Goal: Task Accomplishment & Management: Manage account settings

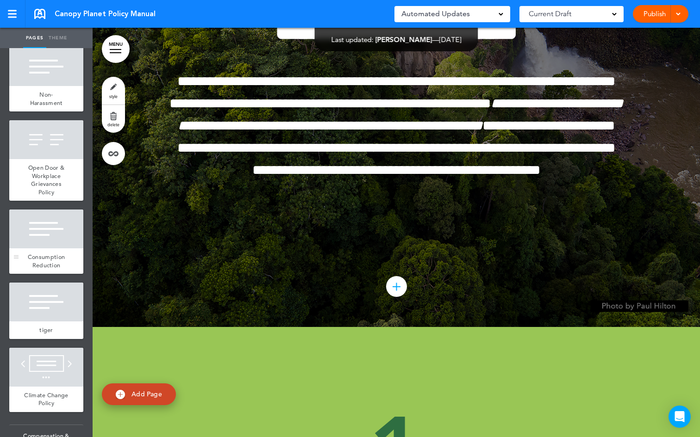
scroll to position [795, 0]
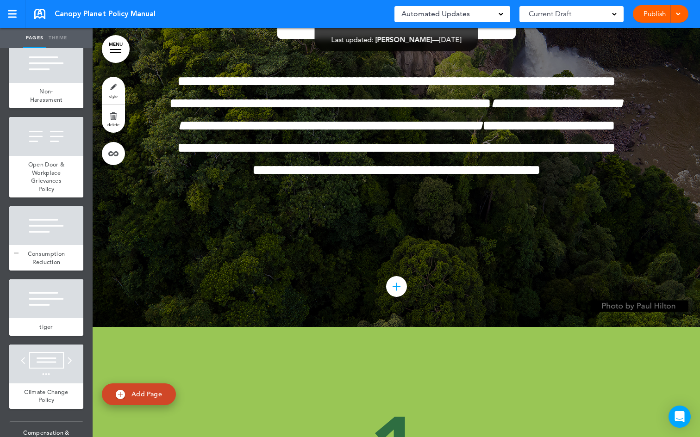
click at [60, 245] on div at bounding box center [46, 225] width 74 height 39
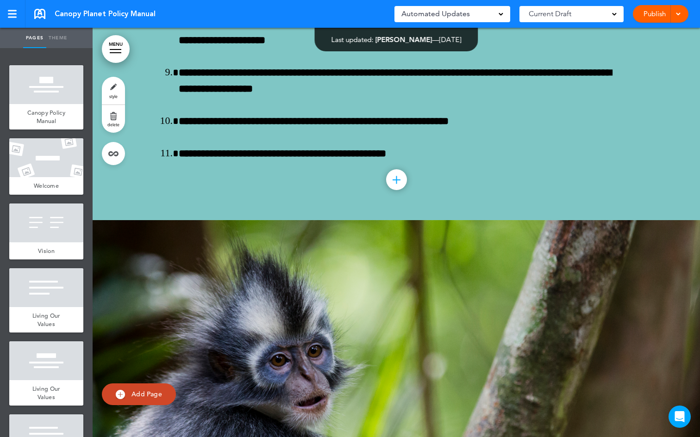
click at [59, 40] on link "Theme" at bounding box center [57, 38] width 23 height 20
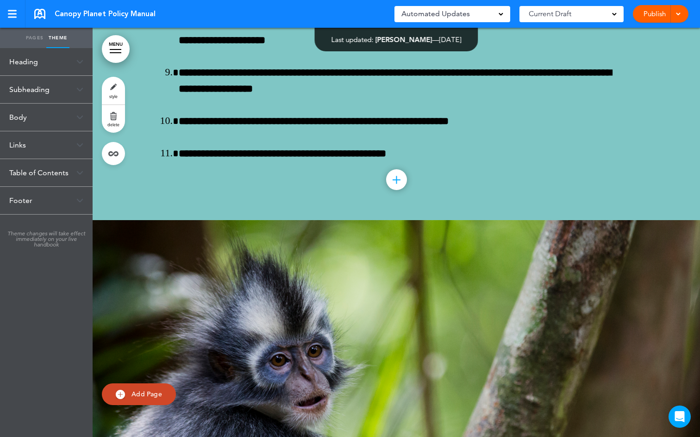
click at [33, 39] on link "Pages" at bounding box center [34, 38] width 23 height 20
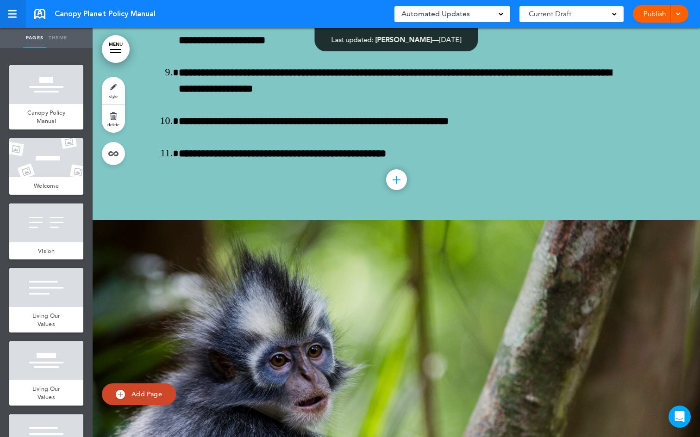
click at [16, 17] on div at bounding box center [12, 17] width 9 height 1
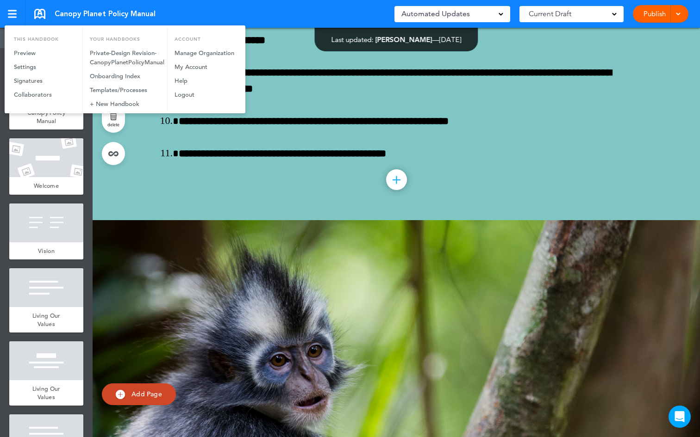
click at [141, 241] on div at bounding box center [350, 218] width 700 height 437
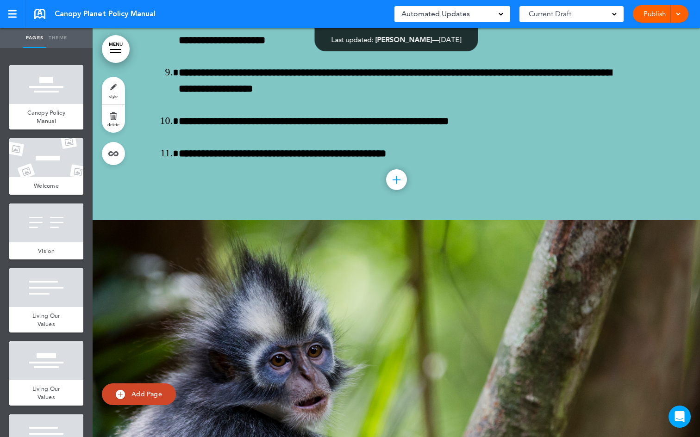
click at [120, 50] on link "MENU" at bounding box center [116, 49] width 28 height 28
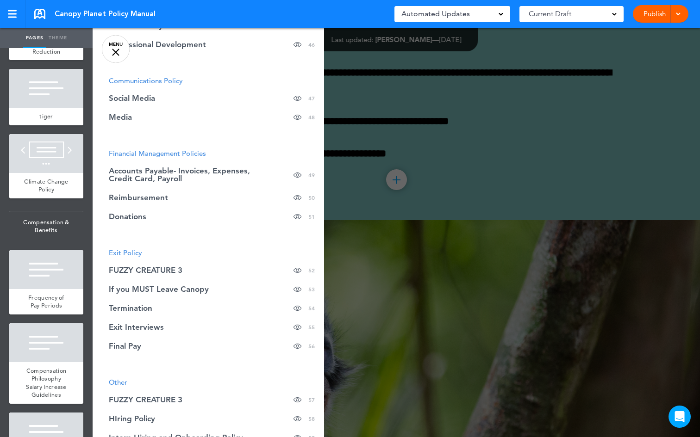
scroll to position [1026, 0]
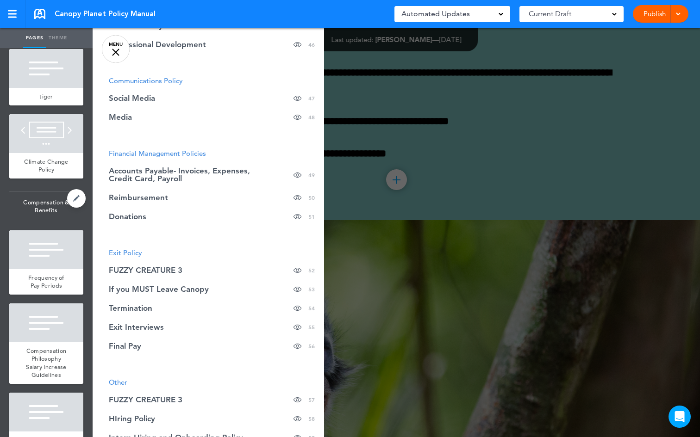
click at [45, 222] on span "Compensation & Benefits" at bounding box center [46, 207] width 74 height 30
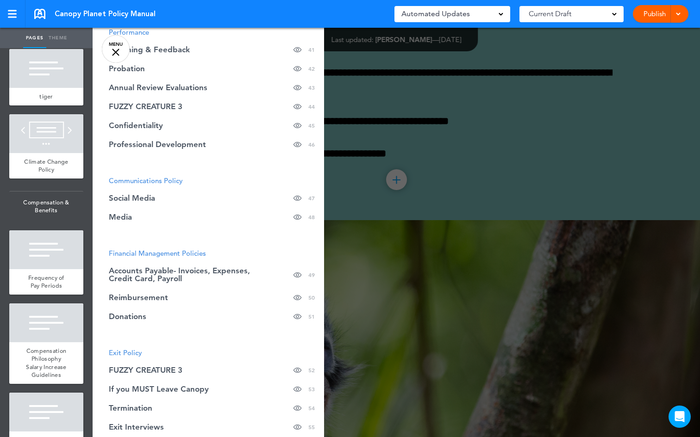
scroll to position [903, 0]
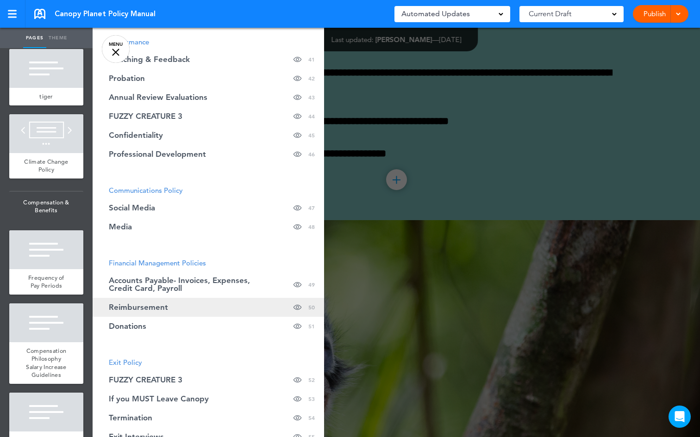
click at [164, 304] on span "Reimbursement" at bounding box center [138, 308] width 59 height 8
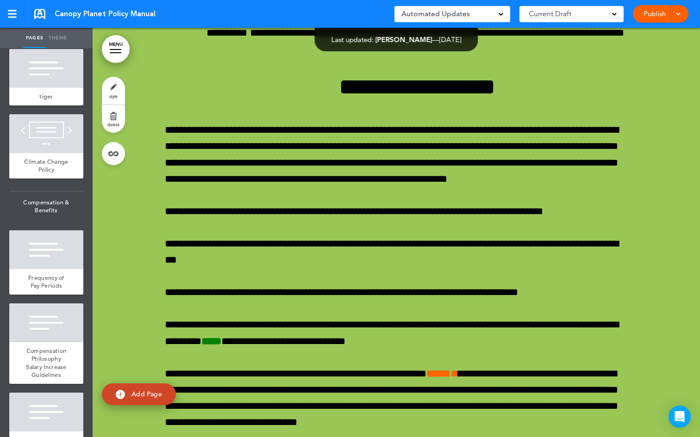
scroll to position [40306, 0]
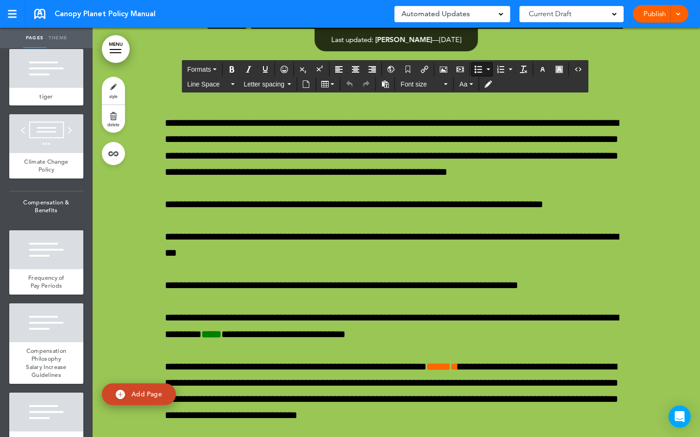
drag, startPoint x: 394, startPoint y: 298, endPoint x: 340, endPoint y: 297, distance: 54.6
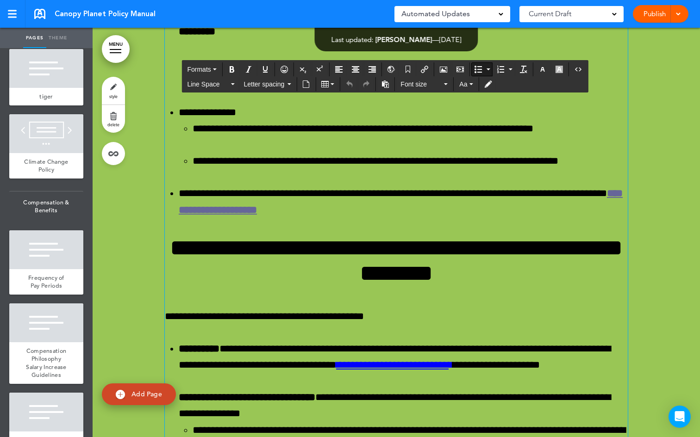
scroll to position [39099, 0]
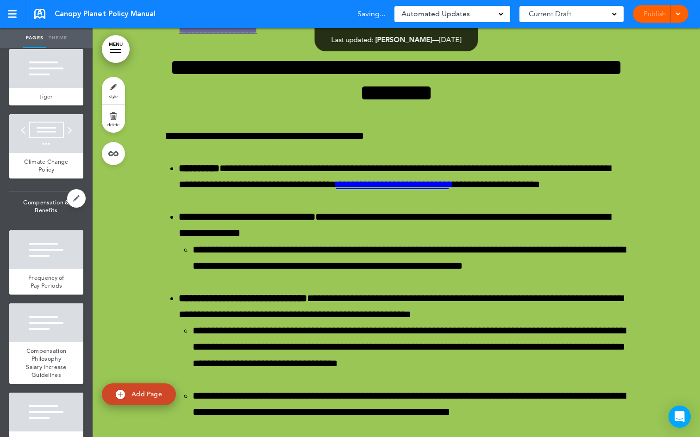
click at [41, 222] on span "Compensation & Benefits" at bounding box center [46, 207] width 74 height 30
click at [117, 55] on link "MENU" at bounding box center [116, 49] width 28 height 28
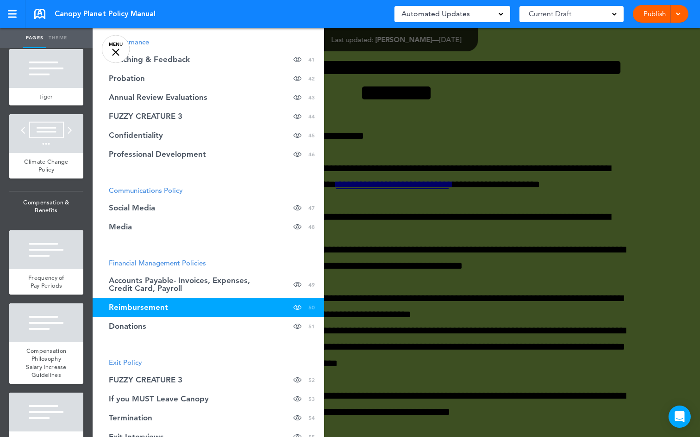
click at [174, 264] on span "Financial Management Policies" at bounding box center [157, 263] width 97 height 9
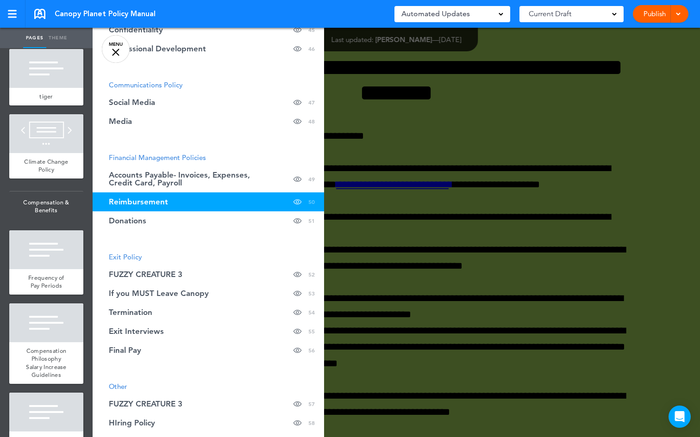
scroll to position [1045, 0]
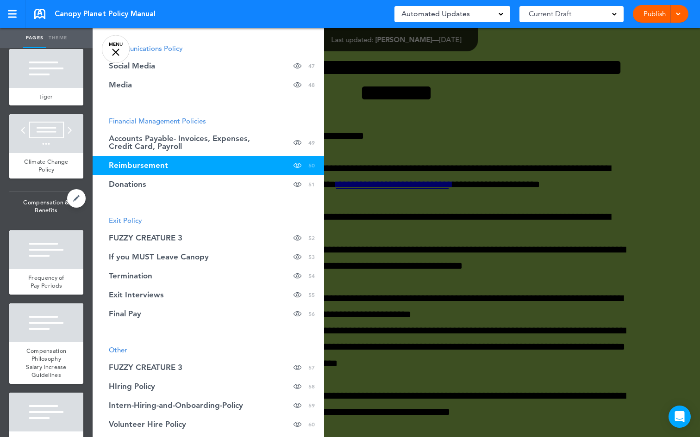
click at [39, 222] on span "Compensation & Benefits" at bounding box center [46, 207] width 74 height 30
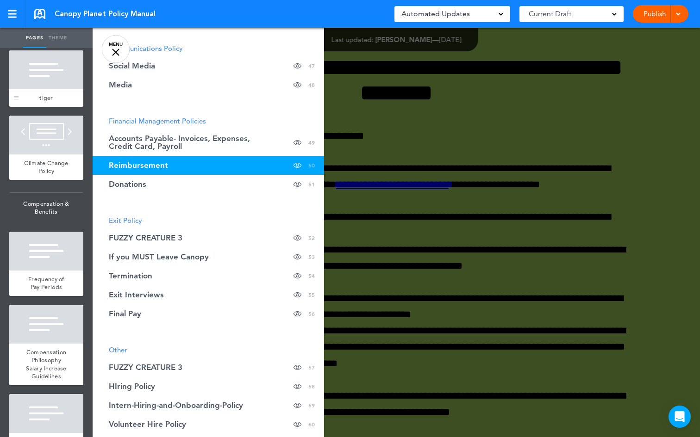
scroll to position [1024, 0]
click at [45, 224] on span "Compensation & Benefits" at bounding box center [46, 208] width 74 height 30
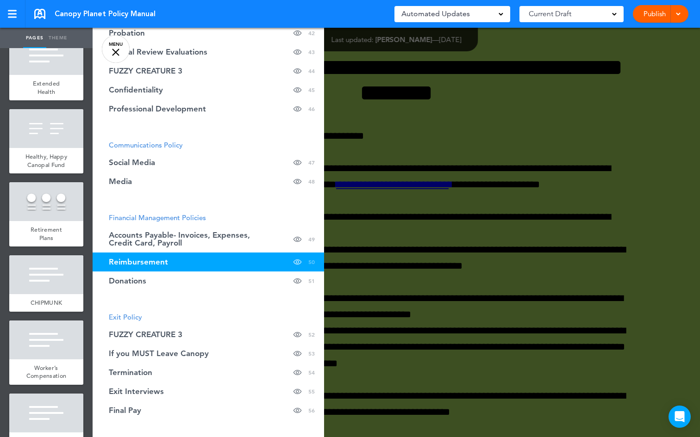
scroll to position [947, 0]
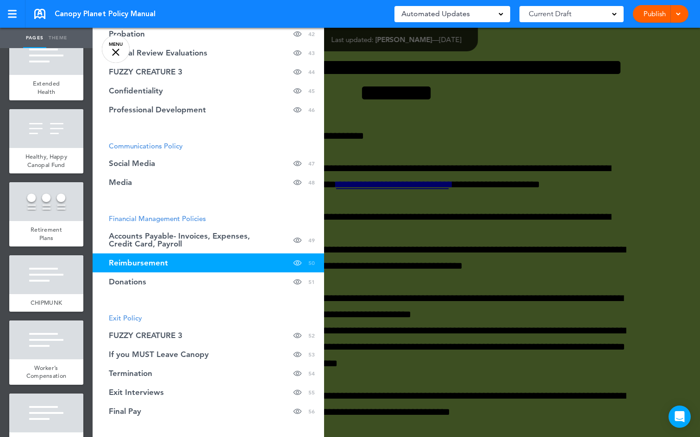
click at [137, 221] on span "Financial Management Policies" at bounding box center [157, 218] width 97 height 9
click at [136, 216] on span "Financial Management Policies" at bounding box center [157, 218] width 97 height 9
click at [128, 264] on span "Reimbursement" at bounding box center [138, 263] width 59 height 8
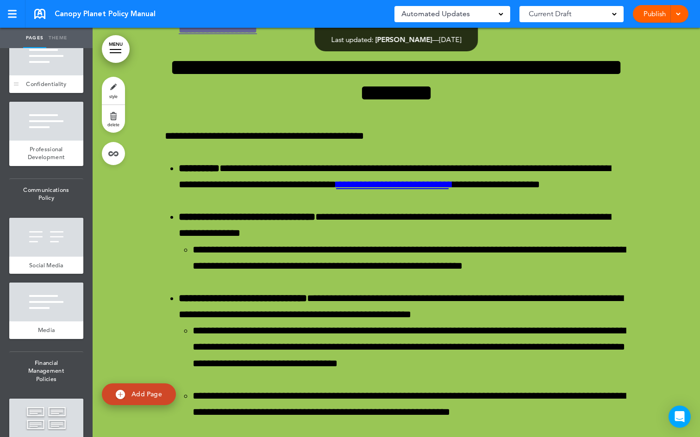
scroll to position [3298, 0]
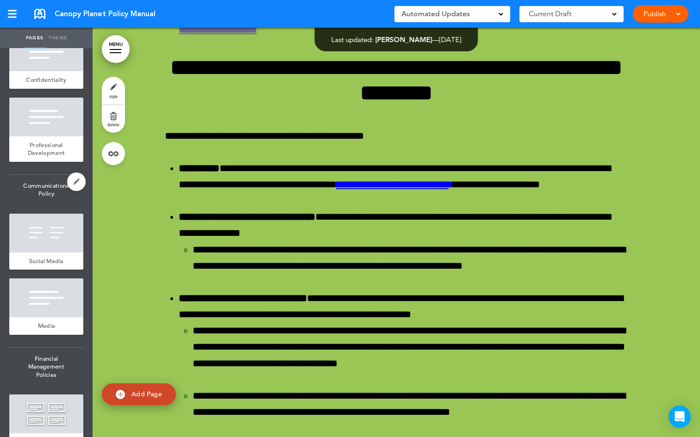
click at [46, 205] on span "Communications Policy" at bounding box center [46, 190] width 74 height 30
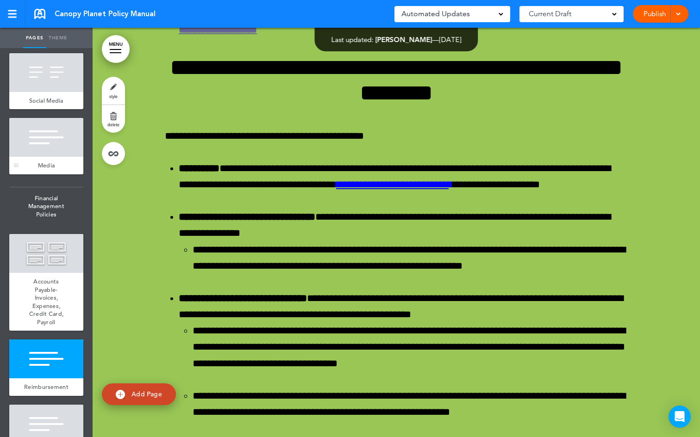
scroll to position [3461, 0]
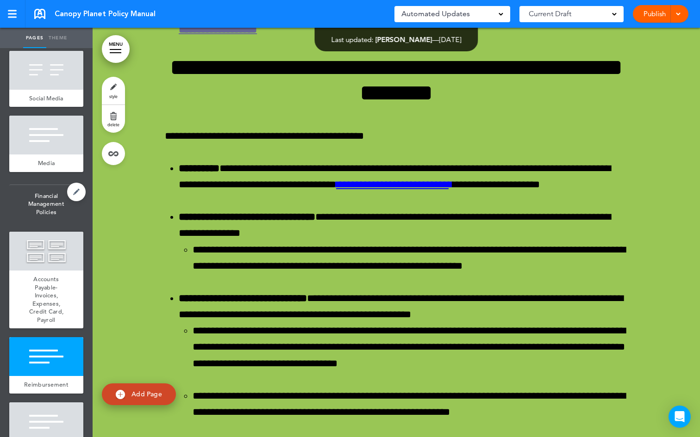
click at [43, 224] on span "Financial Management Policies" at bounding box center [46, 204] width 74 height 38
click at [31, 224] on span "Financial Management Policies" at bounding box center [46, 204] width 74 height 38
click at [34, 224] on span "Financial Management Policies" at bounding box center [46, 204] width 74 height 38
click at [67, 201] on link at bounding box center [76, 192] width 19 height 19
type input "**********"
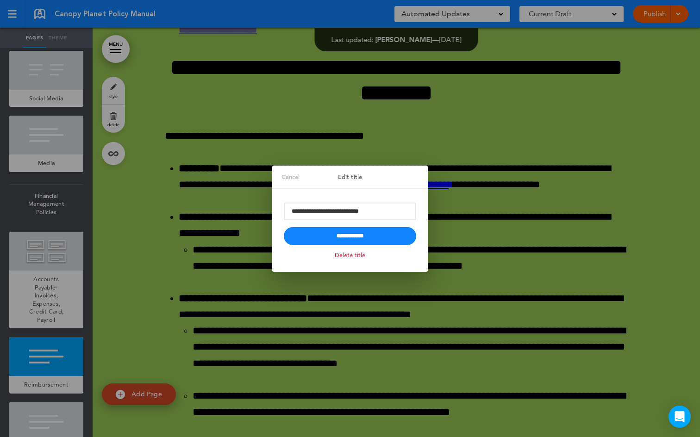
click at [278, 176] on link "Cancel" at bounding box center [290, 177] width 37 height 23
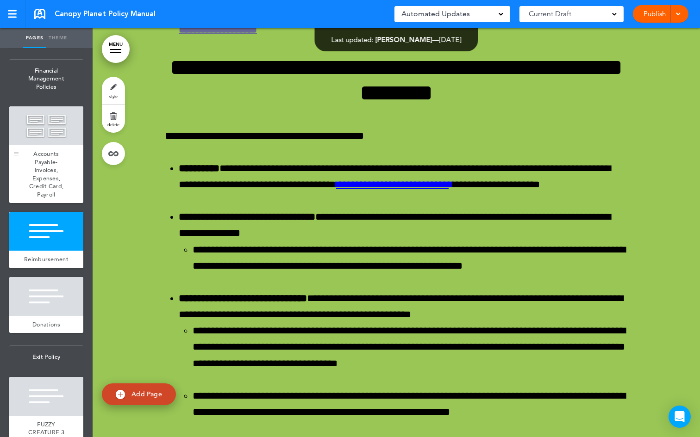
scroll to position [3585, 0]
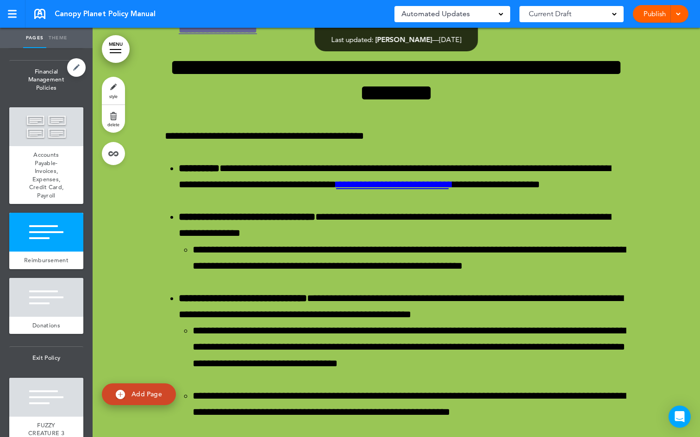
click at [45, 99] on span "Financial Management Policies" at bounding box center [46, 80] width 74 height 38
click at [43, 99] on span "Financial Management Policies" at bounding box center [46, 80] width 74 height 38
click at [40, 99] on span "Financial Management Policies" at bounding box center [46, 80] width 74 height 38
click at [35, 99] on span "Financial Management Policies" at bounding box center [46, 80] width 74 height 38
click at [67, 77] on link at bounding box center [76, 67] width 19 height 19
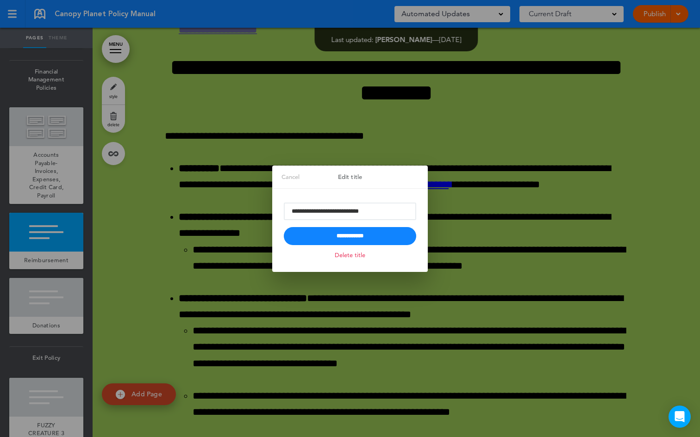
click at [276, 178] on link "Cancel" at bounding box center [290, 177] width 37 height 23
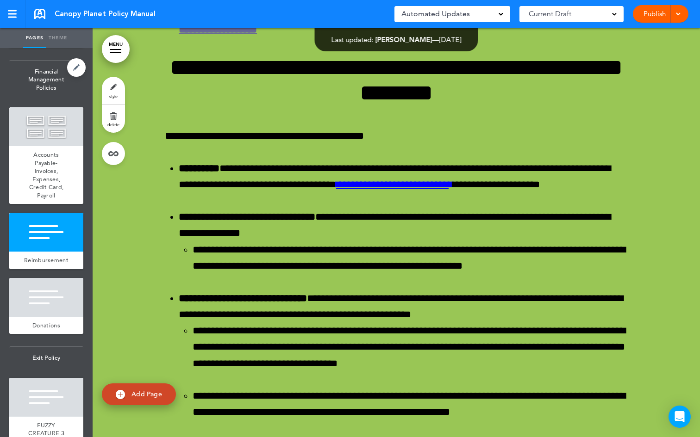
click at [46, 99] on span "Financial Management Policies" at bounding box center [46, 80] width 74 height 38
click at [32, 99] on span "Financial Management Policies" at bounding box center [46, 80] width 74 height 38
click at [55, 42] on link "Theme" at bounding box center [57, 38] width 23 height 20
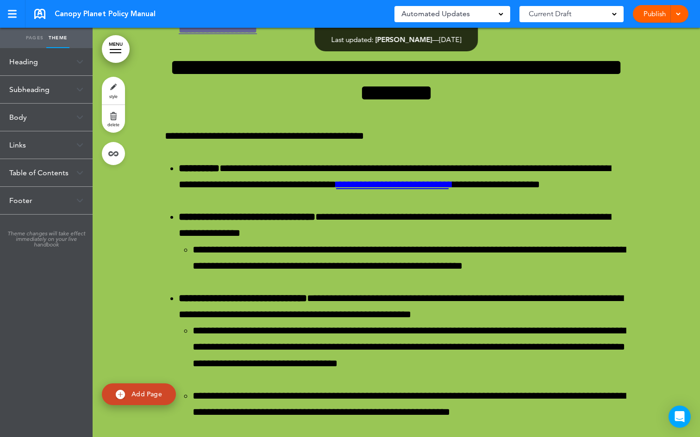
click at [46, 172] on div "Table of Contents" at bounding box center [46, 172] width 93 height 27
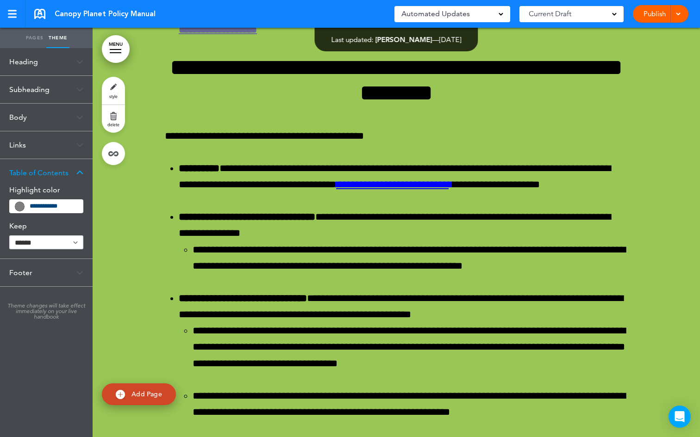
click at [40, 64] on div "Heading" at bounding box center [46, 61] width 93 height 27
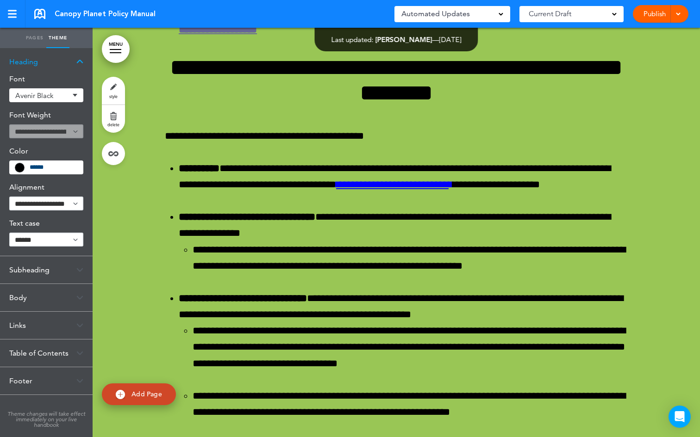
click at [25, 273] on div "Subheading" at bounding box center [46, 269] width 93 height 27
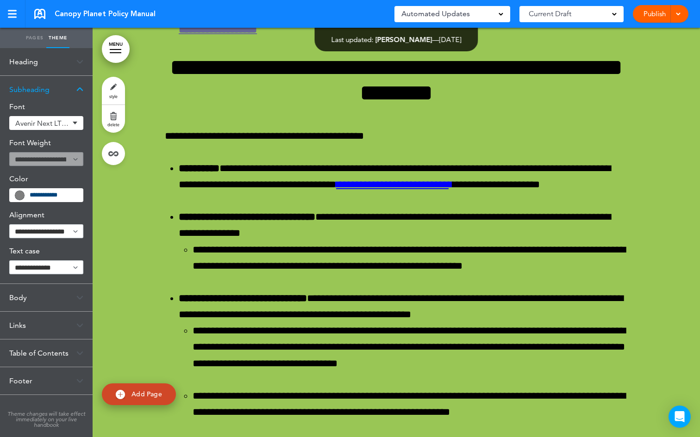
click at [25, 298] on div "Body" at bounding box center [46, 297] width 93 height 27
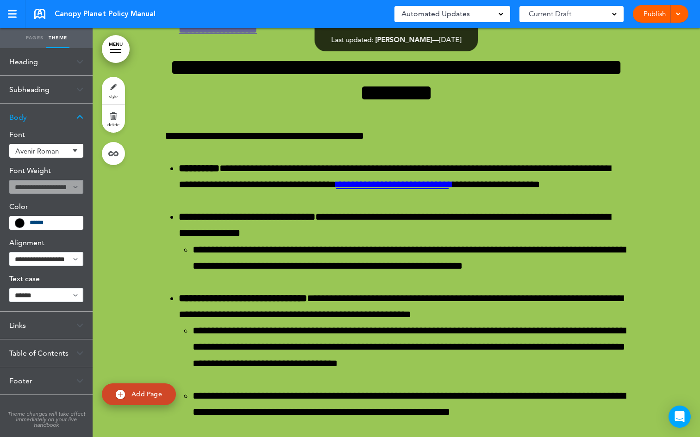
click at [36, 348] on div "Table of Contents" at bounding box center [46, 353] width 93 height 27
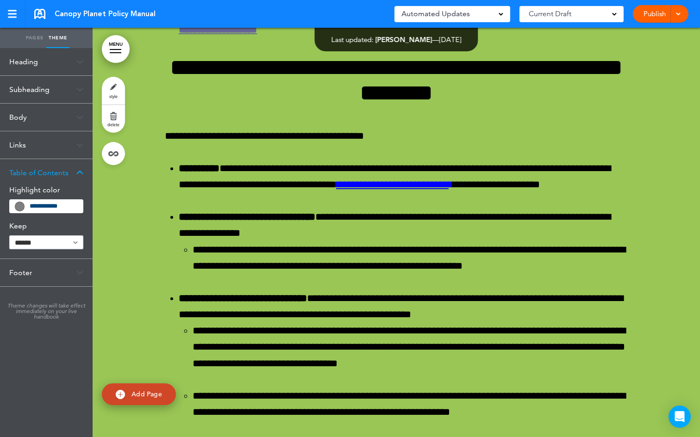
click at [31, 275] on div "Footer" at bounding box center [46, 272] width 93 height 27
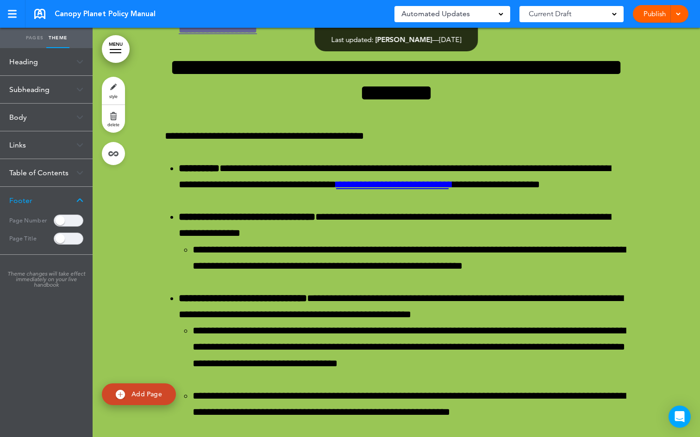
click at [77, 200] on img at bounding box center [79, 200] width 7 height 5
click at [69, 176] on div "Table of Contents" at bounding box center [46, 172] width 93 height 27
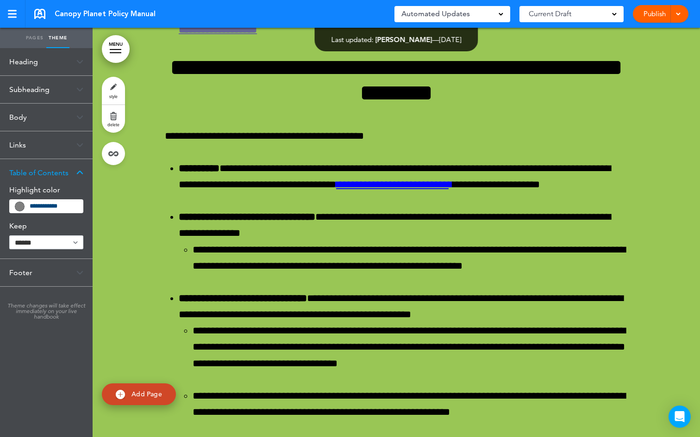
click at [47, 245] on select "****** ****" at bounding box center [46, 243] width 74 height 14
click at [9, 236] on select "****** ****" at bounding box center [46, 243] width 74 height 14
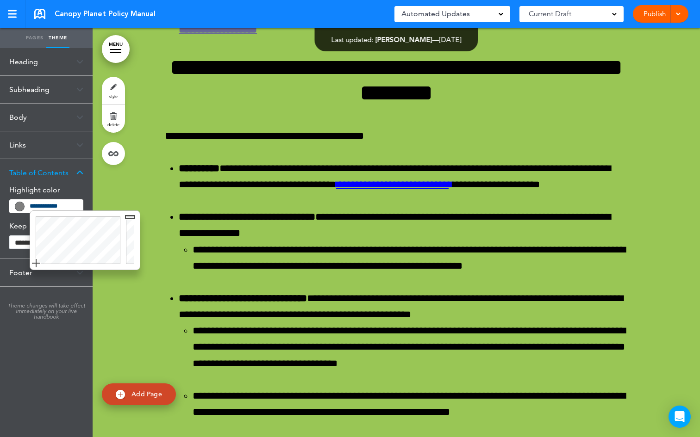
click at [54, 207] on input "**********" at bounding box center [54, 206] width 48 height 6
click at [60, 185] on div "Table of Contents" at bounding box center [46, 172] width 93 height 27
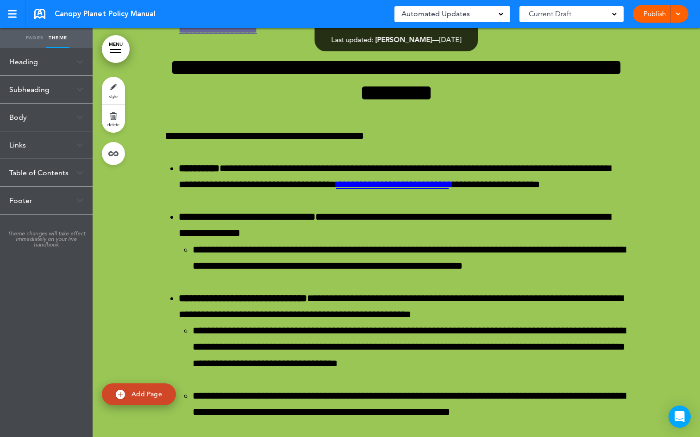
click at [63, 182] on div "Table of Contents" at bounding box center [46, 172] width 93 height 27
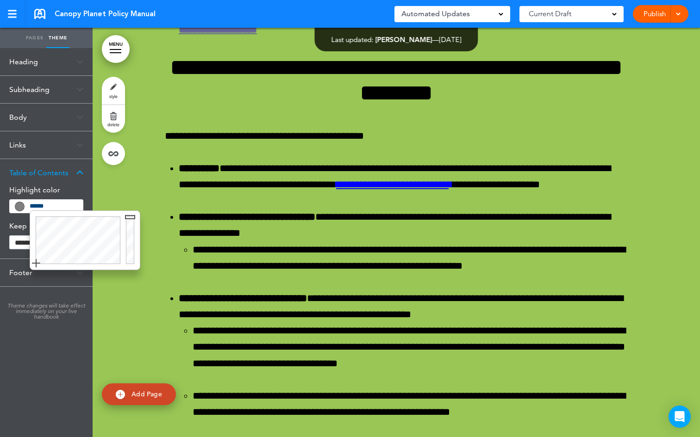
click at [62, 208] on input "******" at bounding box center [54, 206] width 48 height 6
click at [51, 223] on div at bounding box center [76, 240] width 93 height 59
click at [130, 256] on div at bounding box center [131, 240] width 17 height 59
click at [129, 248] on div at bounding box center [131, 240] width 17 height 59
click at [128, 240] on div at bounding box center [131, 240] width 17 height 59
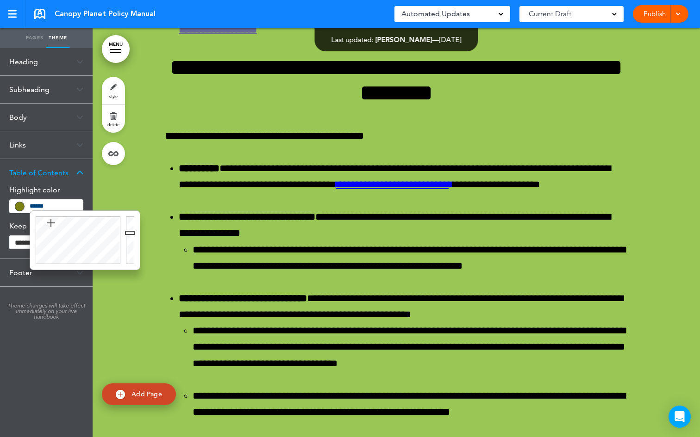
click at [128, 233] on div at bounding box center [131, 240] width 17 height 59
click at [130, 227] on div at bounding box center [131, 240] width 17 height 59
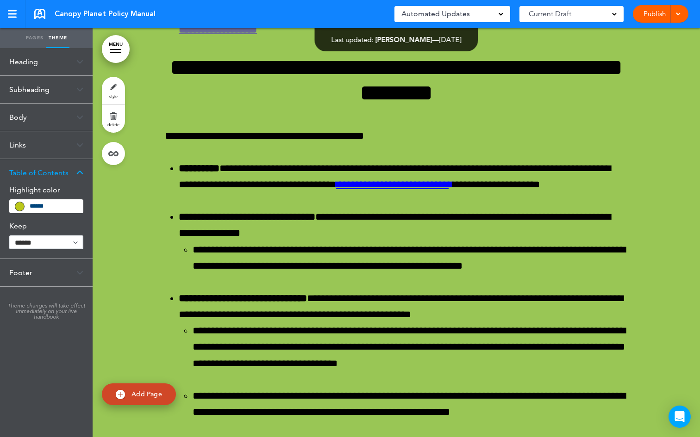
click at [78, 174] on img at bounding box center [79, 172] width 7 height 5
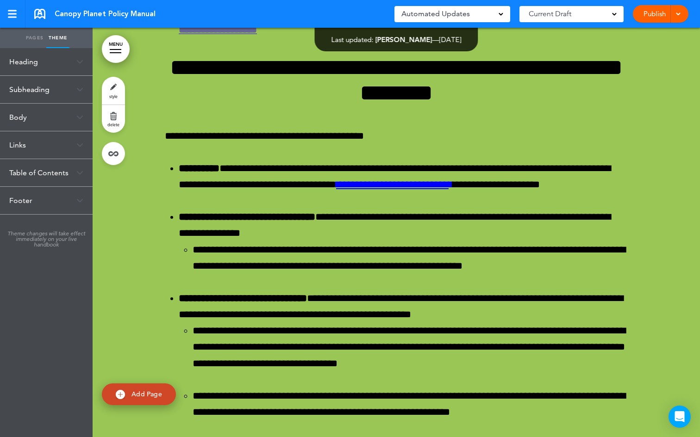
click at [114, 50] on link "MENU" at bounding box center [116, 49] width 28 height 28
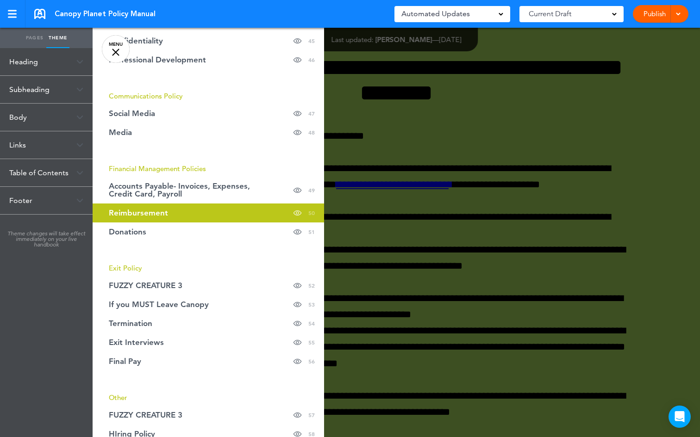
scroll to position [810, 0]
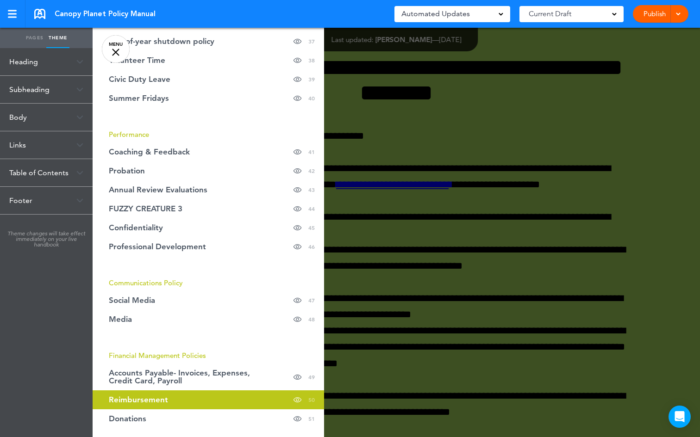
click at [50, 178] on div "Table of Contents" at bounding box center [46, 172] width 93 height 27
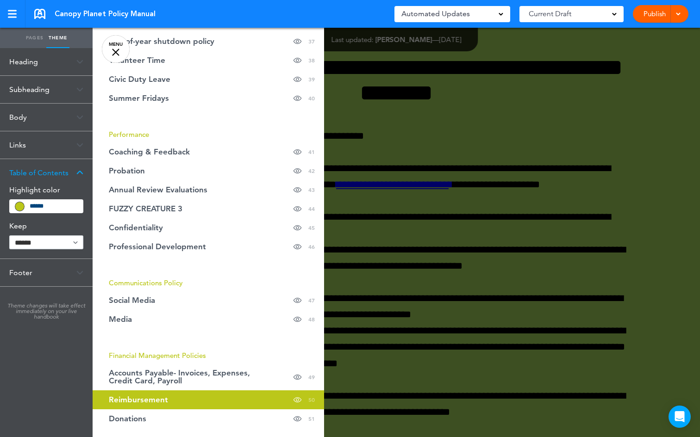
click at [58, 207] on input "*******" at bounding box center [54, 206] width 48 height 8
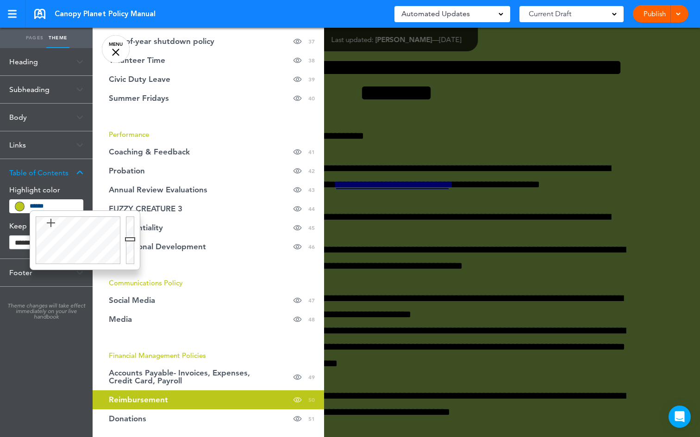
click at [131, 239] on div at bounding box center [131, 240] width 17 height 59
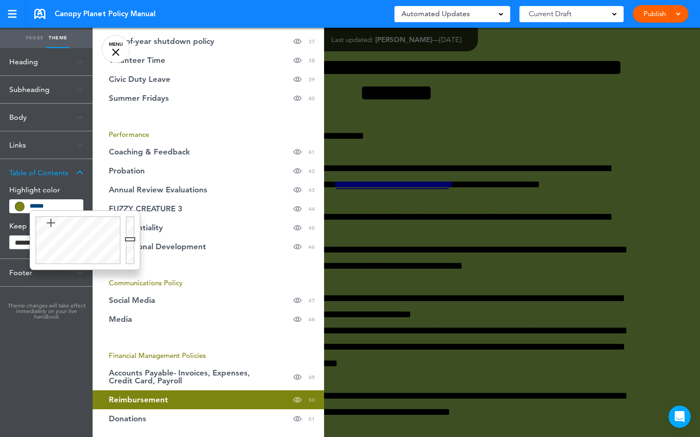
click at [130, 249] on div at bounding box center [131, 240] width 17 height 59
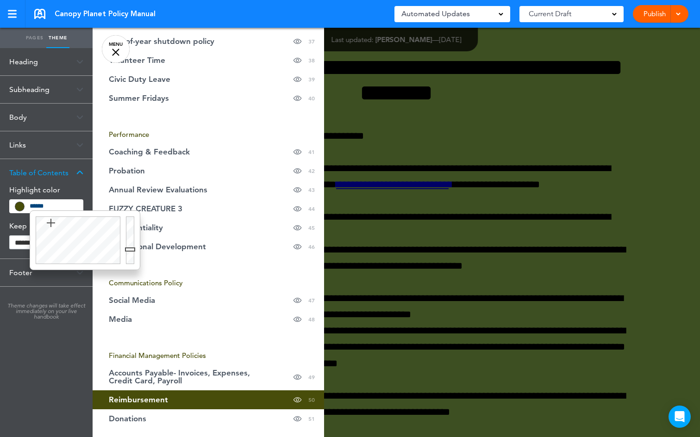
type input "******"
click at [129, 236] on div at bounding box center [131, 240] width 17 height 59
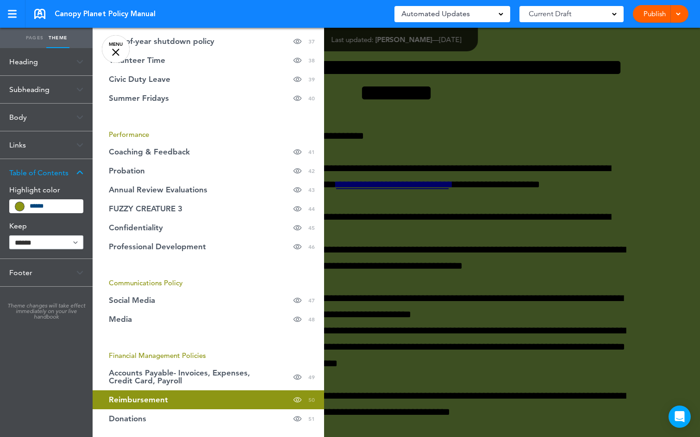
click at [72, 162] on div "Table of Contents" at bounding box center [46, 172] width 93 height 27
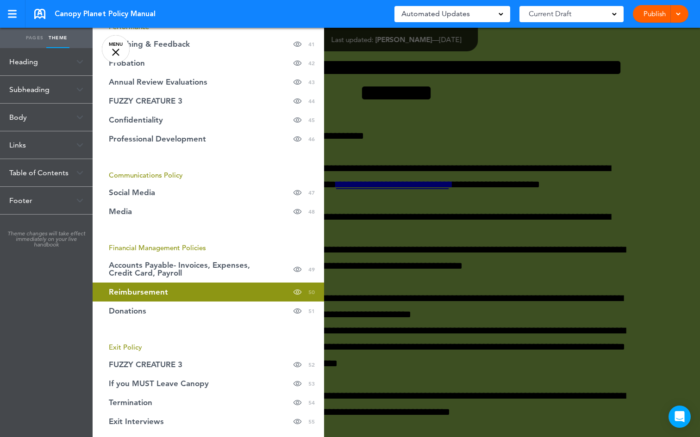
scroll to position [847, 0]
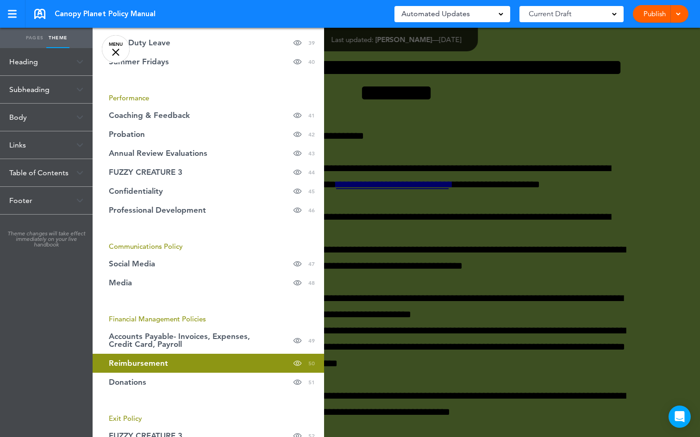
click at [80, 176] on div "Table of Contents" at bounding box center [46, 172] width 93 height 27
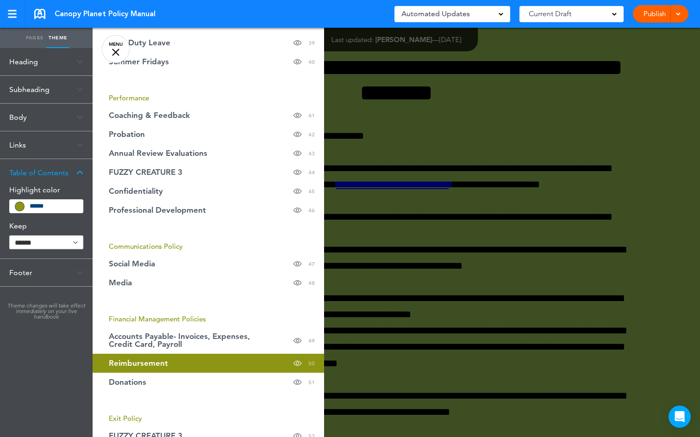
click at [72, 242] on select "****** ****" at bounding box center [46, 243] width 74 height 14
click at [9, 236] on select "****** ****" at bounding box center [46, 243] width 74 height 14
click at [67, 243] on select "****** ****" at bounding box center [46, 243] width 74 height 14
select select "*****"
click at [9, 236] on select "****** ****" at bounding box center [46, 243] width 74 height 14
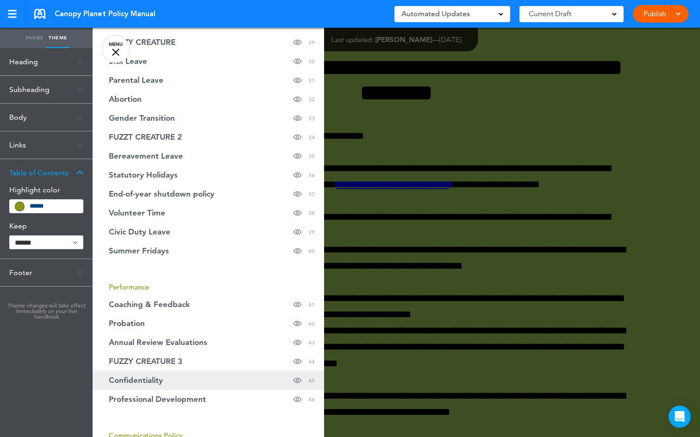
scroll to position [858, 0]
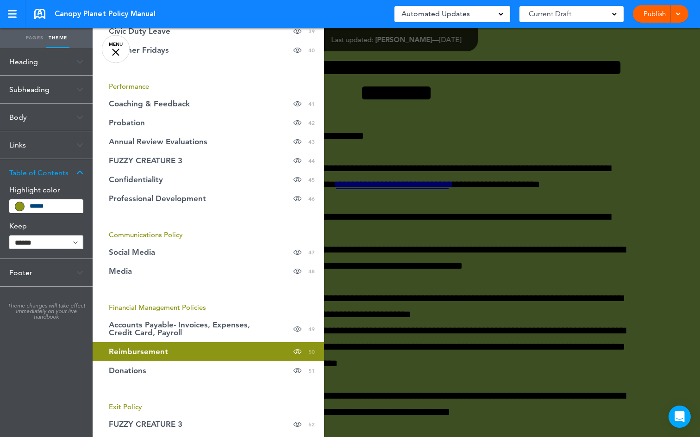
click at [199, 309] on span "Financial Management Policies" at bounding box center [157, 307] width 97 height 9
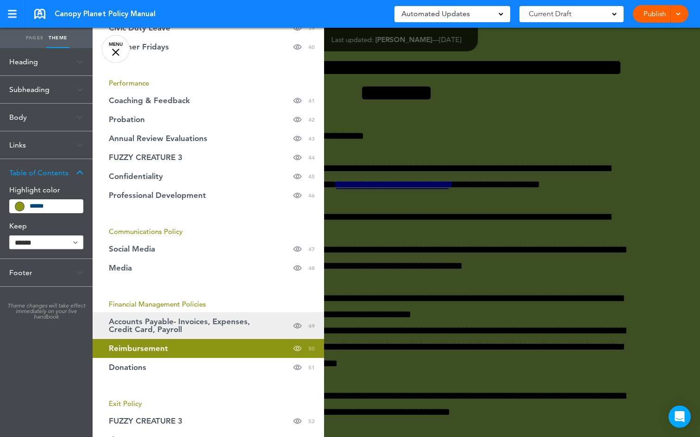
scroll to position [862, 0]
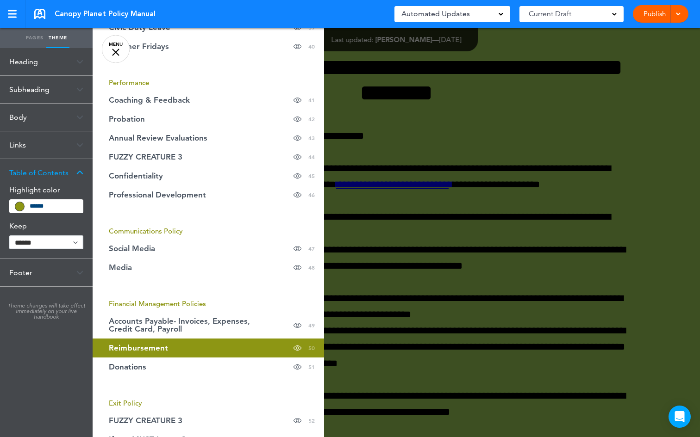
click at [160, 303] on span "Financial Management Policies" at bounding box center [157, 303] width 97 height 9
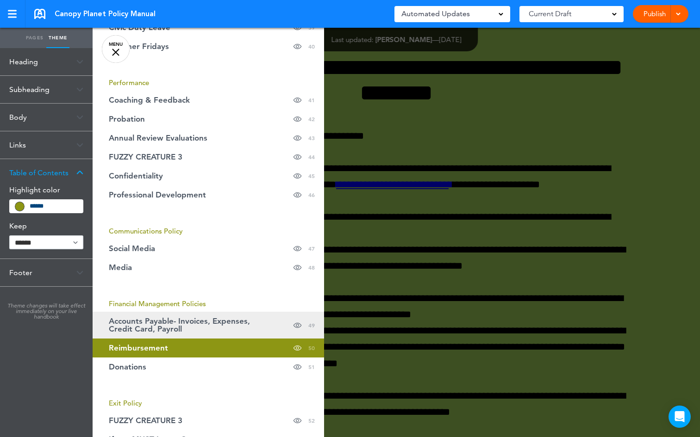
click at [160, 320] on span "Accounts Payable- Invoices, Expenses, Credit Card, Payroll" at bounding box center [185, 325] width 153 height 16
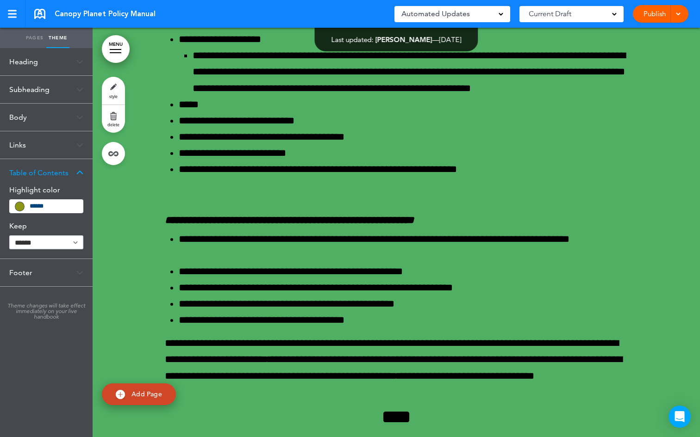
scroll to position [34274, 0]
click at [77, 173] on img at bounding box center [79, 172] width 7 height 5
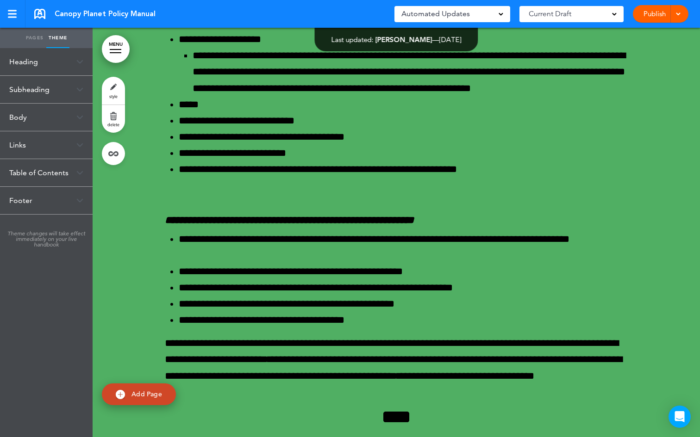
click at [115, 48] on link "MENU" at bounding box center [116, 49] width 28 height 28
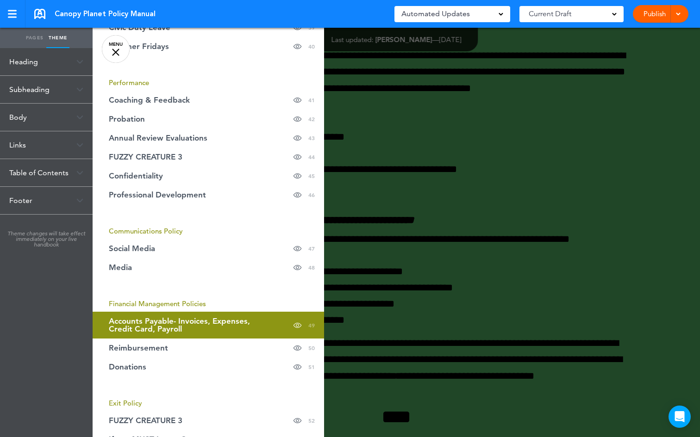
click at [172, 305] on span "Financial Management Policies" at bounding box center [157, 303] width 97 height 9
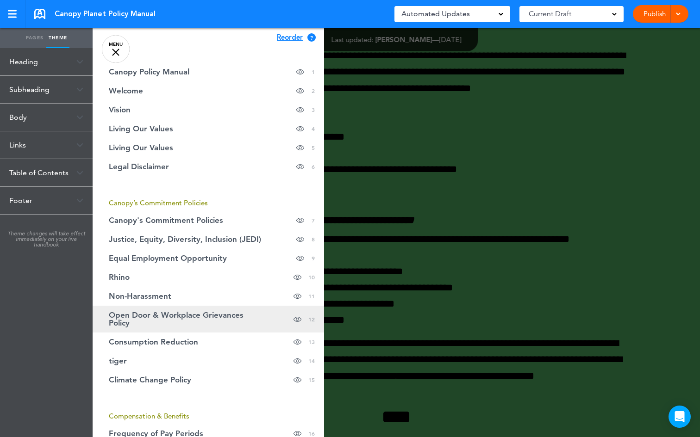
scroll to position [0, 0]
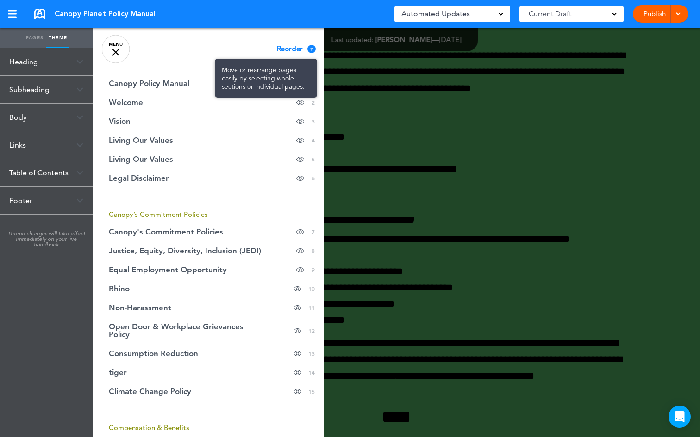
click at [307, 50] on div "?" at bounding box center [311, 49] width 8 height 8
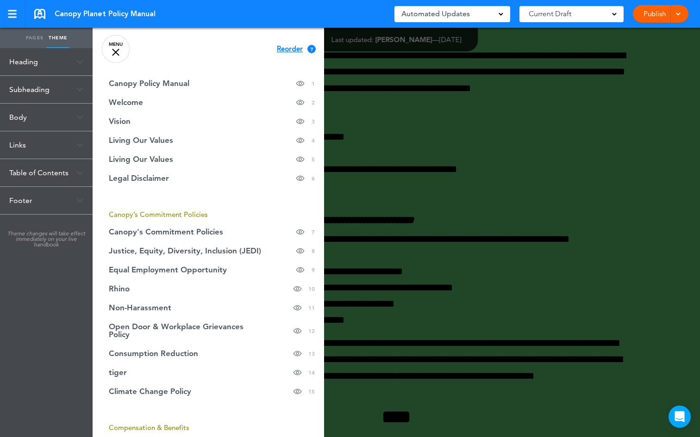
click at [286, 51] on span "Reorder" at bounding box center [290, 49] width 26 height 7
click at [312, 49] on icon at bounding box center [314, 48] width 4 height 7
click at [295, 49] on span "Continue" at bounding box center [292, 48] width 30 height 7
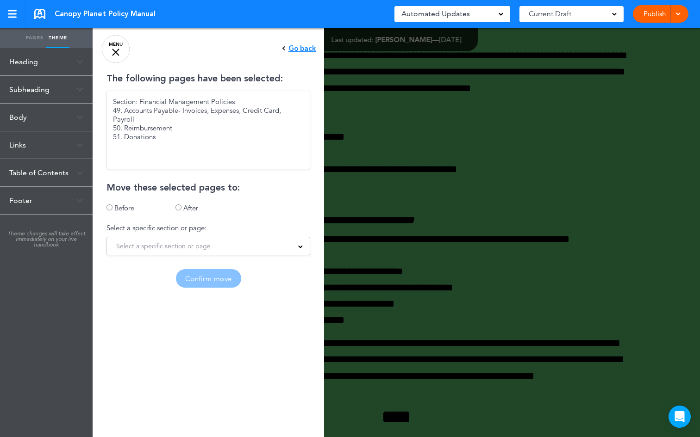
click at [194, 248] on span "Select a specific section or page" at bounding box center [163, 246] width 94 height 13
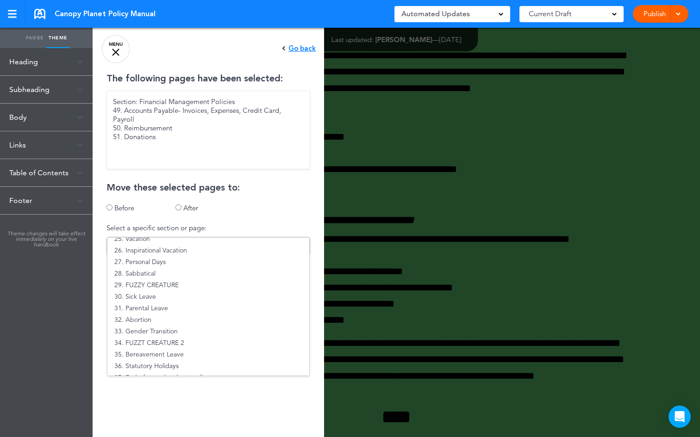
scroll to position [317, 0]
click at [262, 192] on div "Move these selected pages to:" at bounding box center [208, 187] width 204 height 9
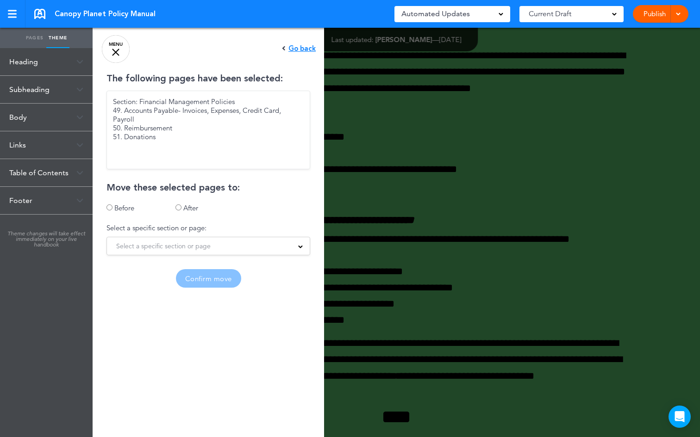
click at [178, 244] on span "Select a specific section or page" at bounding box center [163, 246] width 94 height 13
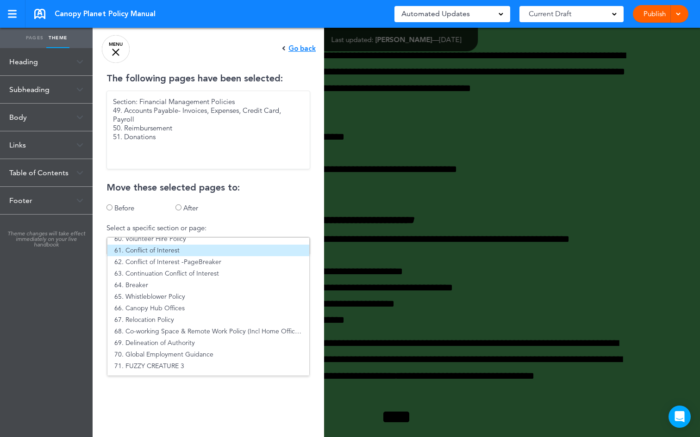
scroll to position [739, 0]
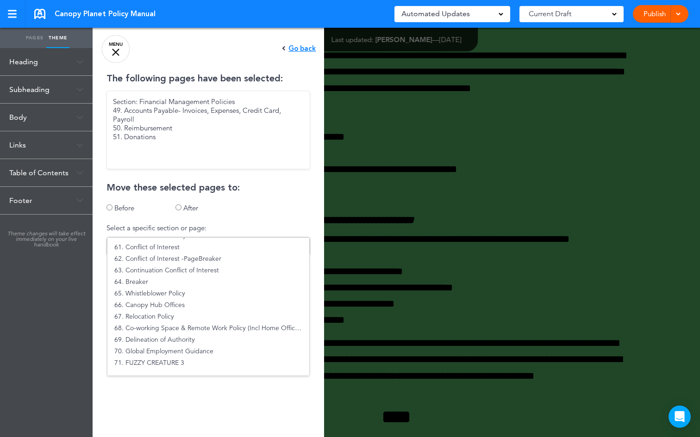
click at [266, 201] on div "The following pages have been selected: Section: Financial Management Policies …" at bounding box center [208, 181] width 231 height 214
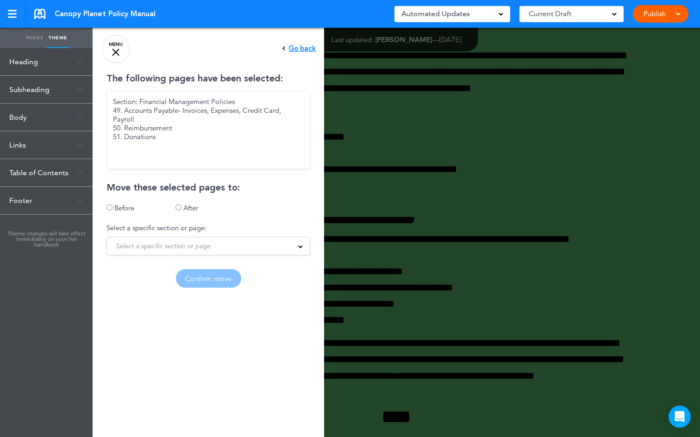
click at [285, 48] on div "Go back" at bounding box center [299, 48] width 34 height 7
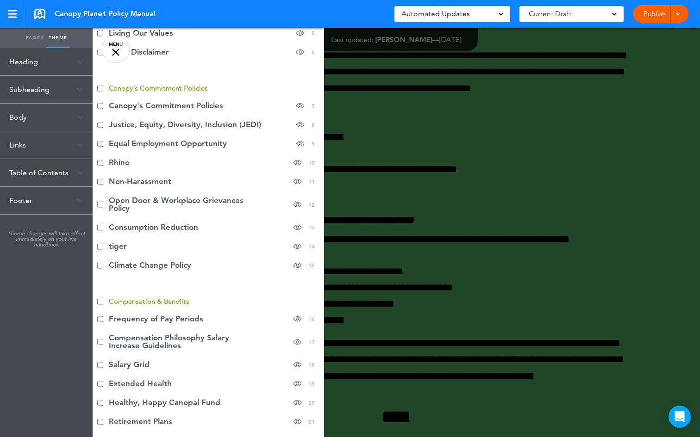
scroll to position [0, 0]
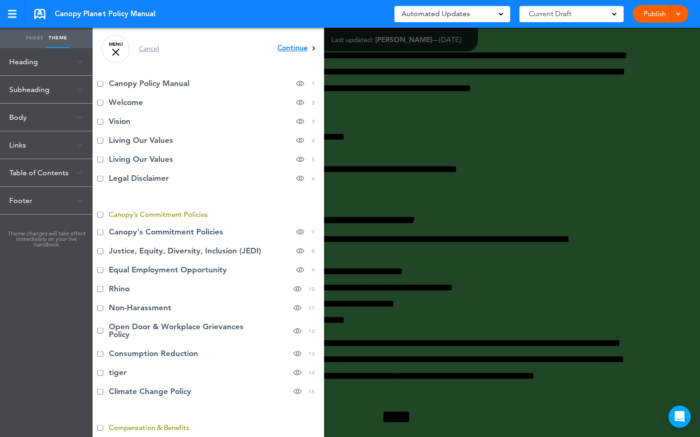
click at [119, 52] on link "MENU" at bounding box center [116, 49] width 28 height 28
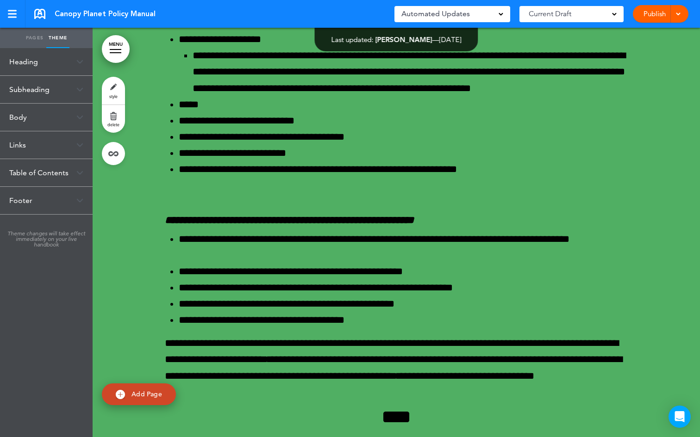
click at [121, 50] on link "MENU" at bounding box center [116, 49] width 28 height 28
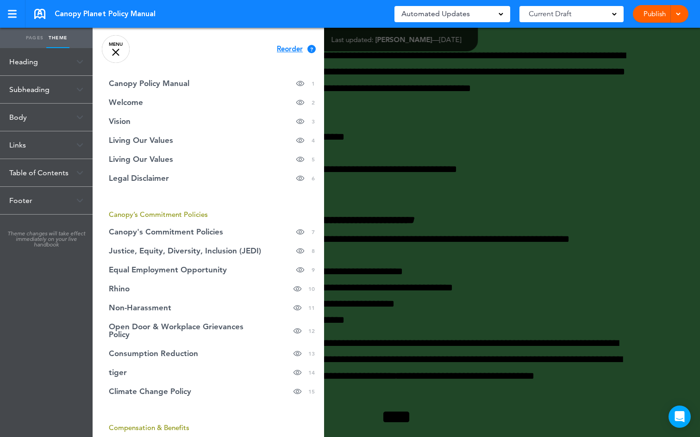
click at [37, 37] on link "Pages" at bounding box center [34, 38] width 23 height 20
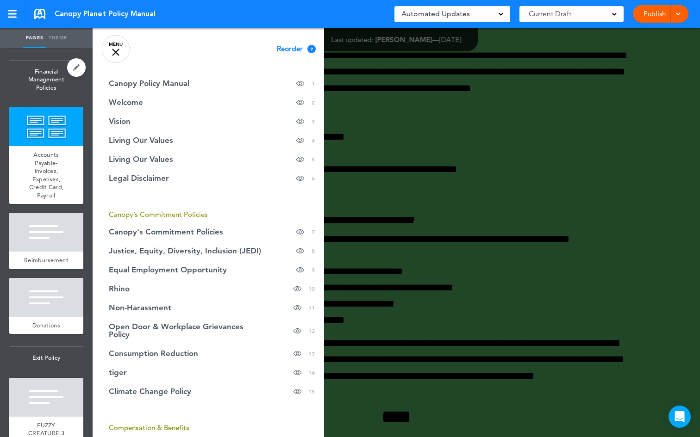
click at [39, 99] on span "Financial Management Policies" at bounding box center [46, 80] width 74 height 38
click at [67, 77] on link at bounding box center [76, 67] width 19 height 19
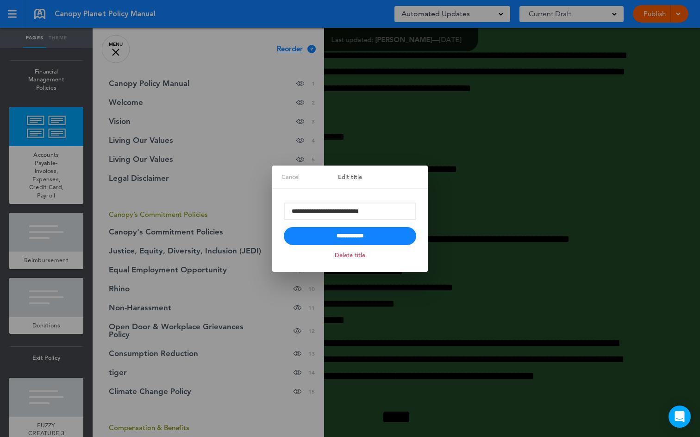
click at [277, 179] on link "Cancel" at bounding box center [290, 177] width 37 height 23
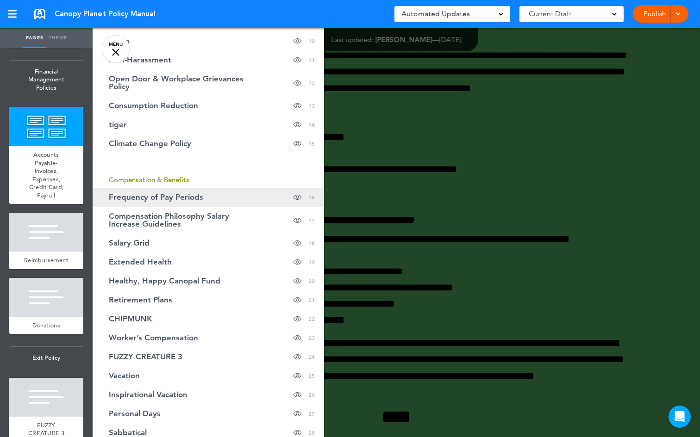
scroll to position [252, 0]
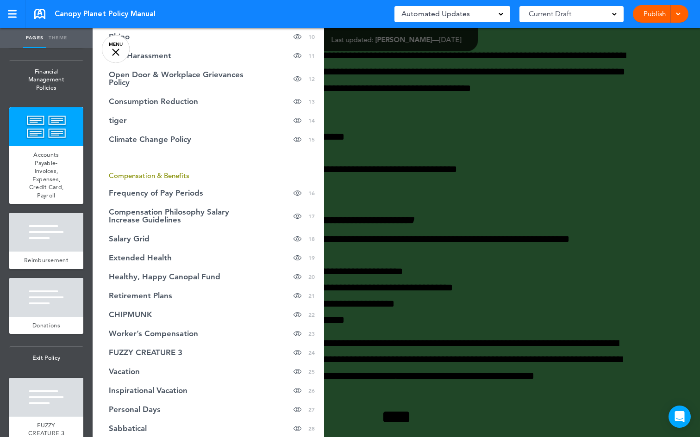
click at [179, 173] on span "Compensation & Benefits" at bounding box center [149, 175] width 81 height 9
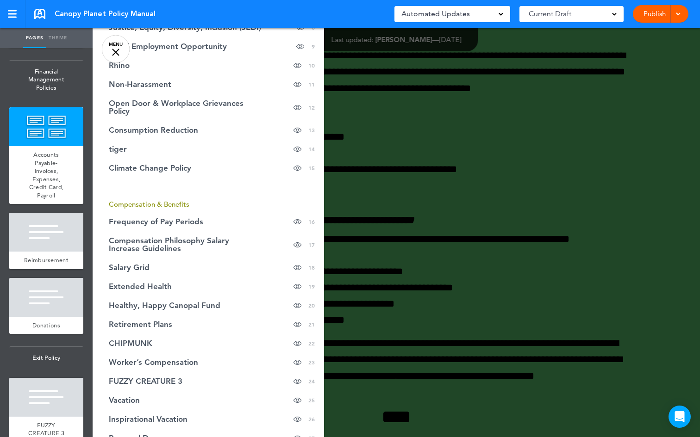
scroll to position [199, 0]
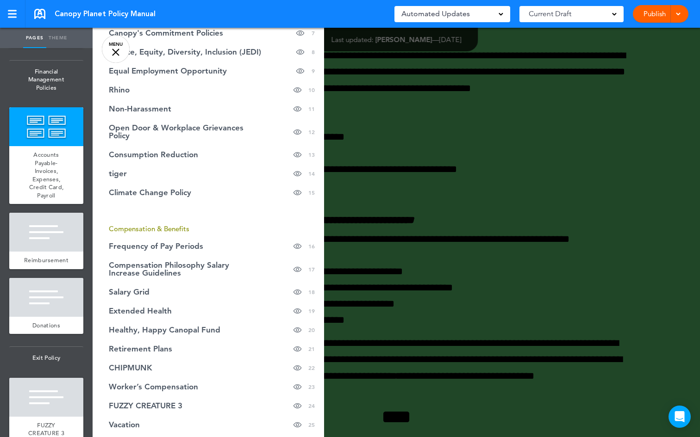
click at [62, 38] on link "Theme" at bounding box center [57, 38] width 23 height 20
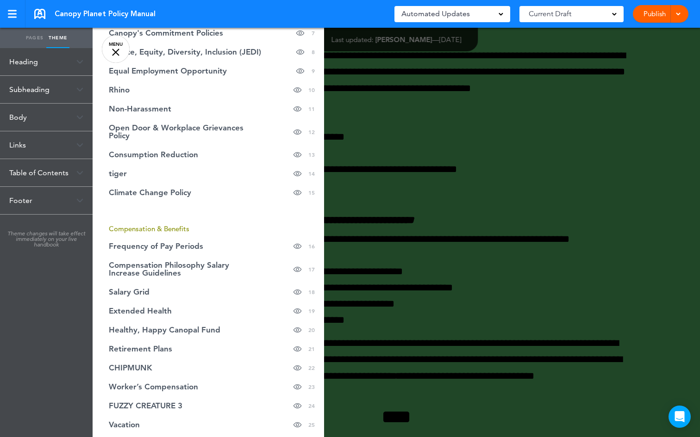
click at [186, 232] on span "Compensation & Benefits" at bounding box center [149, 228] width 81 height 9
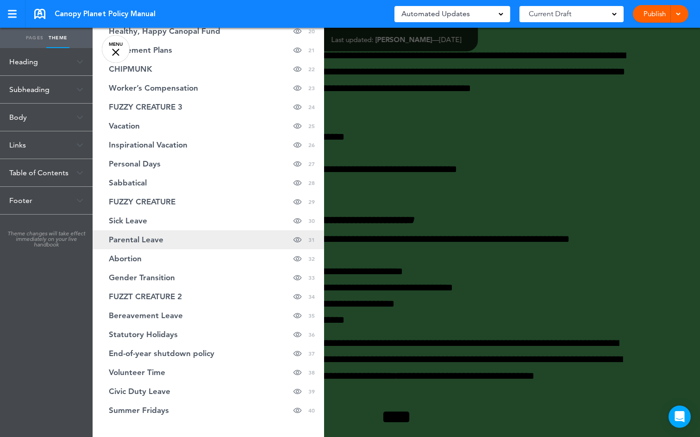
scroll to position [622, 0]
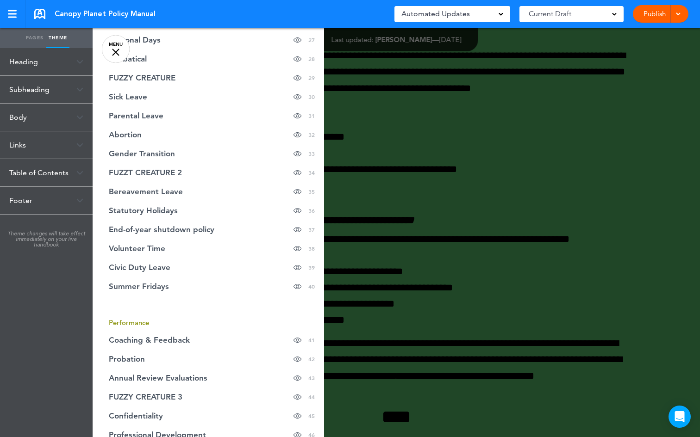
click at [148, 321] on span "Performance" at bounding box center [129, 322] width 40 height 9
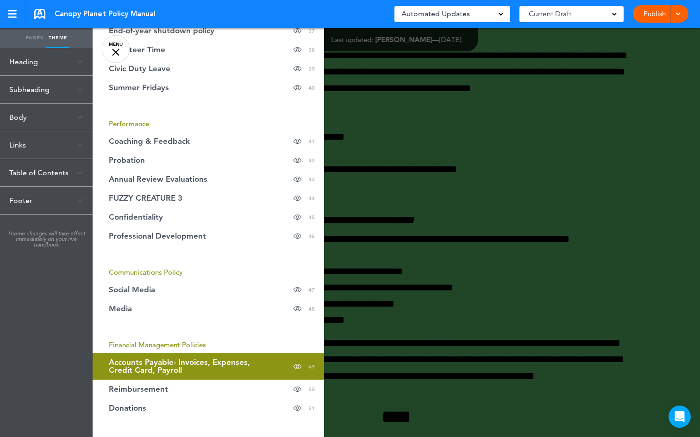
scroll to position [842, 0]
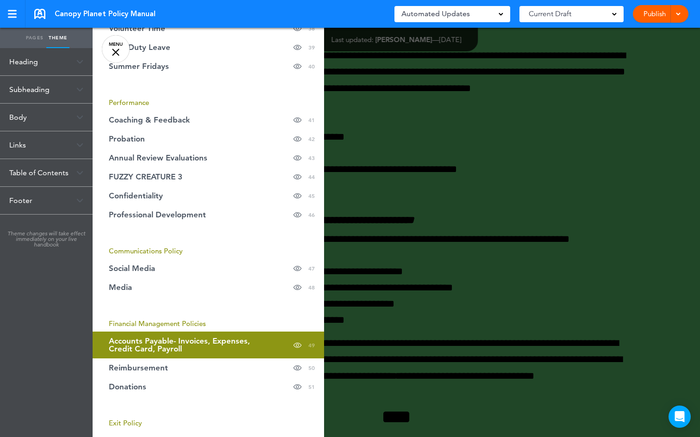
click at [180, 326] on span "Financial Management Policies" at bounding box center [157, 323] width 97 height 9
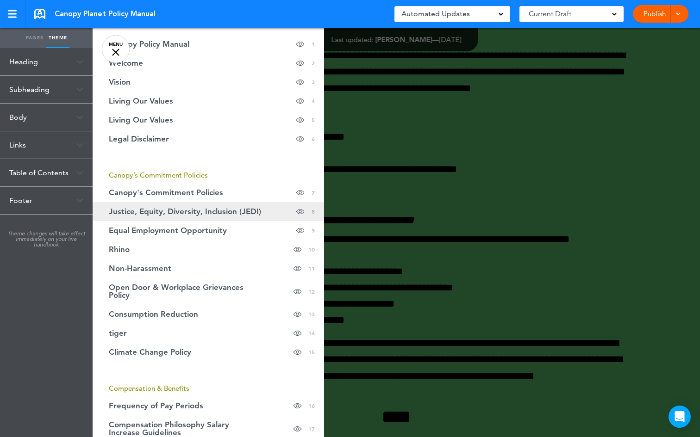
scroll to position [0, 0]
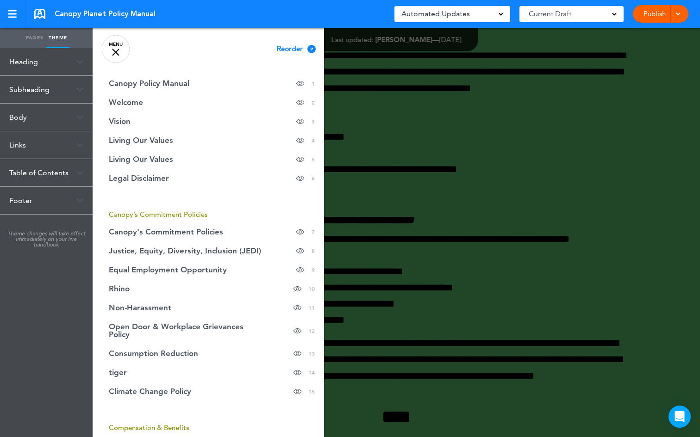
click at [120, 51] on link "MENU" at bounding box center [116, 49] width 28 height 28
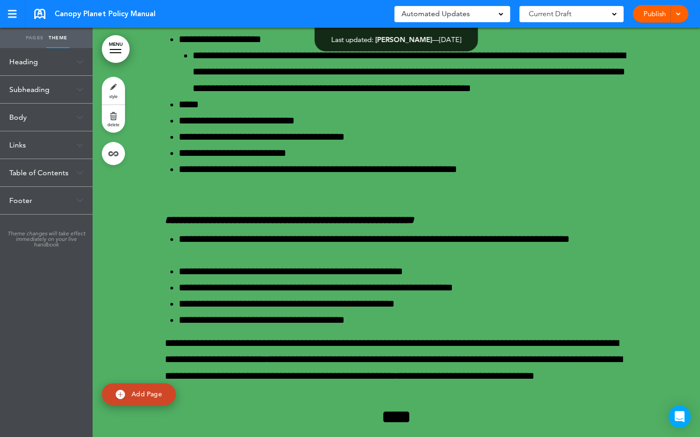
click at [117, 90] on link "style" at bounding box center [113, 91] width 23 height 28
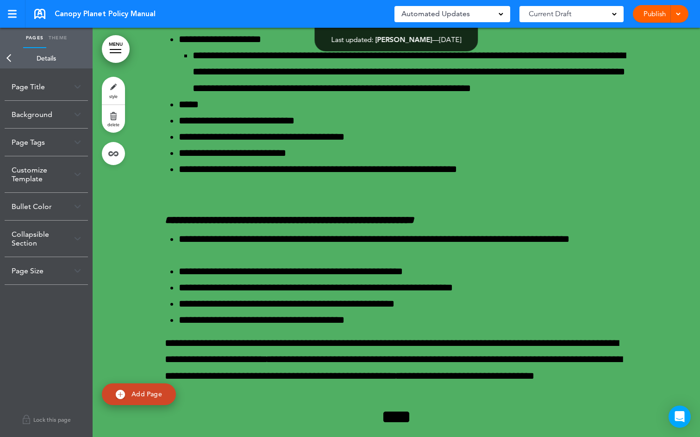
click at [117, 58] on link "MENU" at bounding box center [116, 49] width 28 height 28
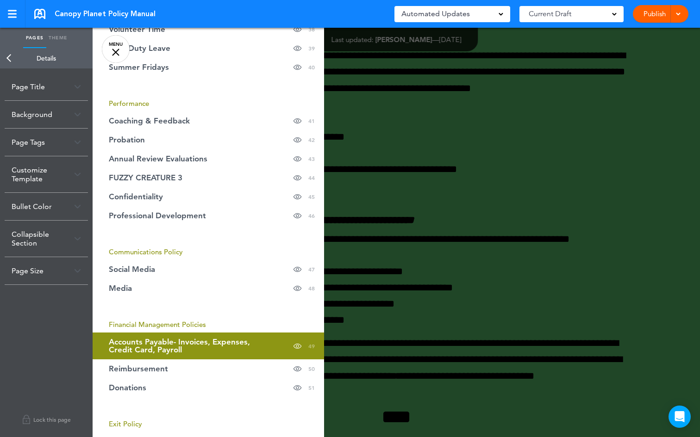
scroll to position [842, 0]
click at [185, 323] on span "Financial Management Policies" at bounding box center [157, 324] width 97 height 9
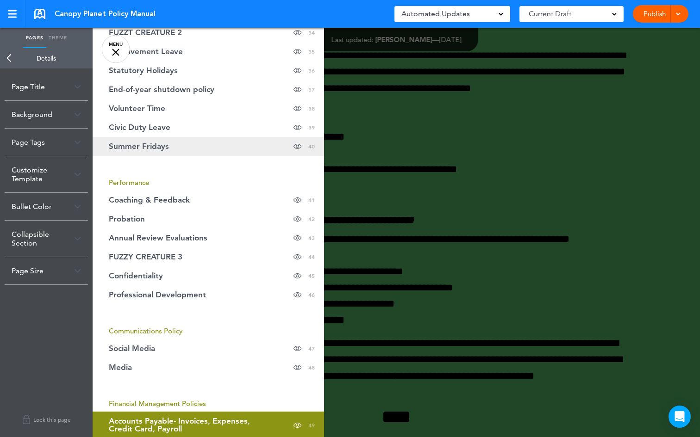
scroll to position [707, 0]
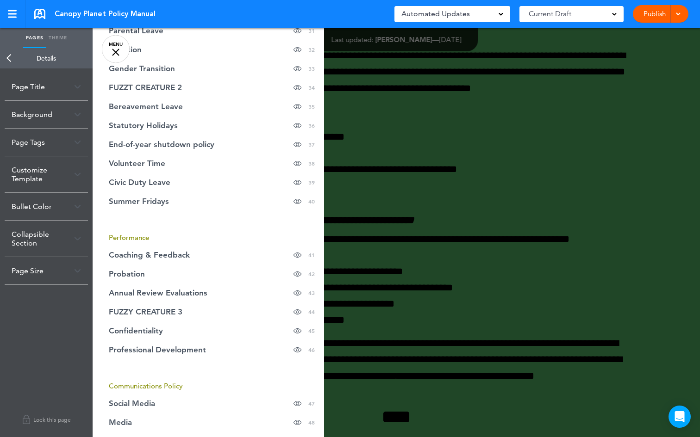
click at [114, 44] on link "MENU" at bounding box center [116, 49] width 28 height 28
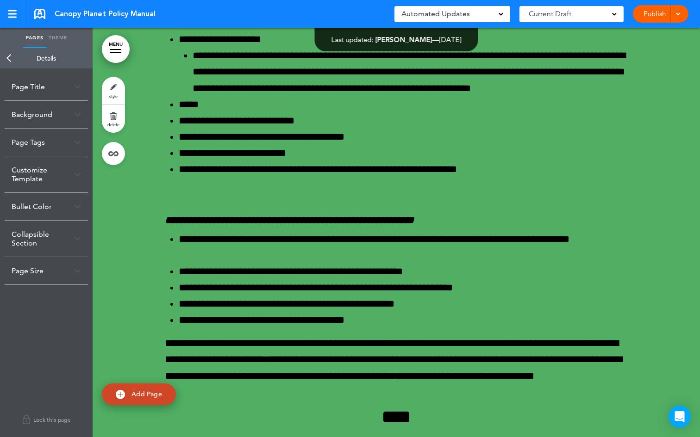
click at [116, 46] on link "MENU" at bounding box center [116, 49] width 28 height 28
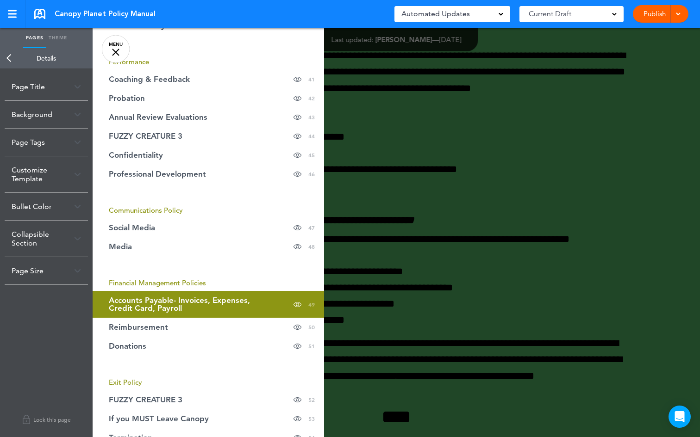
scroll to position [894, 0]
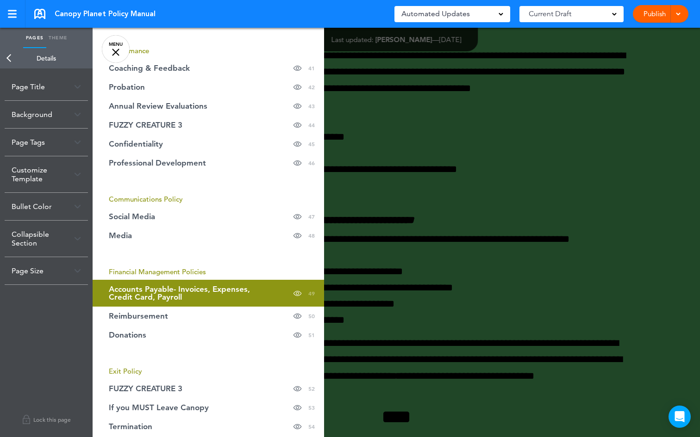
click at [187, 274] on span "Financial Management Policies" at bounding box center [157, 271] width 97 height 9
click at [169, 283] on link "Accounts Payable- Invoices, Expenses, Credit Card, Payroll Hide page in table o…" at bounding box center [208, 293] width 231 height 27
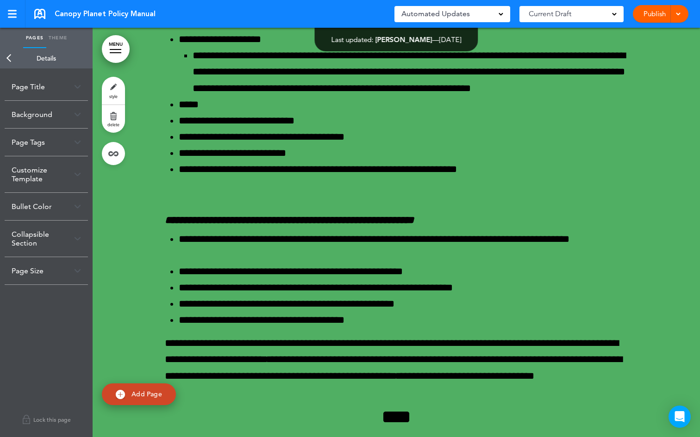
click at [109, 49] on link "MENU" at bounding box center [116, 49] width 28 height 28
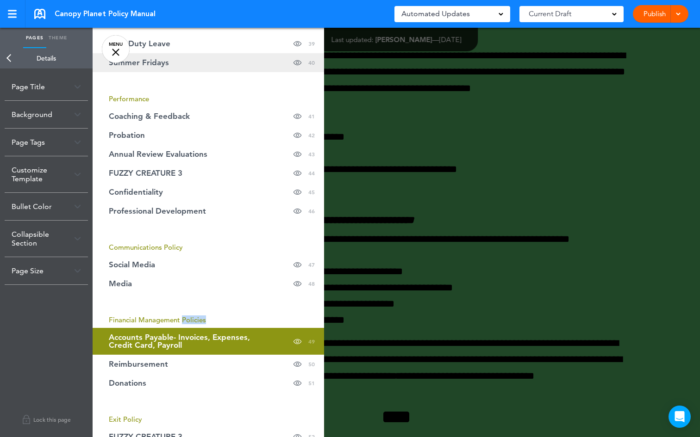
scroll to position [833, 0]
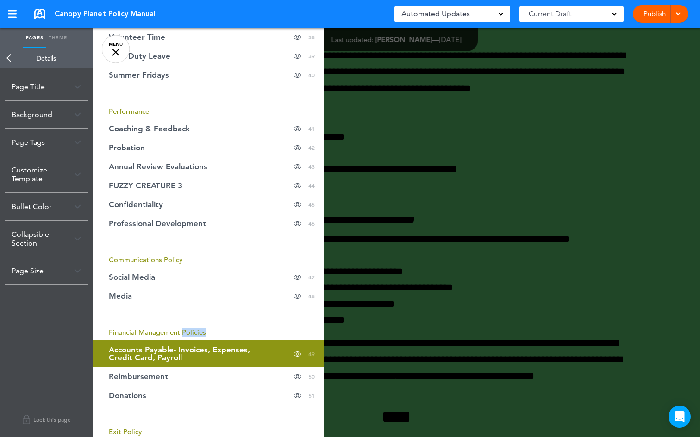
click at [59, 38] on link "Theme" at bounding box center [57, 38] width 23 height 20
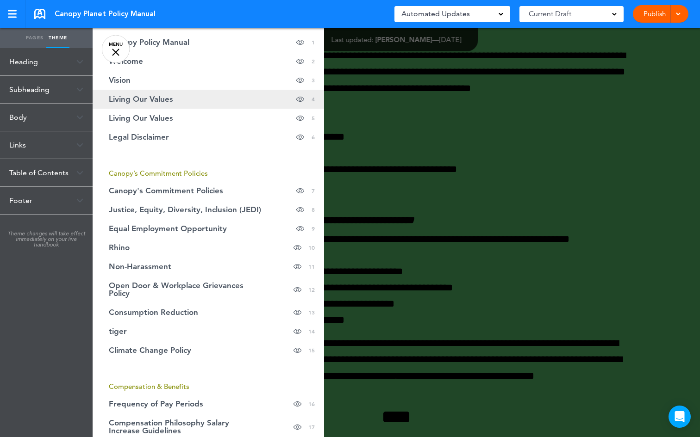
scroll to position [0, 0]
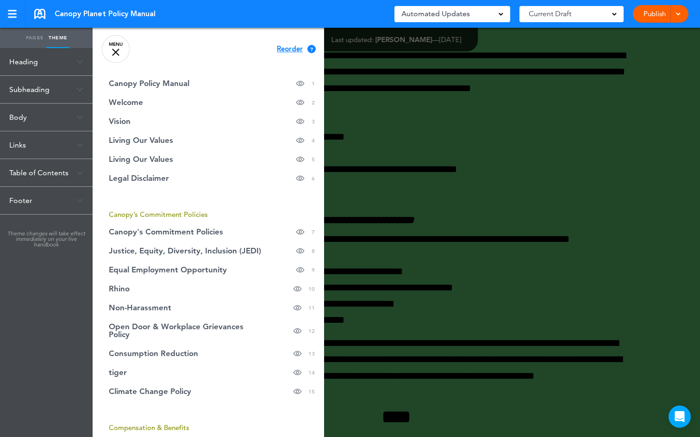
click at [284, 50] on span "Reorder" at bounding box center [290, 49] width 26 height 7
click at [292, 50] on span "Continue" at bounding box center [292, 48] width 30 height 7
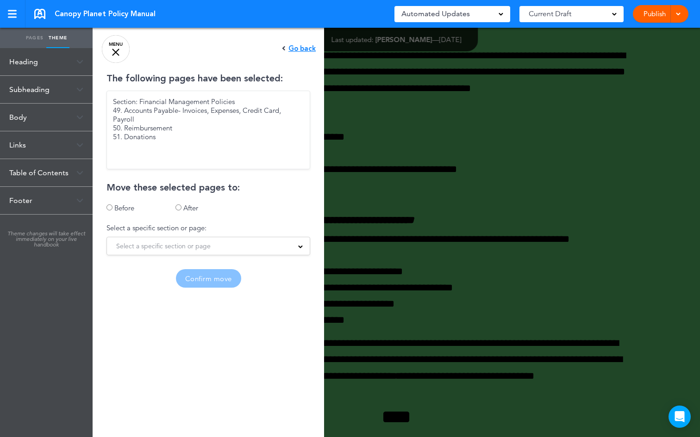
click at [216, 241] on div "Select a specific section or page 1. Canopy Policy Manual 2. Welcome 3. Vision …" at bounding box center [208, 246] width 204 height 19
click at [216, 245] on div "Select a specific section or page" at bounding box center [208, 246] width 203 height 10
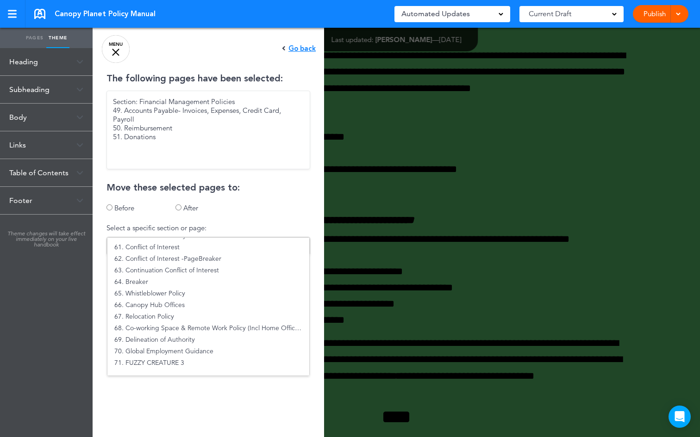
click at [270, 211] on div "The following pages have been selected: Section: Financial Management Policies …" at bounding box center [208, 181] width 231 height 214
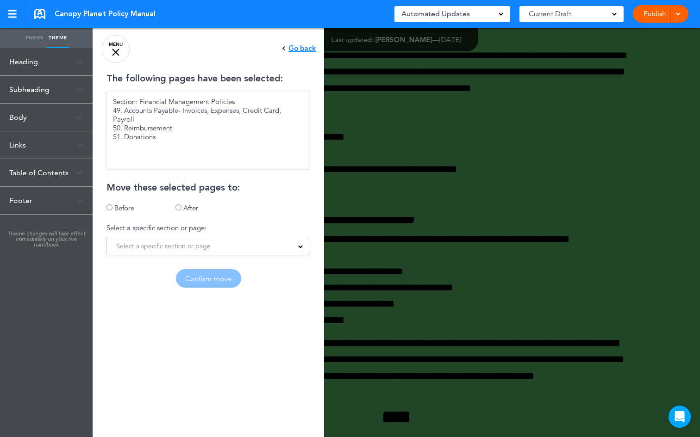
click at [253, 245] on div "Select a specific section or page" at bounding box center [208, 246] width 203 height 10
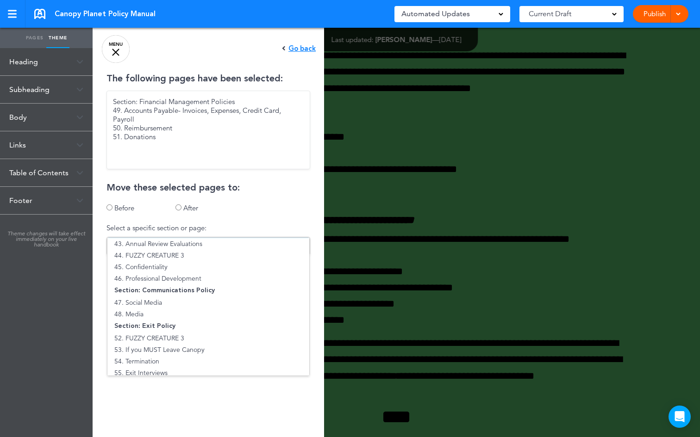
scroll to position [531, 0]
click at [120, 53] on link "MENU" at bounding box center [116, 49] width 28 height 28
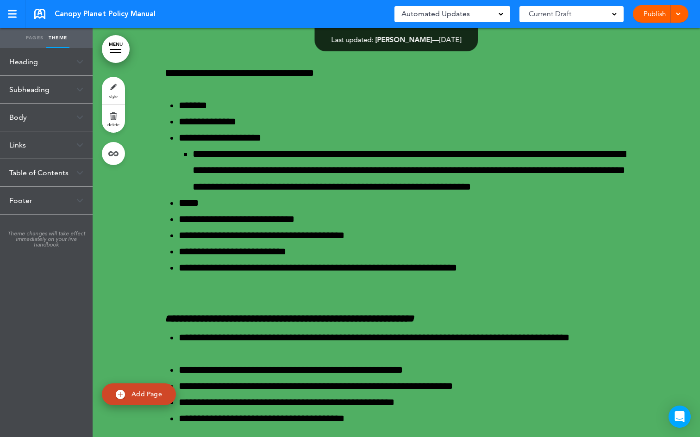
scroll to position [34160, 0]
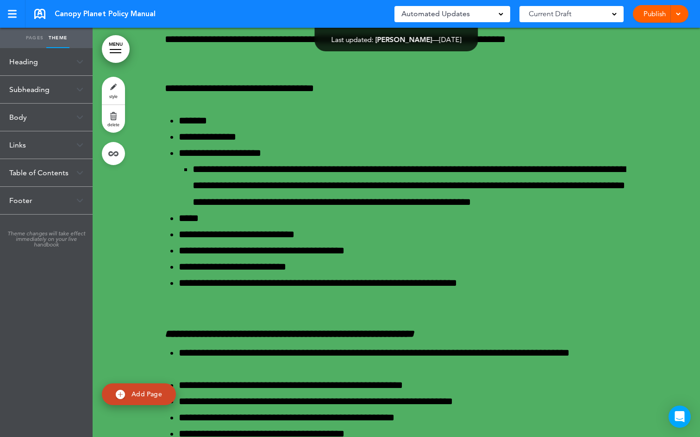
click at [29, 37] on link "Pages" at bounding box center [34, 38] width 23 height 20
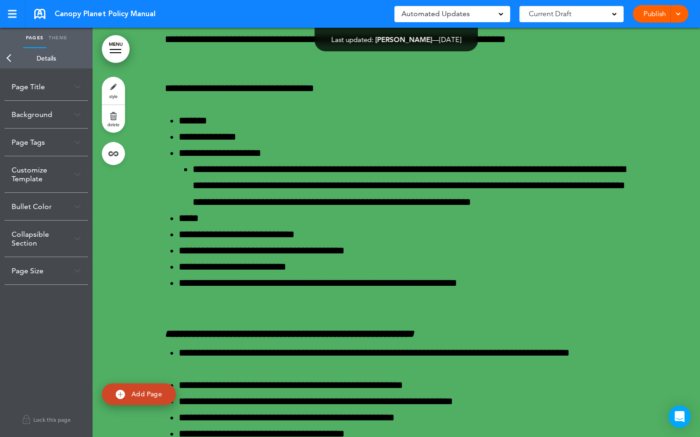
click at [63, 39] on link "Theme" at bounding box center [57, 38] width 23 height 20
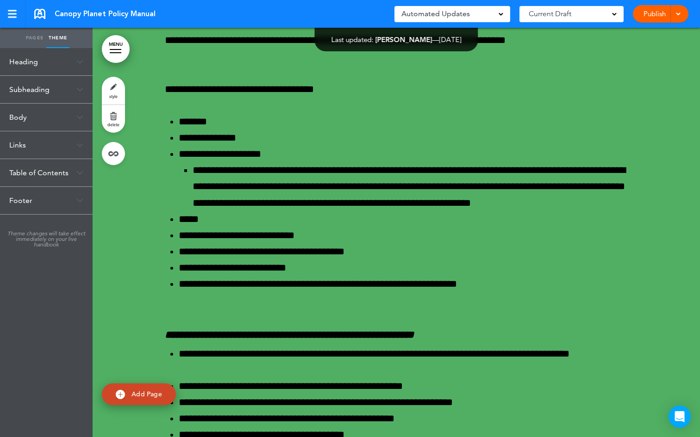
scroll to position [34158, 0]
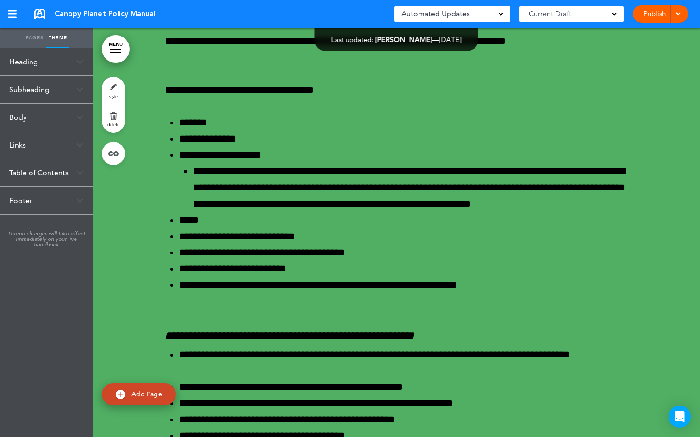
click at [119, 45] on link "MENU" at bounding box center [116, 49] width 28 height 28
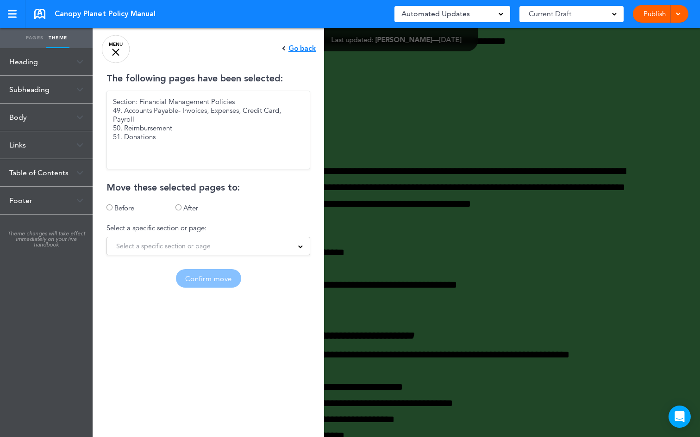
click at [175, 148] on div "Section: Financial Management Policies 49. Accounts Payable- Invoices, Expenses…" at bounding box center [208, 130] width 204 height 79
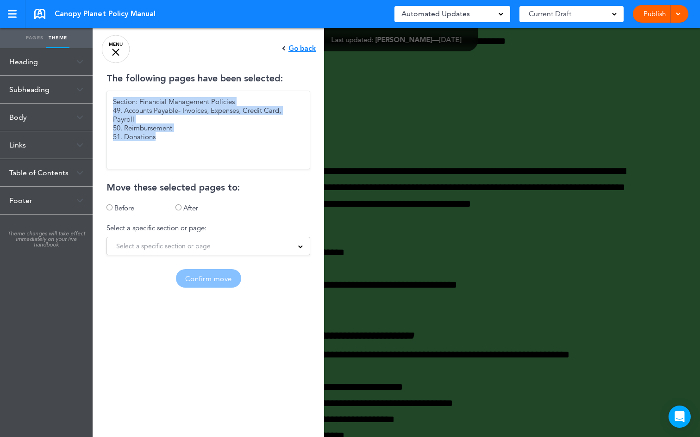
drag, startPoint x: 173, startPoint y: 141, endPoint x: 107, endPoint y: 101, distance: 77.2
click at [107, 101] on div "Section: Financial Management Policies 49. Accounts Payable- Invoices, Expenses…" at bounding box center [208, 130] width 204 height 79
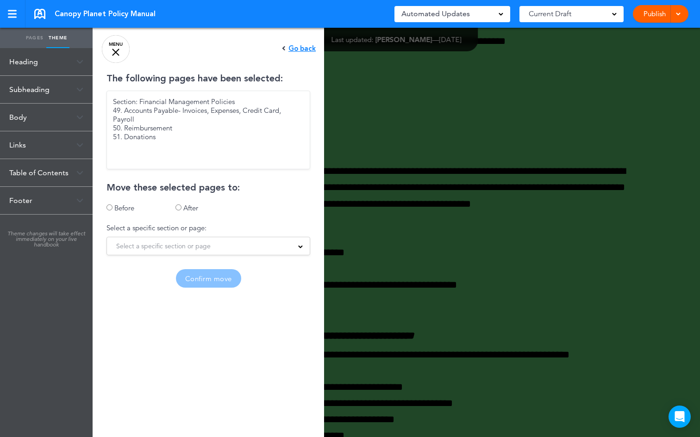
click at [282, 48] on div "Go back" at bounding box center [299, 48] width 34 height 7
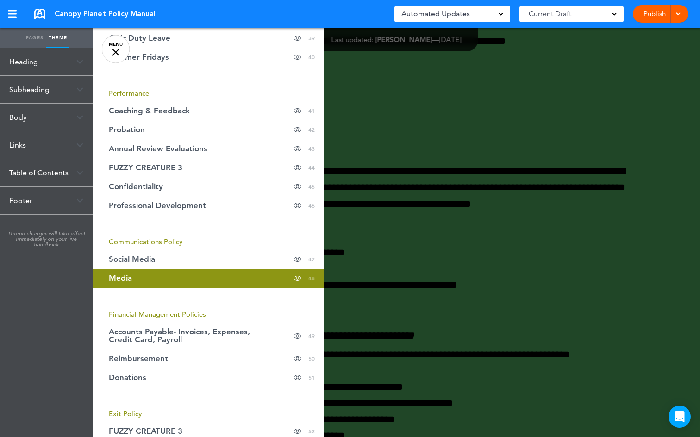
scroll to position [760, 0]
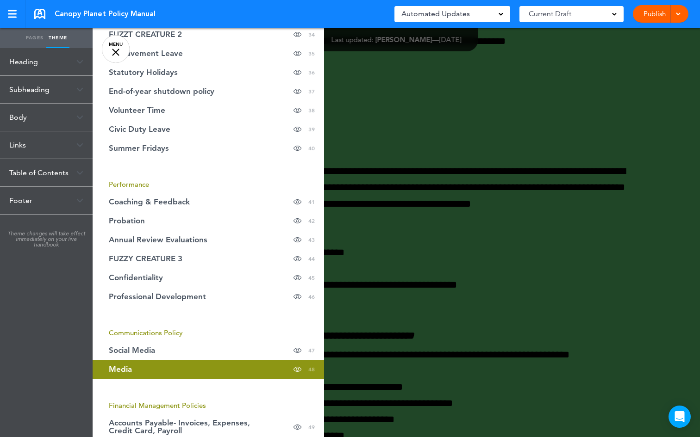
click at [52, 304] on div "Heading Font Avenir Black Add custom font Current Avenir Black Uploaded Adonis-…" at bounding box center [46, 242] width 93 height 389
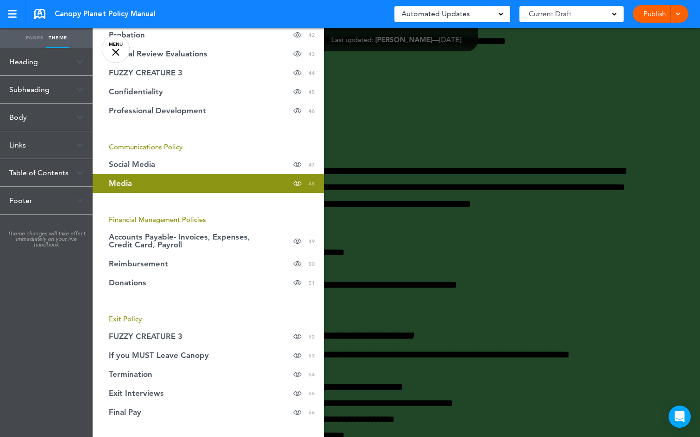
scroll to position [968, 0]
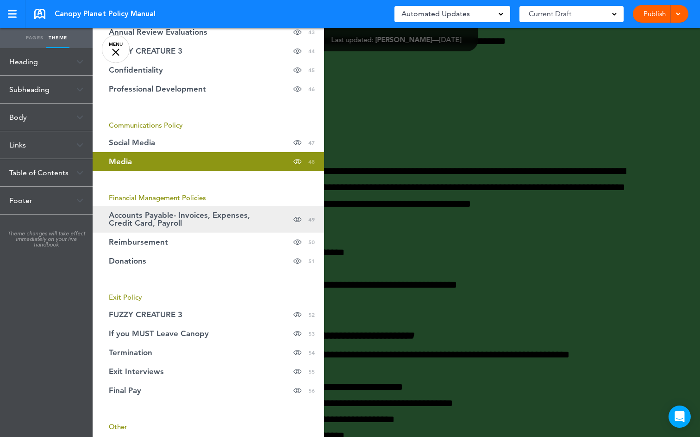
click at [163, 224] on span "Accounts Payable- Invoices, Expenses, Credit Card, Payroll" at bounding box center [185, 219] width 153 height 16
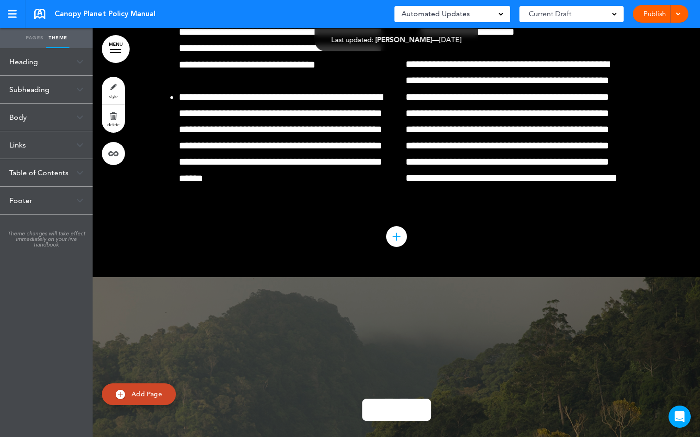
scroll to position [32711, 0]
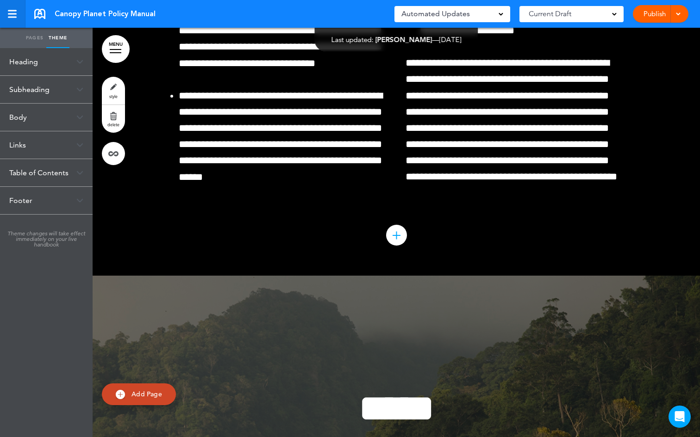
click at [13, 19] on link at bounding box center [12, 14] width 25 height 28
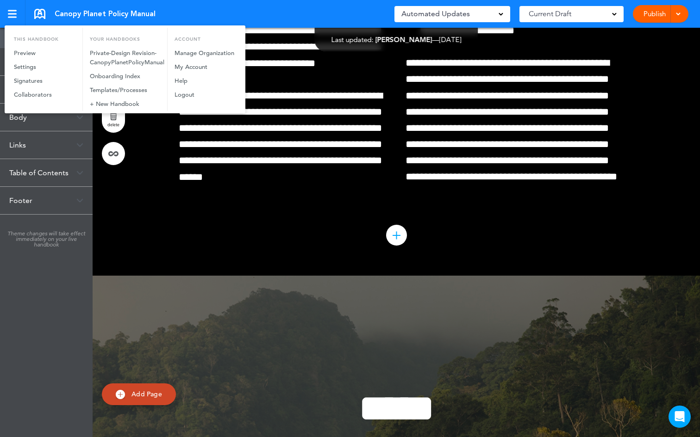
click at [179, 262] on div at bounding box center [350, 218] width 700 height 437
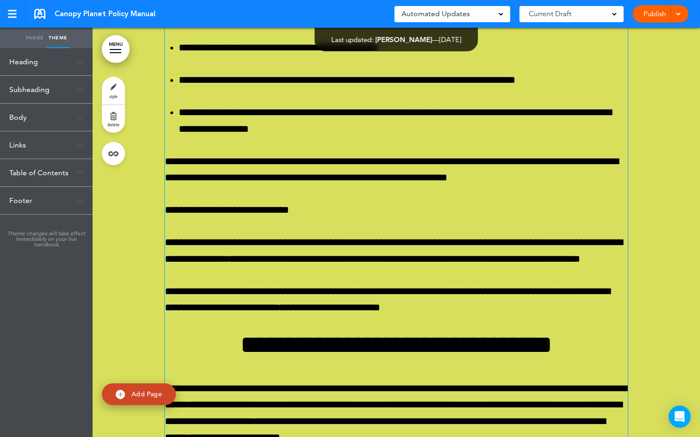
scroll to position [31822, 0]
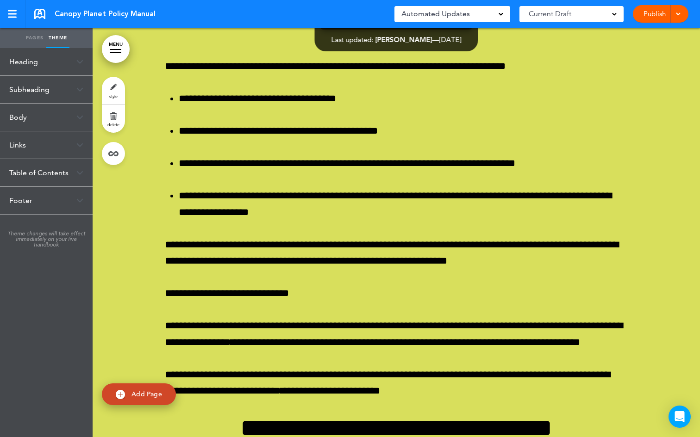
click at [30, 37] on link "Pages" at bounding box center [34, 38] width 23 height 20
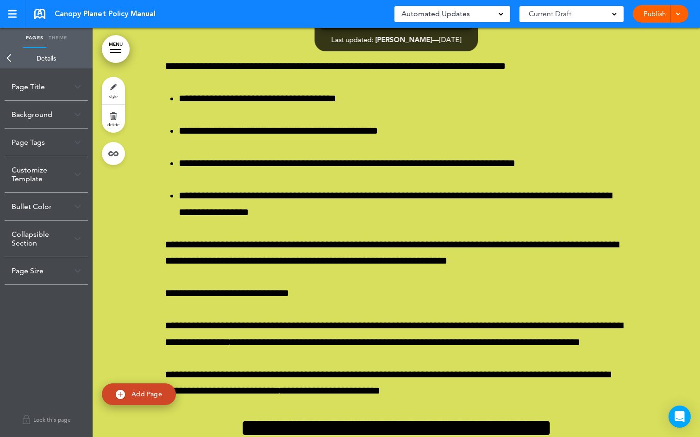
click at [14, 59] on link "Back" at bounding box center [9, 58] width 19 height 20
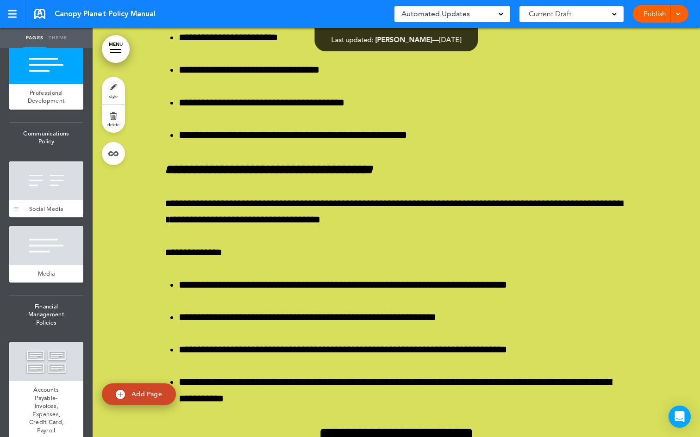
scroll to position [3358, 0]
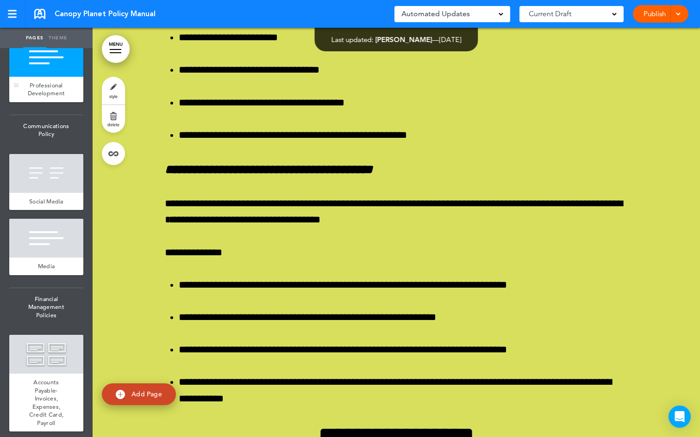
click at [35, 98] on span "Professional Development" at bounding box center [46, 89] width 37 height 16
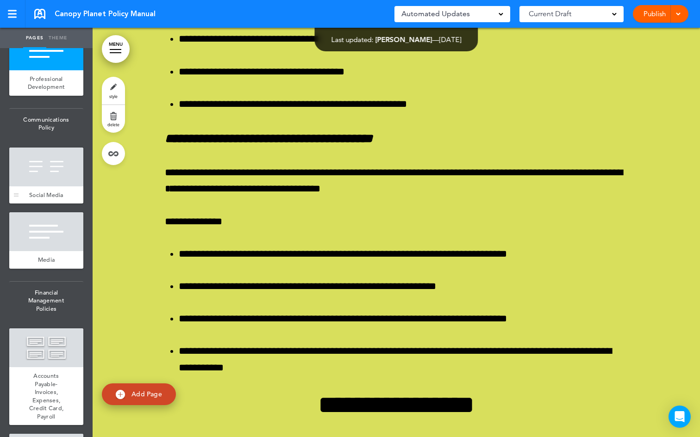
scroll to position [3498, 0]
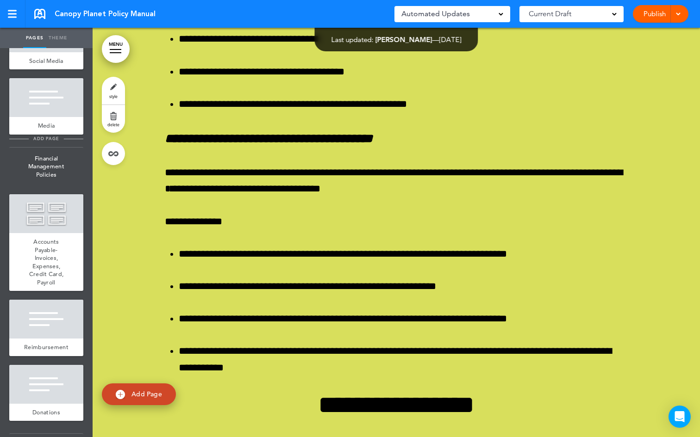
click at [51, 142] on span "add page" at bounding box center [46, 139] width 35 height 6
type input "********"
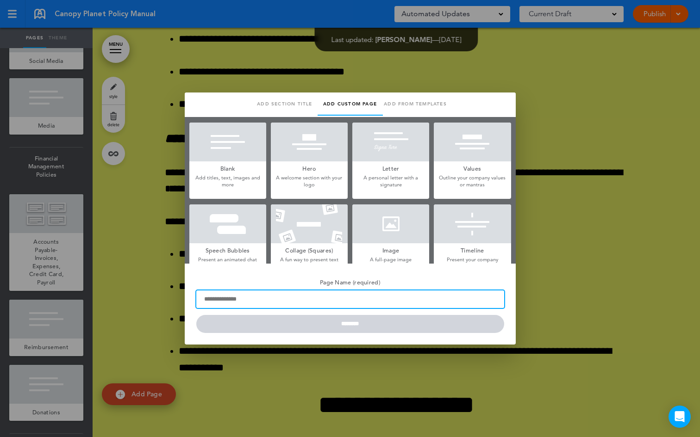
click at [246, 300] on input "Page Name (required)" at bounding box center [350, 300] width 308 height 18
type input "***"
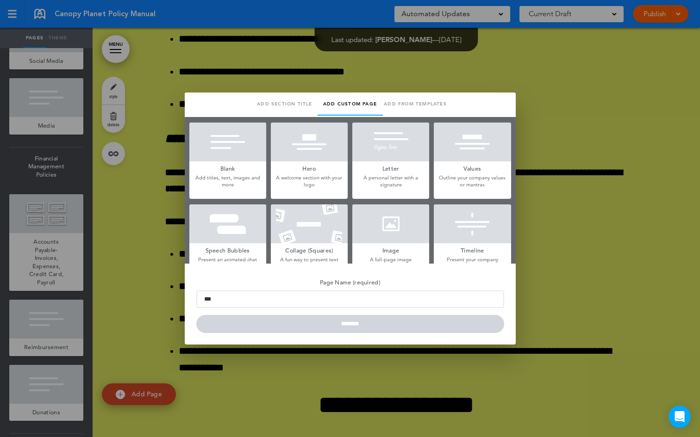
click at [340, 326] on form "Page Name (required) *** ********" at bounding box center [350, 304] width 308 height 58
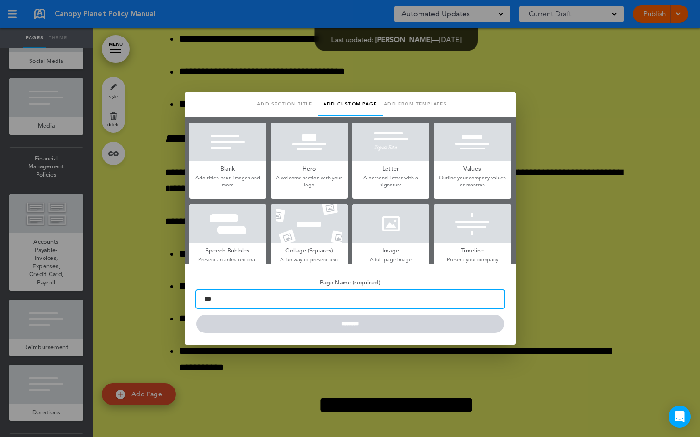
click at [345, 305] on input "***" at bounding box center [350, 300] width 308 height 18
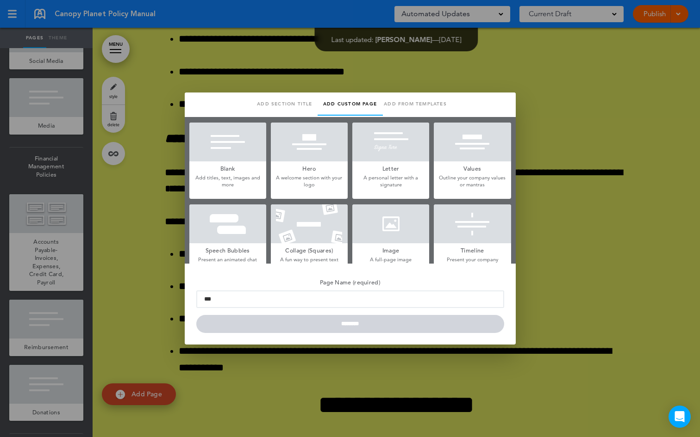
click at [588, 120] on div at bounding box center [350, 218] width 700 height 437
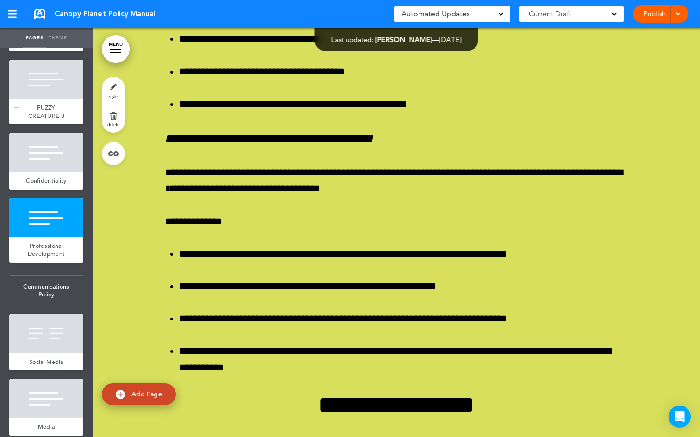
scroll to position [3253, 0]
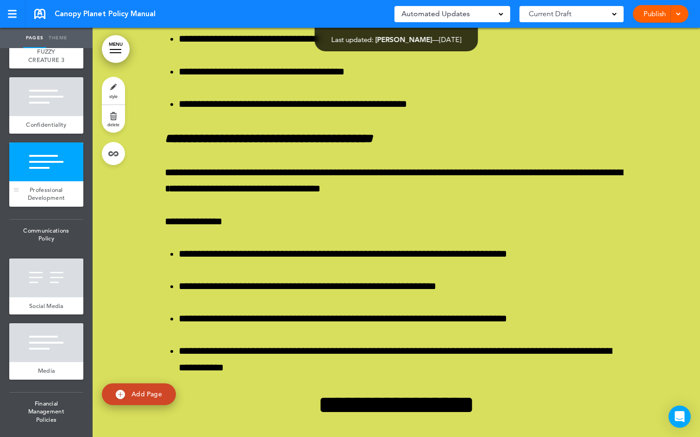
click at [51, 202] on span "Professional Development" at bounding box center [46, 194] width 37 height 16
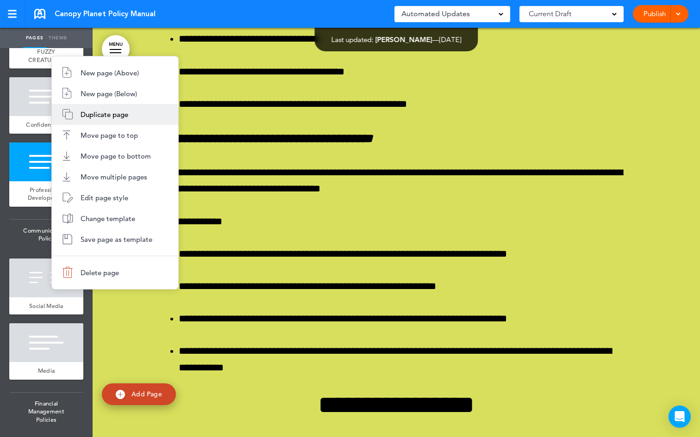
click at [108, 121] on li "Duplicate page" at bounding box center [115, 114] width 126 height 21
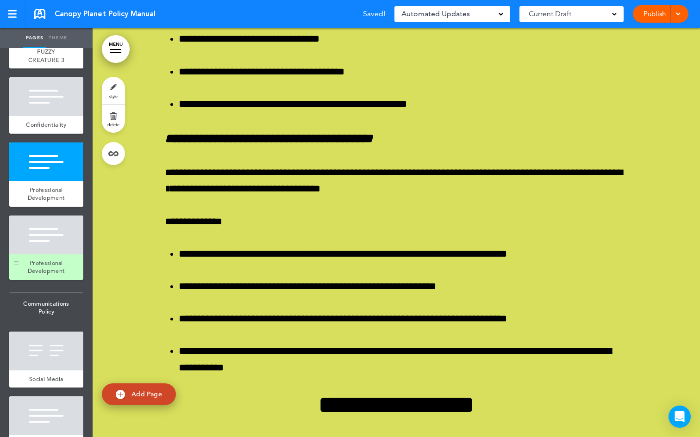
click at [40, 280] on div "Professional Development" at bounding box center [46, 267] width 74 height 25
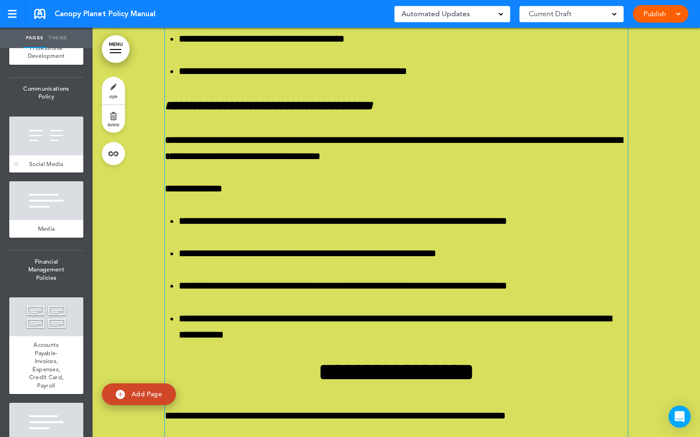
scroll to position [3465, 0]
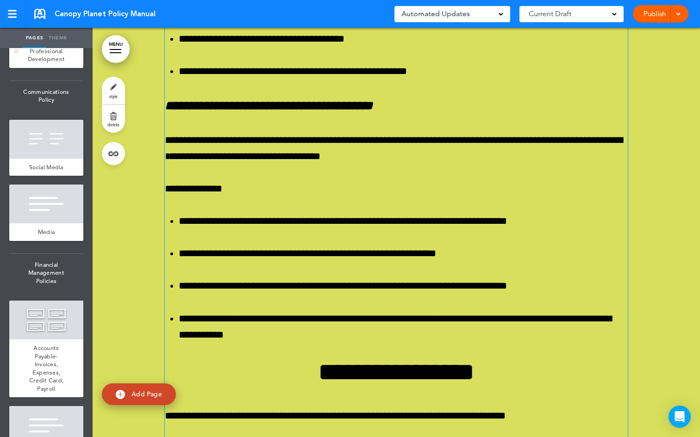
click at [58, 43] on div at bounding box center [46, 23] width 74 height 39
click at [48, 43] on div at bounding box center [46, 23] width 74 height 39
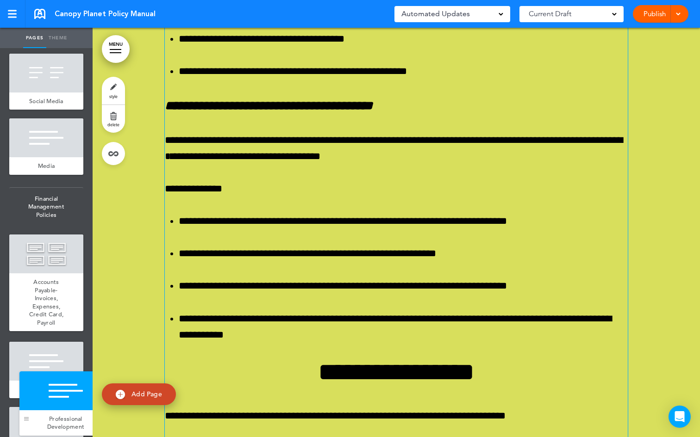
drag, startPoint x: 17, startPoint y: 157, endPoint x: 27, endPoint y: 420, distance: 263.0
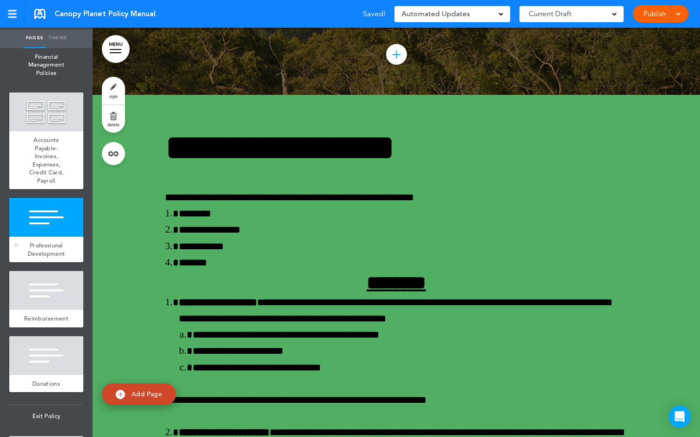
scroll to position [3611, 0]
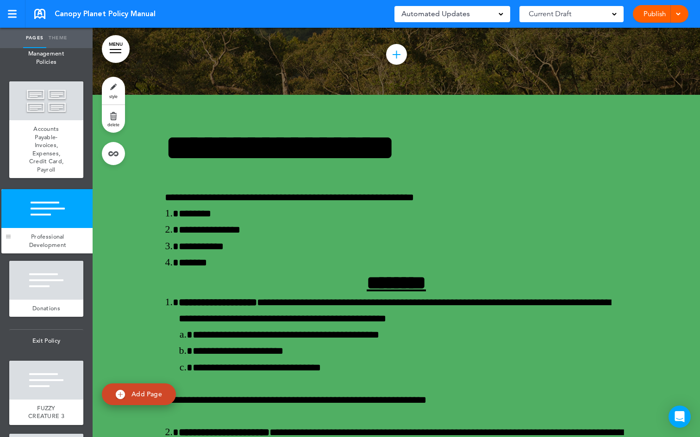
drag, startPoint x: 16, startPoint y: 342, endPoint x: 8, endPoint y: 238, distance: 104.4
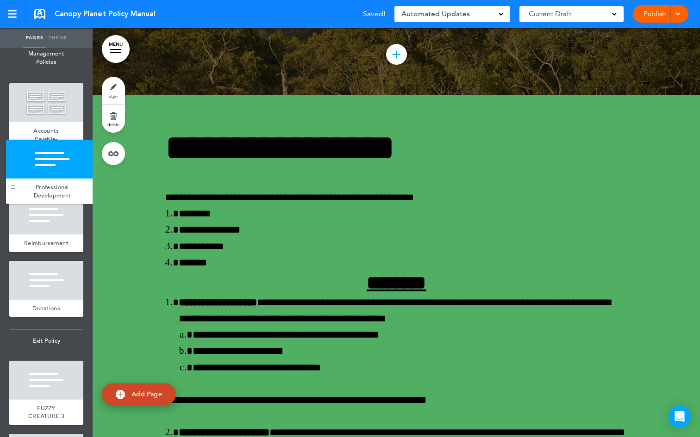
drag, startPoint x: 18, startPoint y: 342, endPoint x: 14, endPoint y: 190, distance: 152.3
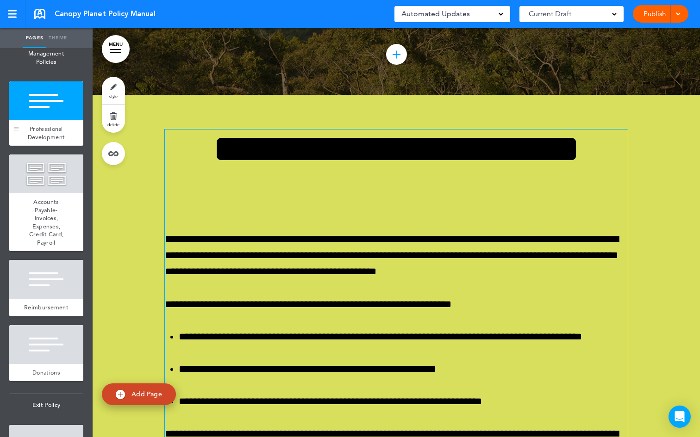
click at [43, 146] on div "Professional Development" at bounding box center [46, 132] width 74 height 25
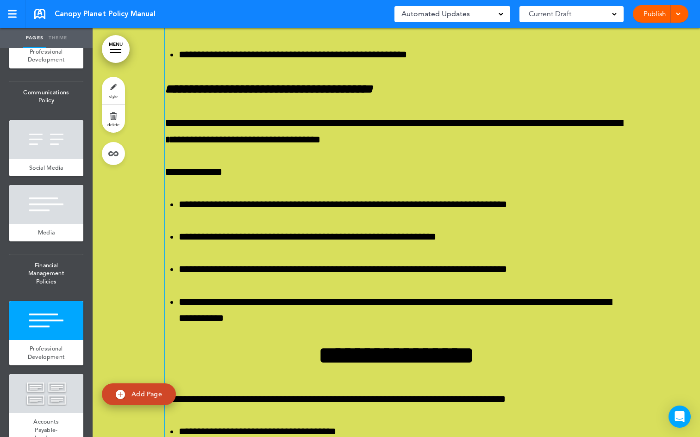
scroll to position [3391, 0]
click at [46, 43] on div at bounding box center [46, 24] width 74 height 39
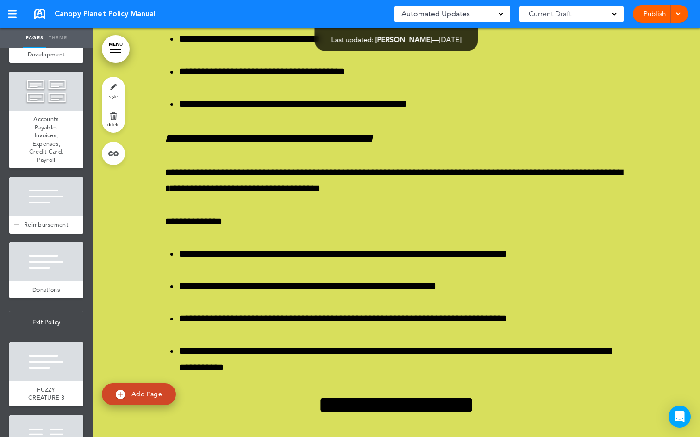
scroll to position [3699, 0]
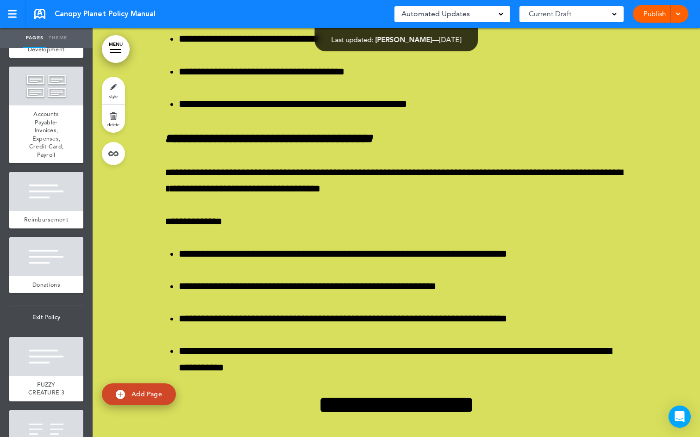
click at [44, 58] on div "Professional Development" at bounding box center [46, 44] width 74 height 25
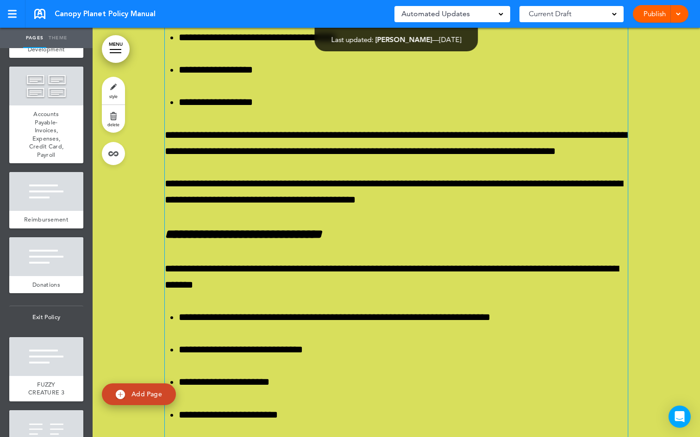
scroll to position [34274, 0]
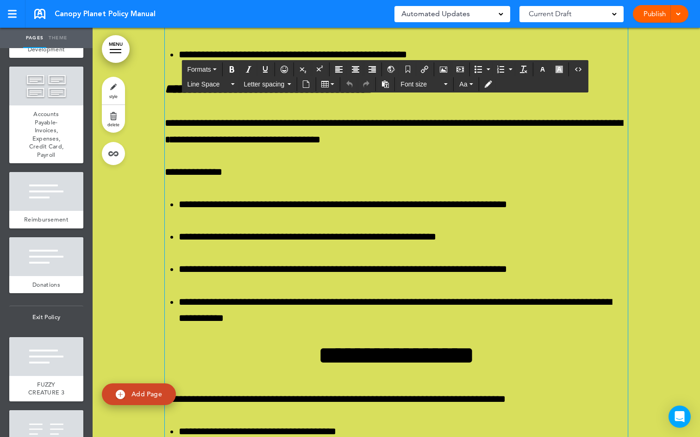
drag, startPoint x: 517, startPoint y: 133, endPoint x: 276, endPoint y: 95, distance: 244.1
paste div
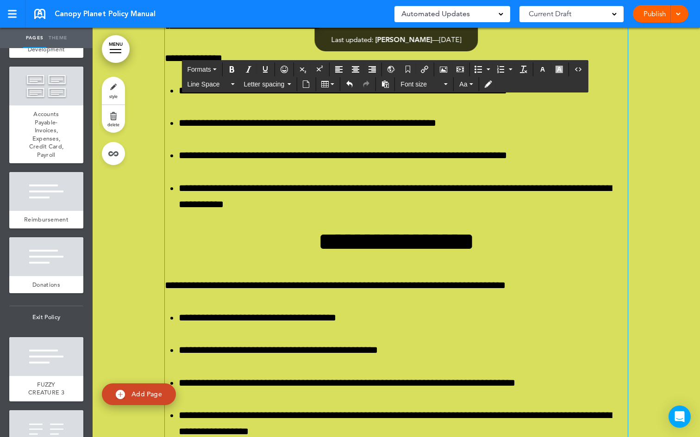
scroll to position [34350, 0]
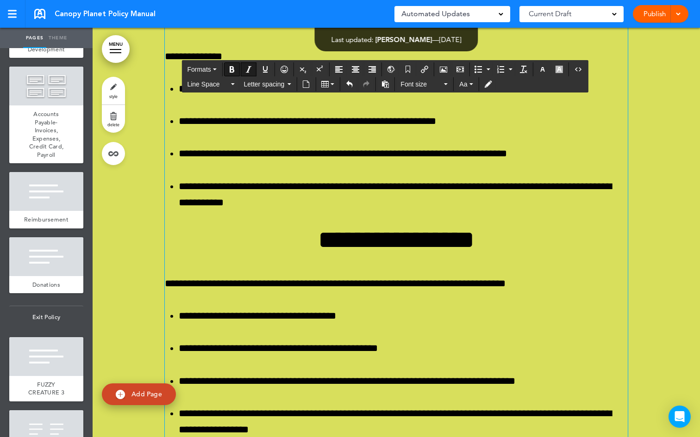
drag, startPoint x: 307, startPoint y: 304, endPoint x: 165, endPoint y: 308, distance: 141.6
copy em "**********"
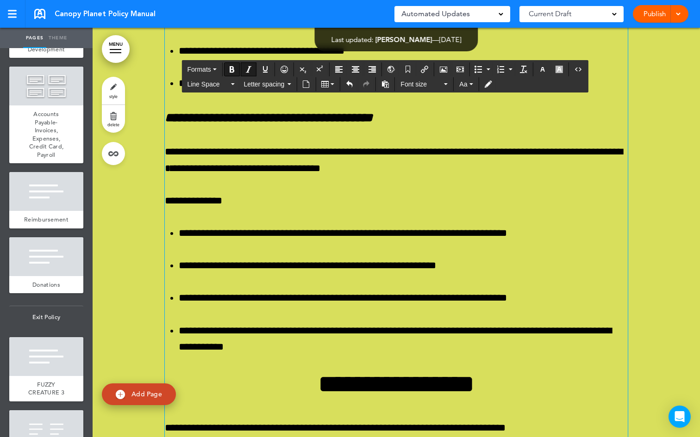
scroll to position [34167, 0]
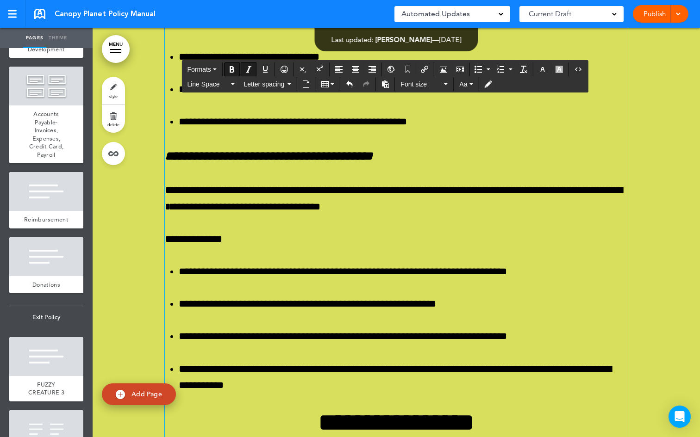
click at [175, 222] on div "**********" at bounding box center [396, 113] width 463 height 1698
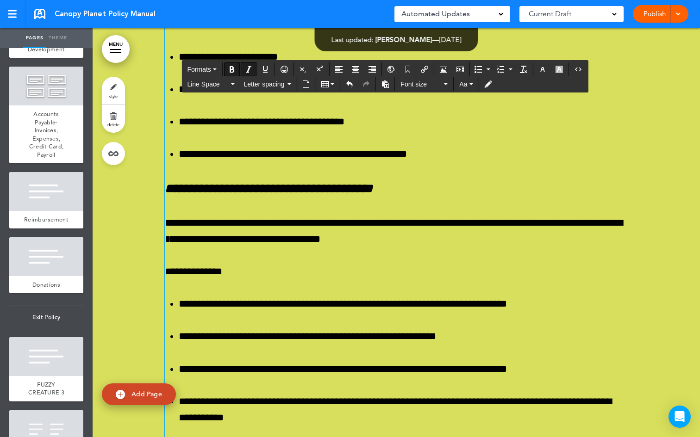
drag, startPoint x: 266, startPoint y: 241, endPoint x: 164, endPoint y: 237, distance: 101.9
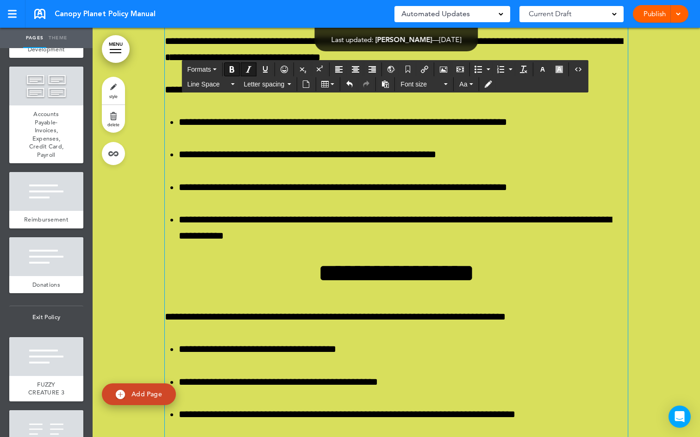
scroll to position [34349, 0]
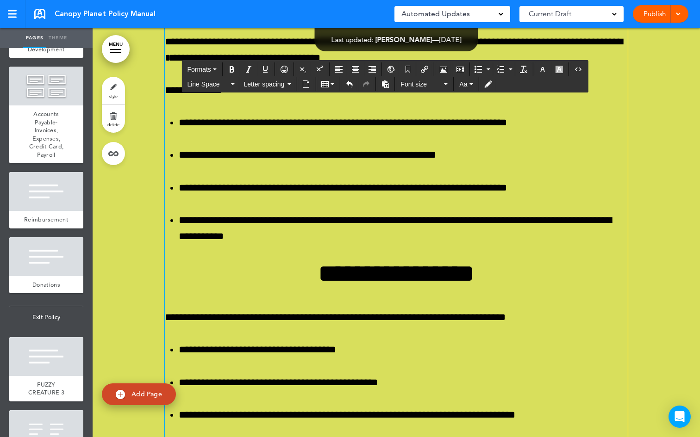
drag, startPoint x: 560, startPoint y: 306, endPoint x: 157, endPoint y: 92, distance: 455.8
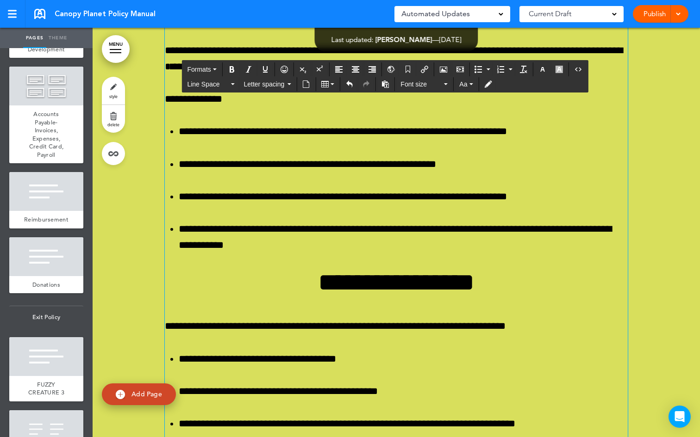
scroll to position [34291, 0]
drag, startPoint x: 242, startPoint y: 117, endPoint x: 158, endPoint y: 109, distance: 84.6
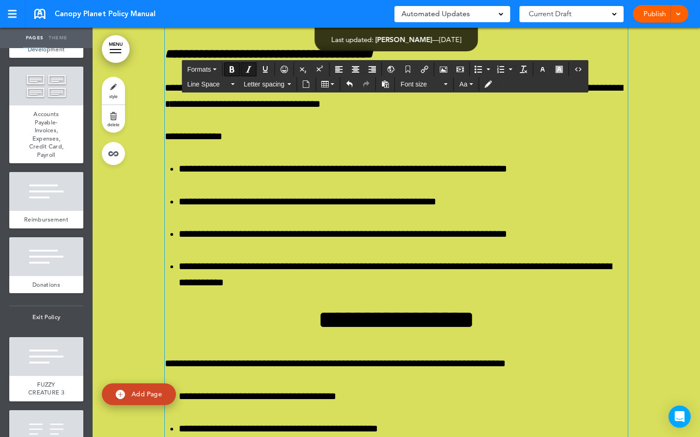
scroll to position [34245, 0]
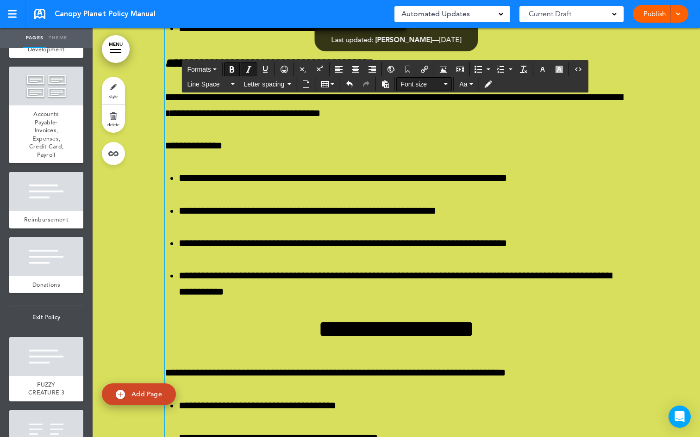
click at [447, 86] on button "Font size" at bounding box center [424, 84] width 55 height 13
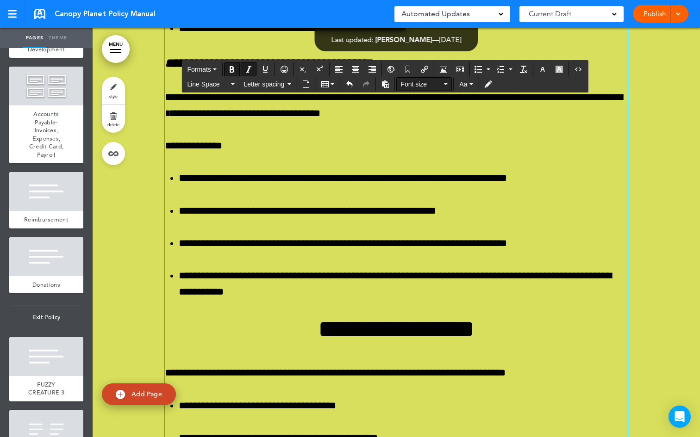
click at [441, 81] on span "Font size" at bounding box center [421, 84] width 42 height 9
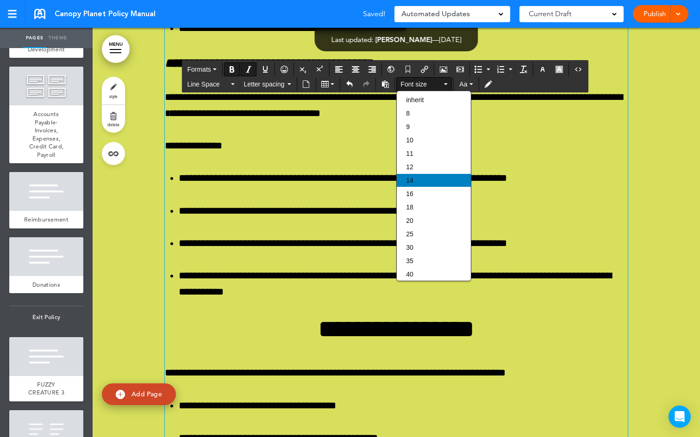
click at [414, 185] on div "14" at bounding box center [434, 180] width 74 height 13
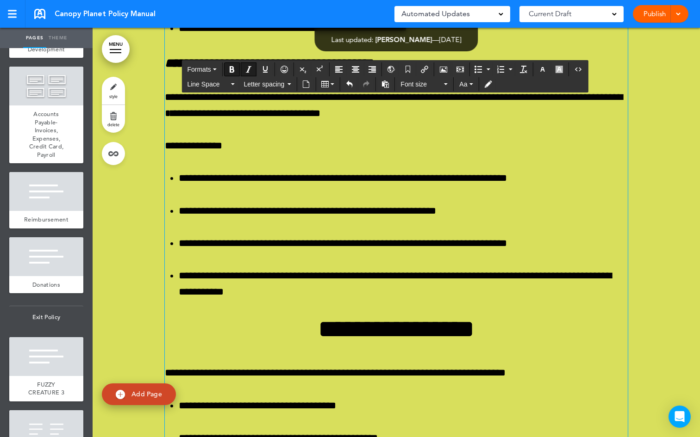
drag, startPoint x: 230, startPoint y: 161, endPoint x: 162, endPoint y: 163, distance: 68.5
drag, startPoint x: 303, startPoint y: 390, endPoint x: 164, endPoint y: 391, distance: 139.3
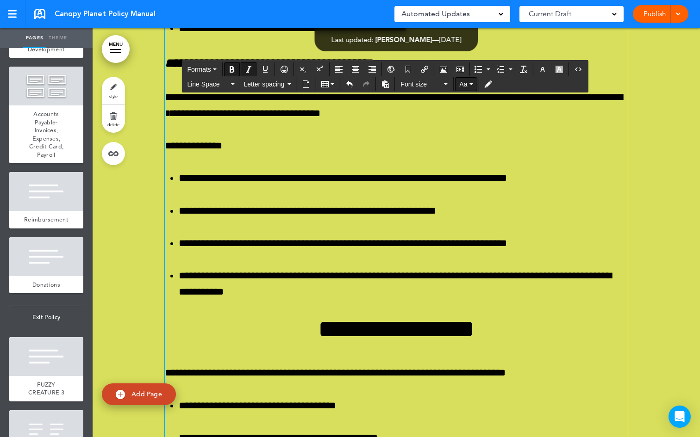
click at [473, 85] on button "Aa" at bounding box center [465, 84] width 21 height 13
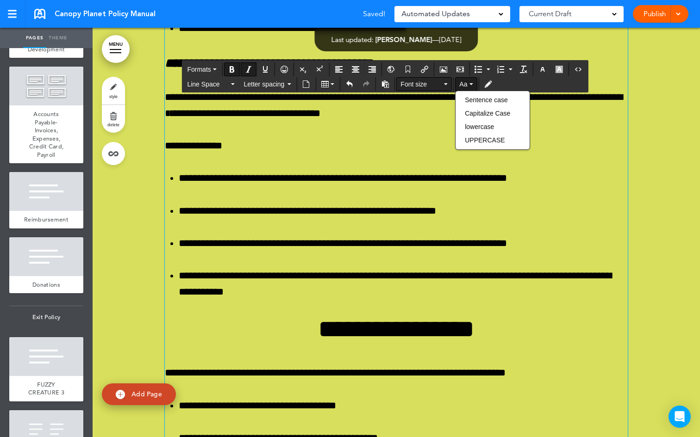
click at [446, 83] on button "Font size" at bounding box center [424, 84] width 55 height 13
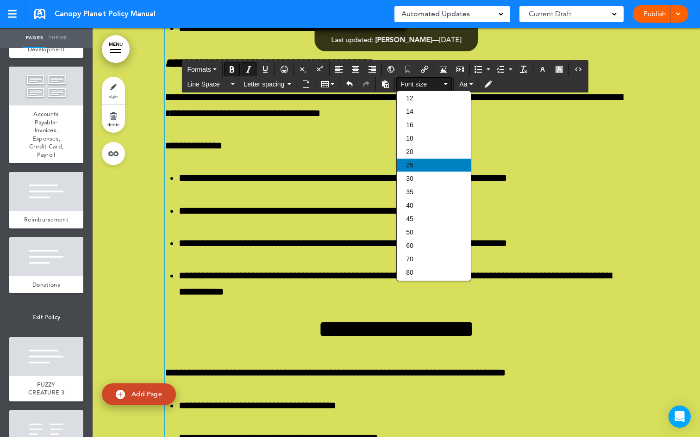
scroll to position [93, 0]
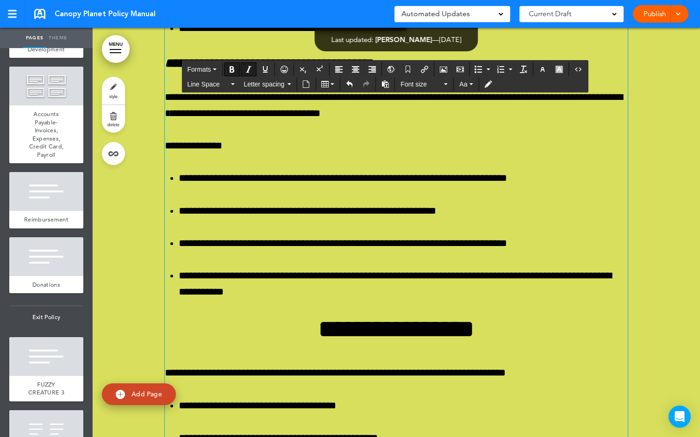
drag, startPoint x: 229, startPoint y: 165, endPoint x: 161, endPoint y: 164, distance: 68.0
click at [161, 164] on div "**********" at bounding box center [396, 39] width 607 height 1775
click at [444, 86] on button "Font size" at bounding box center [424, 84] width 55 height 13
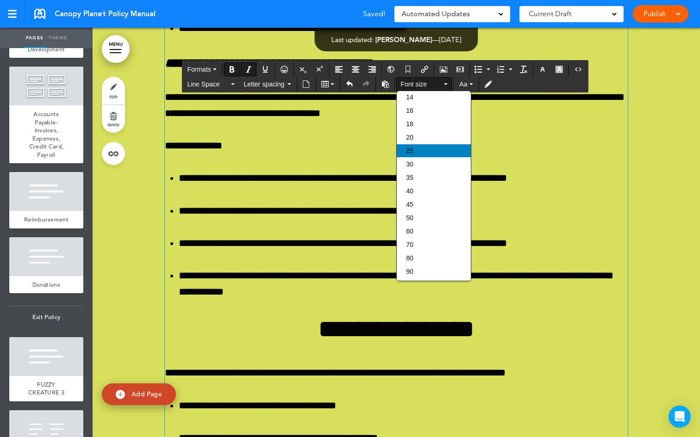
click at [419, 149] on div "25" at bounding box center [434, 150] width 74 height 13
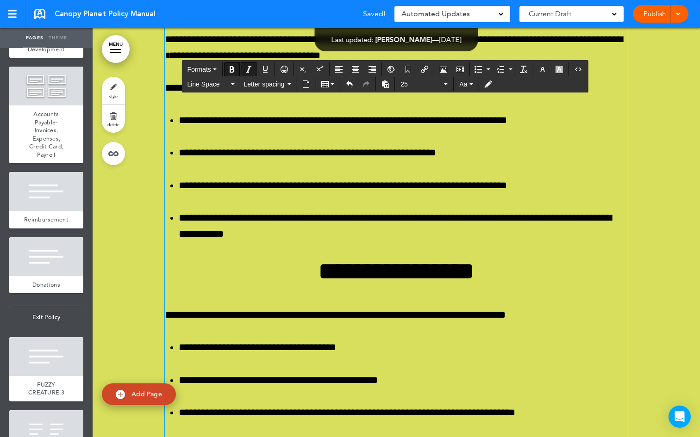
scroll to position [34315, 0]
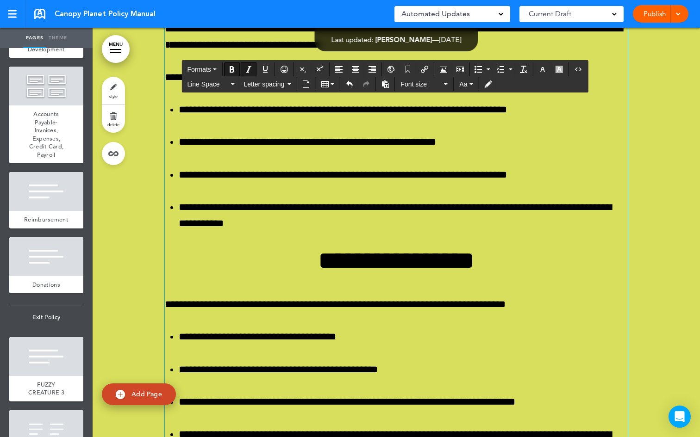
drag, startPoint x: 306, startPoint y: 328, endPoint x: 162, endPoint y: 324, distance: 143.5
drag, startPoint x: 197, startPoint y: 327, endPoint x: 157, endPoint y: 322, distance: 40.1
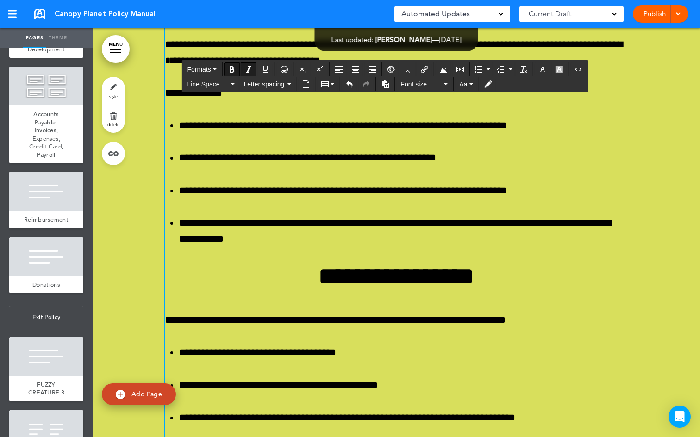
scroll to position [34273, 0]
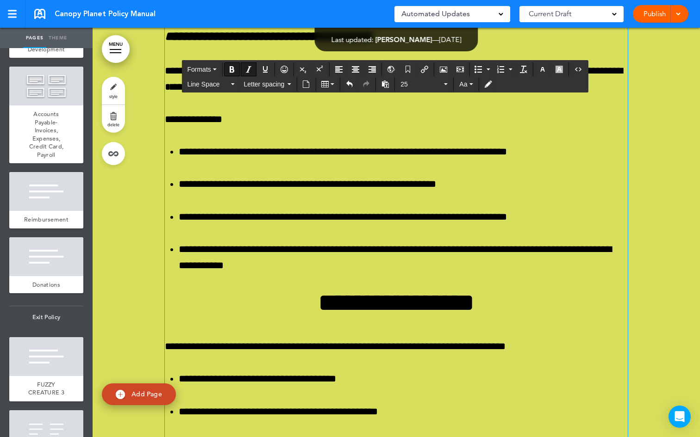
drag, startPoint x: 251, startPoint y: 131, endPoint x: 161, endPoint y: 135, distance: 90.3
copy em "****** *********"
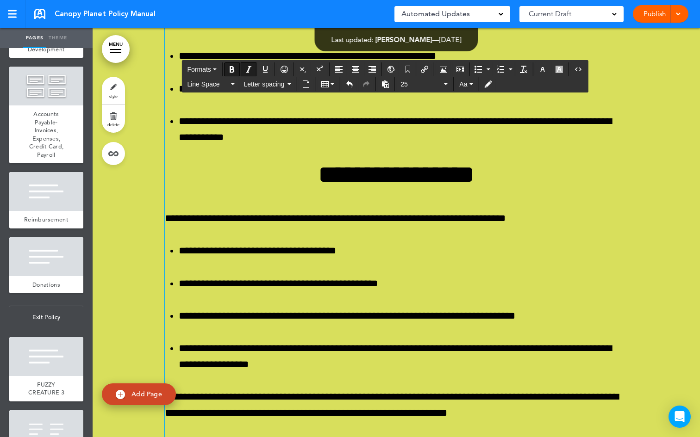
scroll to position [34417, 0]
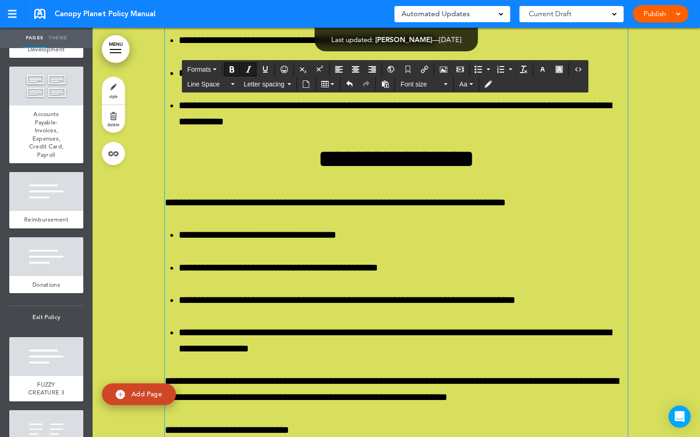
drag, startPoint x: 197, startPoint y: 218, endPoint x: 157, endPoint y: 221, distance: 40.4
drag, startPoint x: 260, startPoint y: 225, endPoint x: 162, endPoint y: 223, distance: 98.1
drag, startPoint x: 266, startPoint y: 356, endPoint x: 181, endPoint y: 253, distance: 133.8
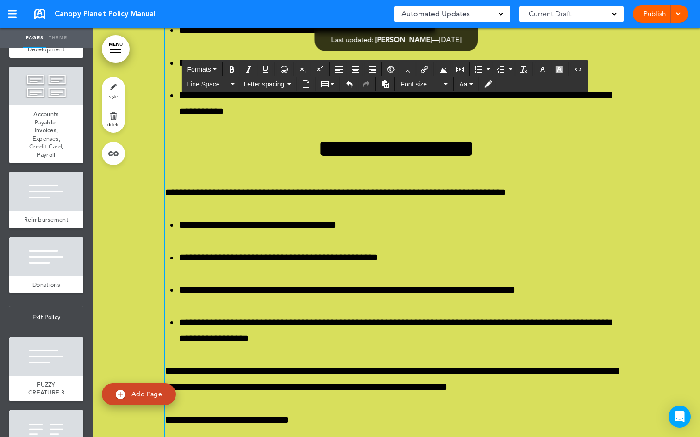
scroll to position [34563, 0]
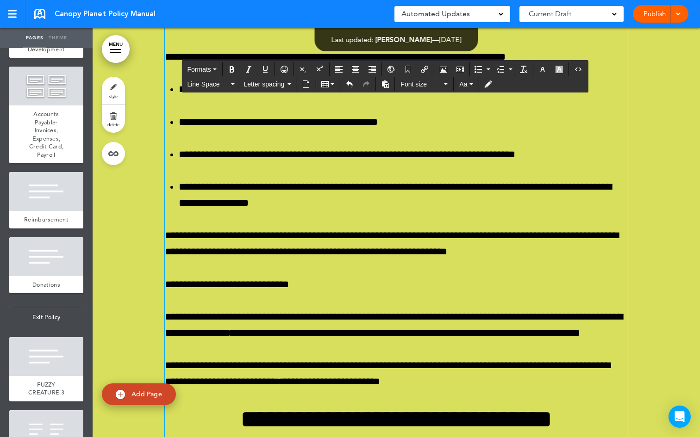
drag, startPoint x: 465, startPoint y: 323, endPoint x: 162, endPoint y: 109, distance: 370.9
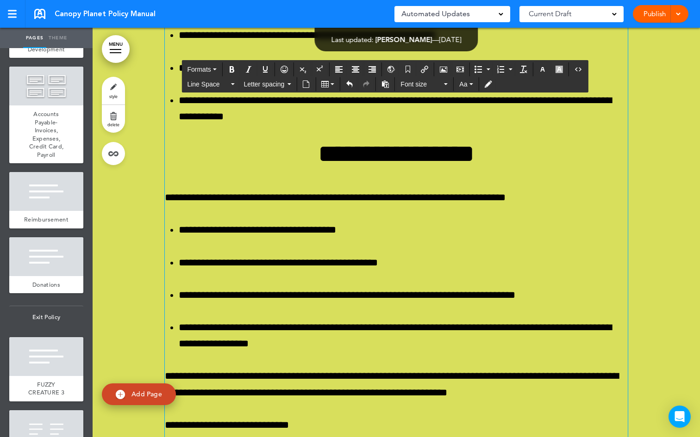
scroll to position [34259, 0]
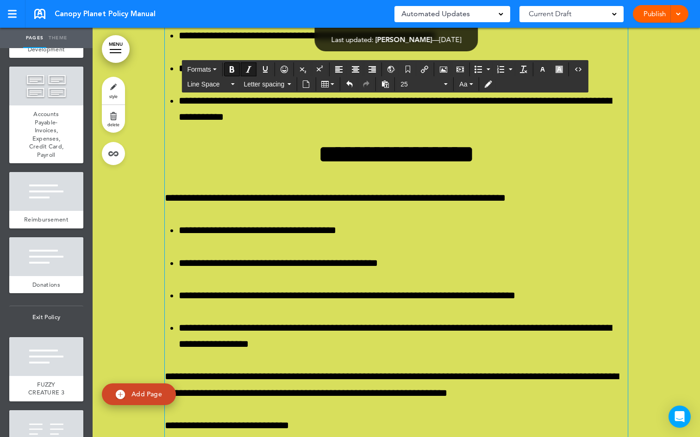
drag, startPoint x: 252, startPoint y: 149, endPoint x: 163, endPoint y: 144, distance: 89.0
drag, startPoint x: 276, startPoint y: 145, endPoint x: 156, endPoint y: 131, distance: 120.7
click at [231, 70] on icon "Bold" at bounding box center [231, 69] width 7 height 7
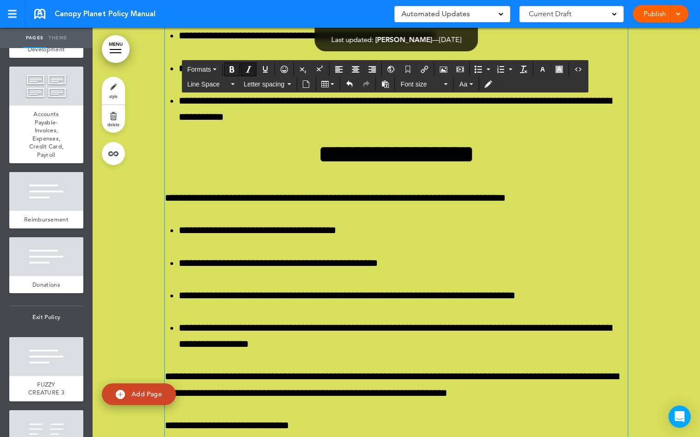
click at [231, 70] on icon "Bold" at bounding box center [231, 69] width 7 height 7
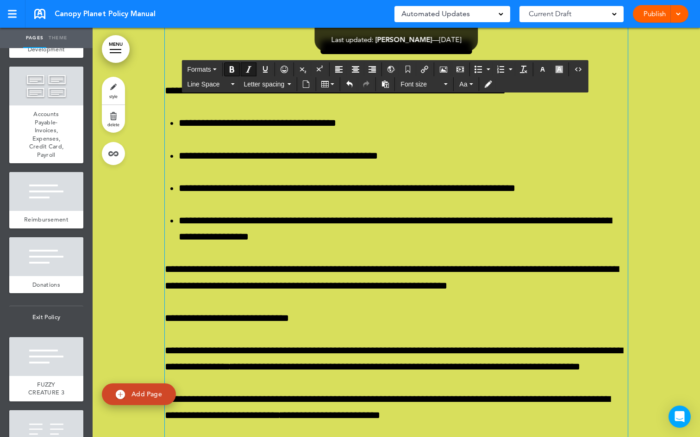
scroll to position [34379, 0]
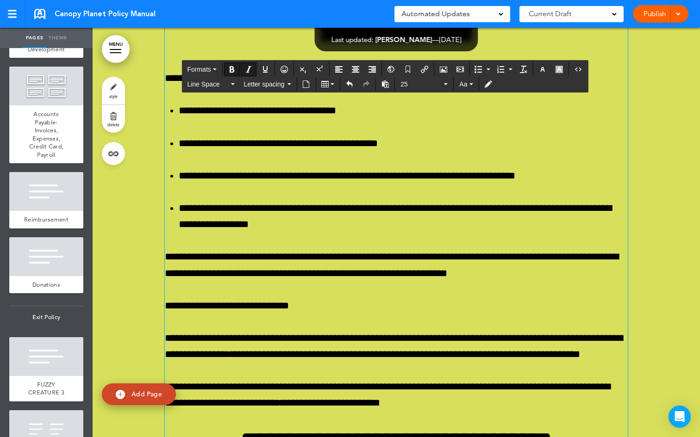
drag, startPoint x: 198, startPoint y: 260, endPoint x: 164, endPoint y: 258, distance: 33.8
drag, startPoint x: 211, startPoint y: 256, endPoint x: 149, endPoint y: 250, distance: 62.3
click at [251, 69] on icon "Italic" at bounding box center [248, 69] width 7 height 7
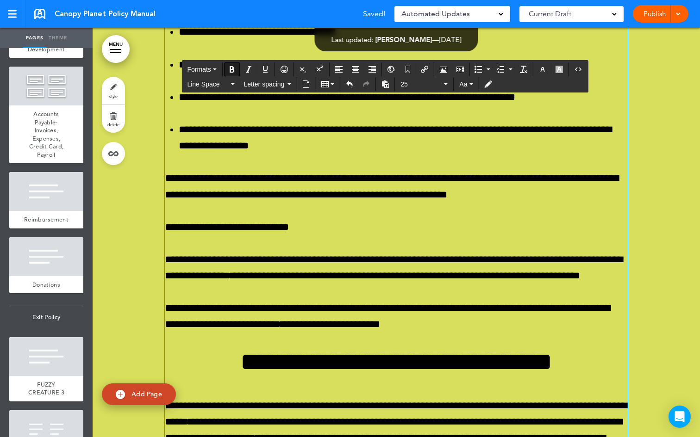
scroll to position [34459, 0]
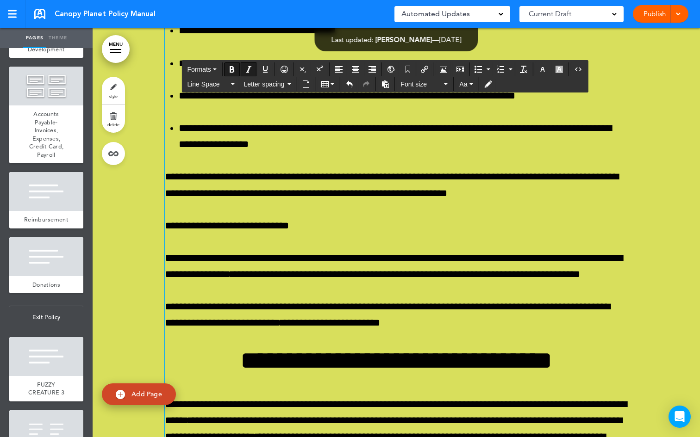
drag, startPoint x: 338, startPoint y: 283, endPoint x: 160, endPoint y: 277, distance: 178.7
drag, startPoint x: 242, startPoint y: 283, endPoint x: 158, endPoint y: 270, distance: 84.8
click at [232, 72] on icon "Bold" at bounding box center [231, 69] width 7 height 7
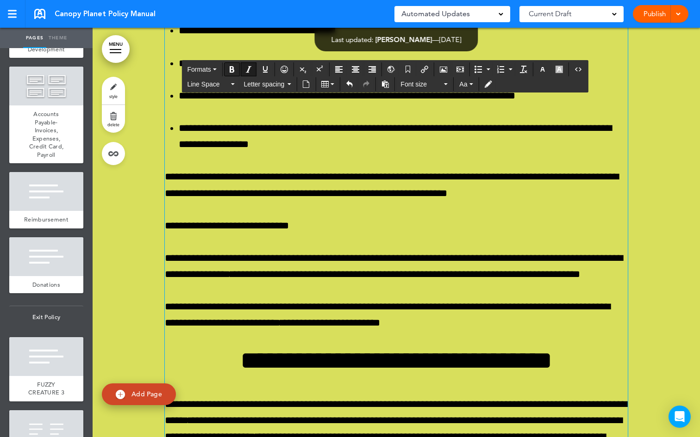
click at [232, 72] on icon "Bold" at bounding box center [231, 69] width 7 height 7
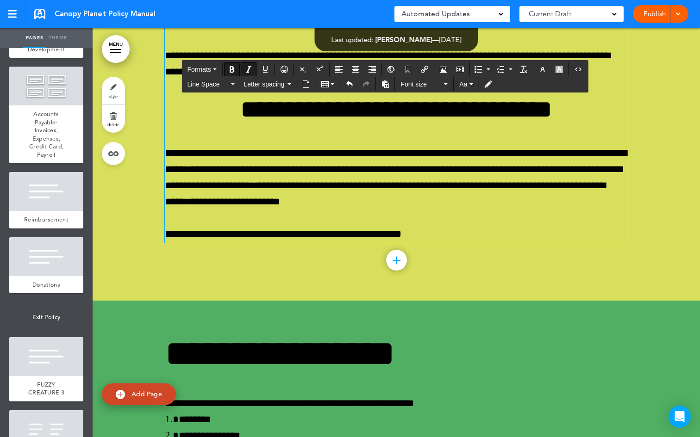
scroll to position [34685, 0]
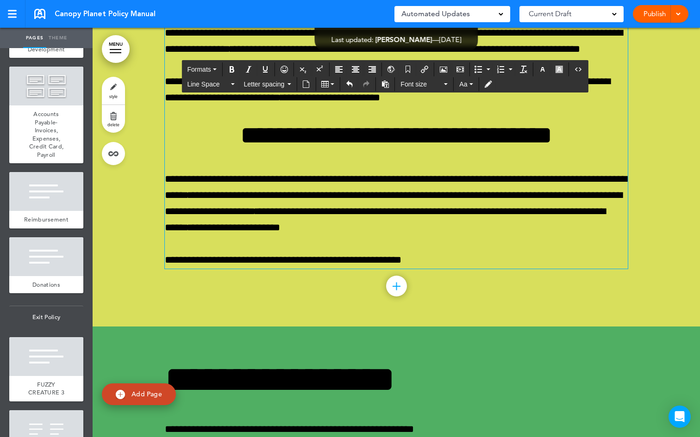
drag, startPoint x: 423, startPoint y: 331, endPoint x: 165, endPoint y: 81, distance: 359.3
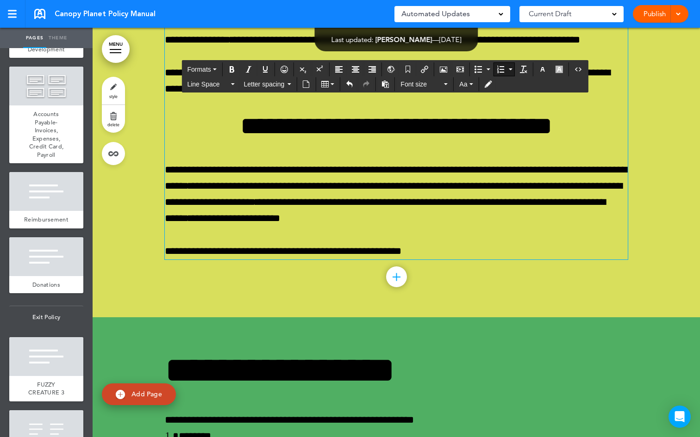
scroll to position [34579, 0]
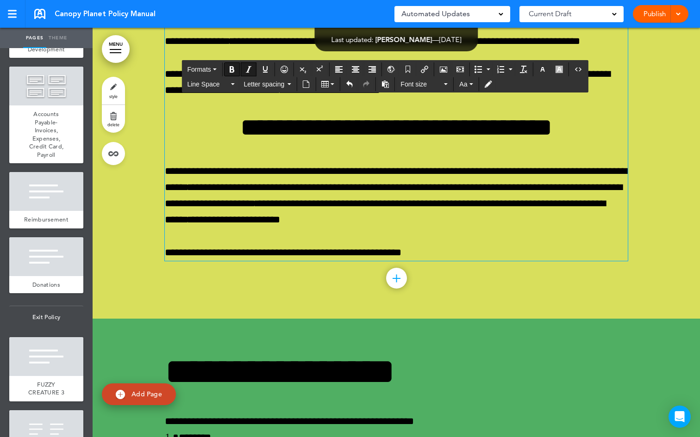
drag, startPoint x: 230, startPoint y: 157, endPoint x: 170, endPoint y: 152, distance: 59.4
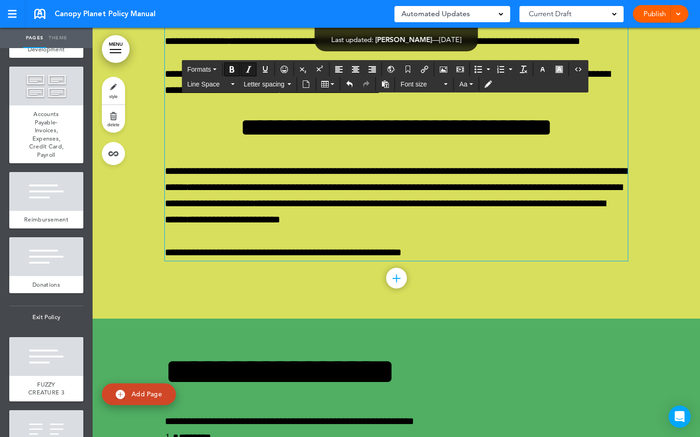
copy icon "********"
drag, startPoint x: 415, startPoint y: 357, endPoint x: 162, endPoint y: 352, distance: 253.2
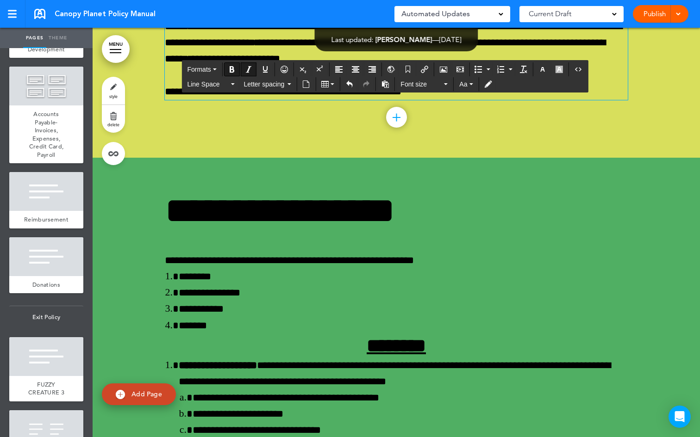
drag, startPoint x: 232, startPoint y: 197, endPoint x: 162, endPoint y: 193, distance: 69.5
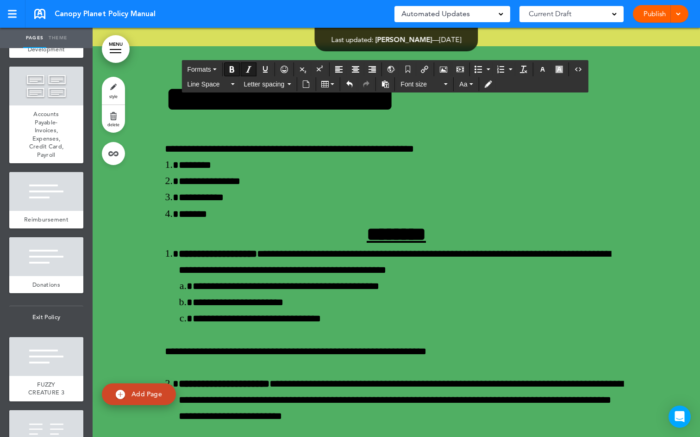
scroll to position [34852, 0]
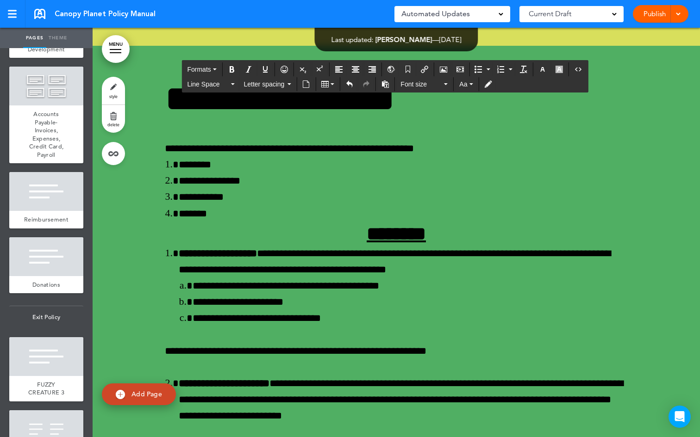
drag, startPoint x: 300, startPoint y: 320, endPoint x: 161, endPoint y: 118, distance: 245.3
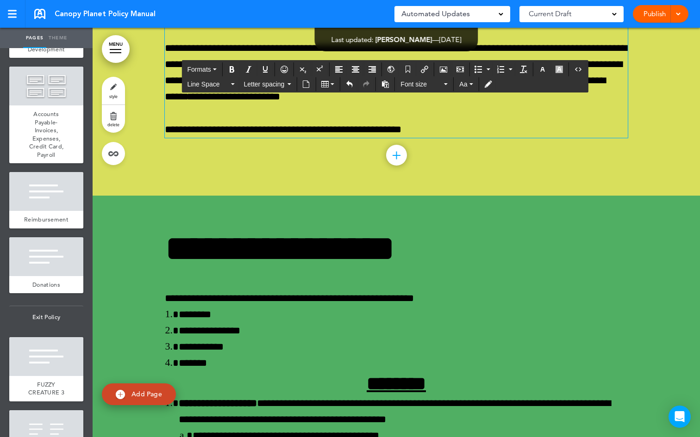
scroll to position [34774, 0]
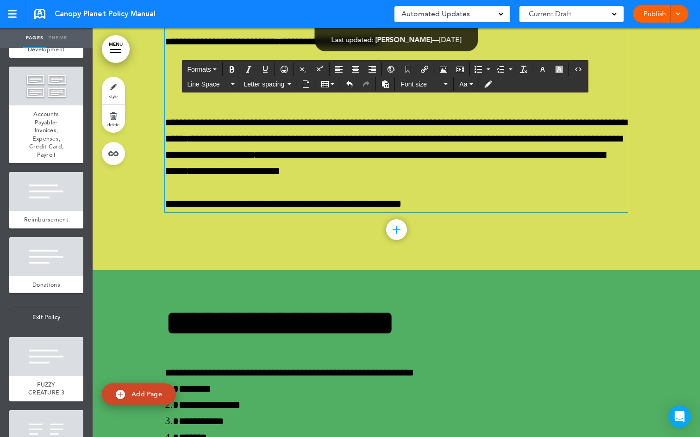
drag, startPoint x: 347, startPoint y: 234, endPoint x: 277, endPoint y: 217, distance: 72.3
drag, startPoint x: 224, startPoint y: 265, endPoint x: 162, endPoint y: 264, distance: 62.5
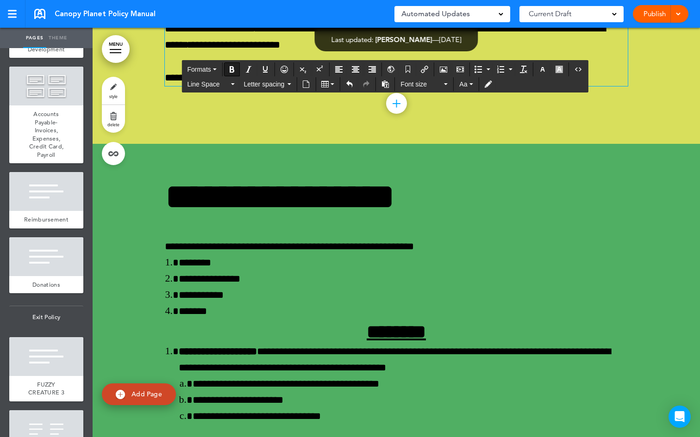
scroll to position [34926, 0]
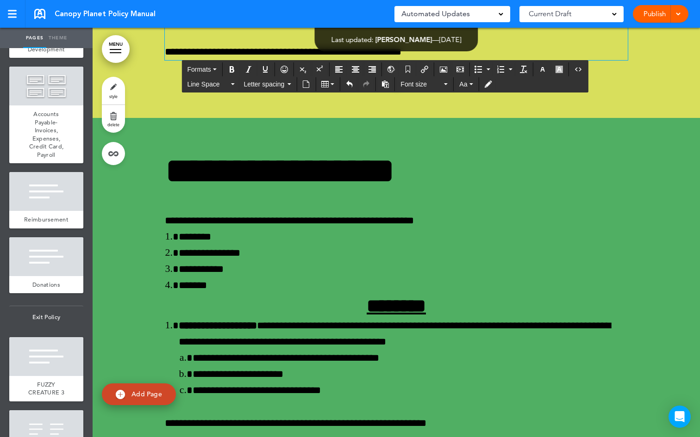
drag, startPoint x: 247, startPoint y: 209, endPoint x: 153, endPoint y: 195, distance: 95.5
drag, startPoint x: 242, startPoint y: 306, endPoint x: 154, endPoint y: 297, distance: 89.3
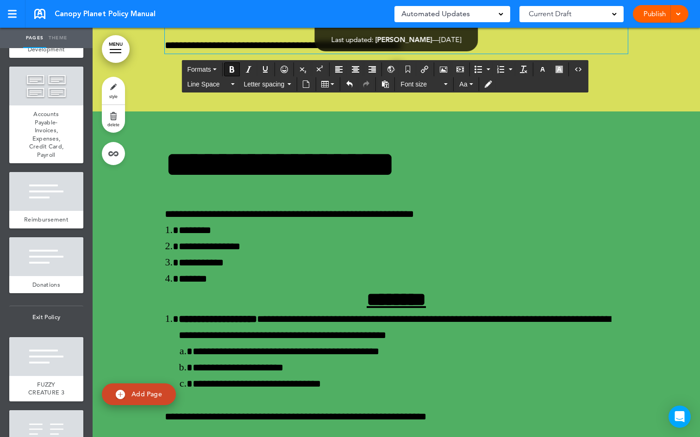
scroll to position [34990, 0]
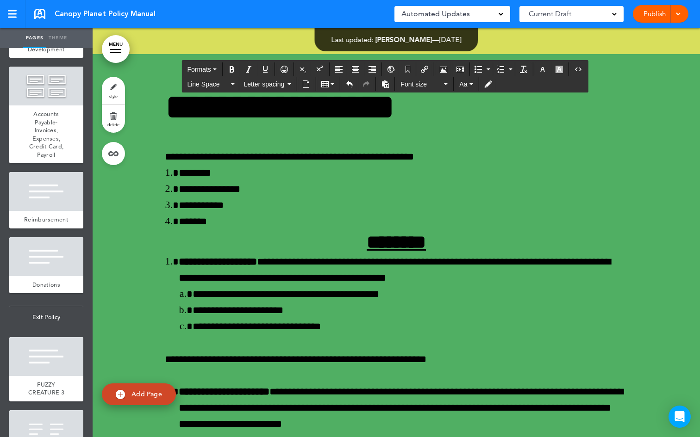
drag, startPoint x: 254, startPoint y: 327, endPoint x: 163, endPoint y: 317, distance: 91.2
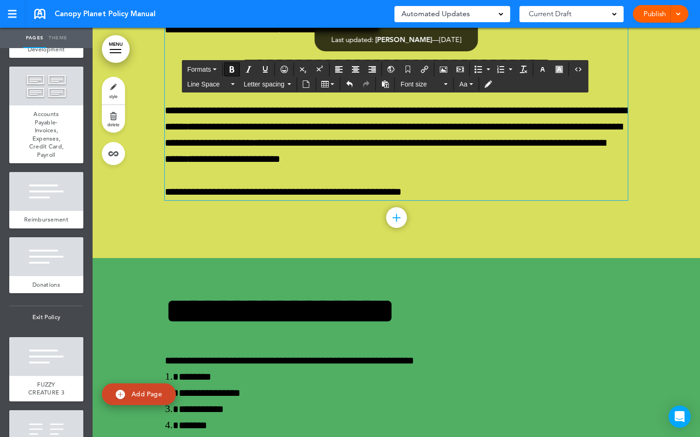
scroll to position [34783, 0]
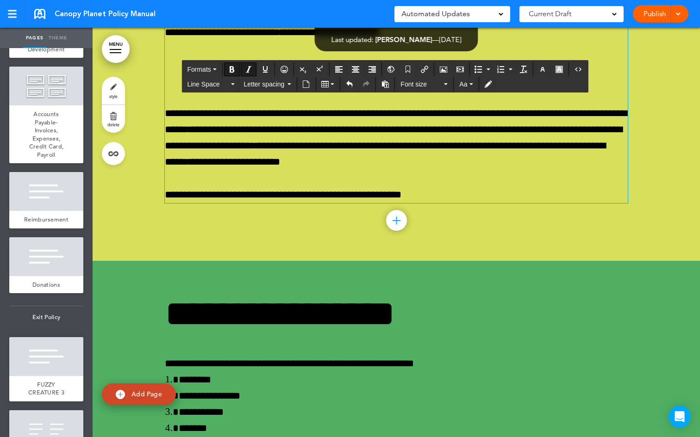
drag, startPoint x: 288, startPoint y: 160, endPoint x: 162, endPoint y: 151, distance: 125.7
copy icon "**********"
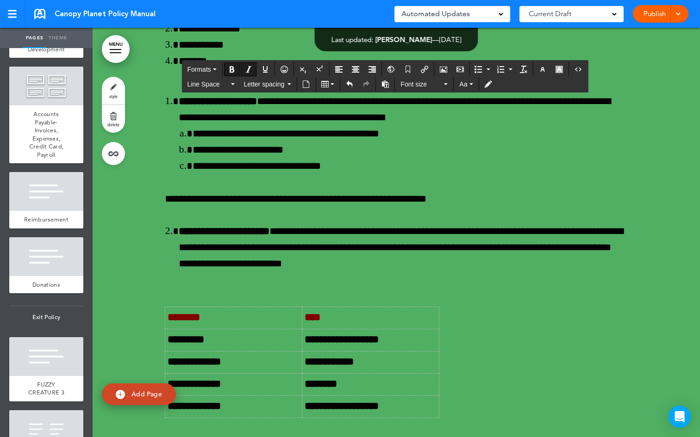
scroll to position [35152, 0]
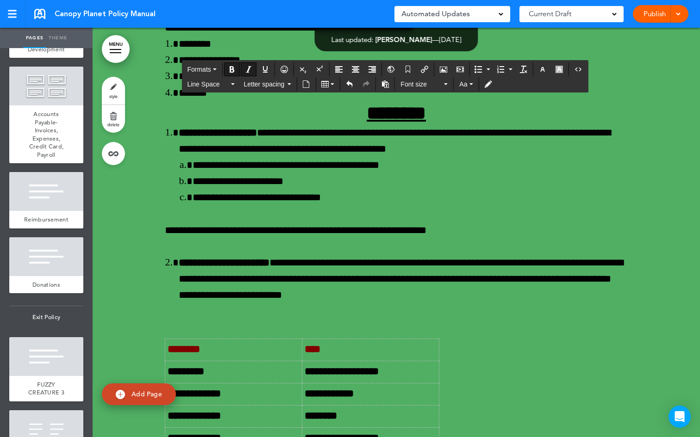
drag, startPoint x: 269, startPoint y: 241, endPoint x: 170, endPoint y: 229, distance: 99.4
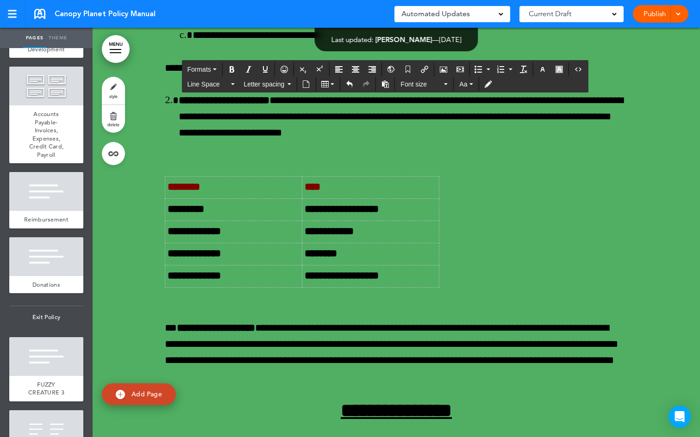
scroll to position [35309, 0]
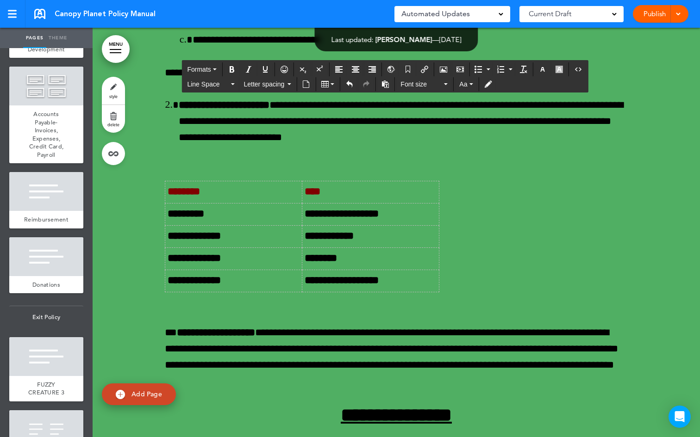
drag, startPoint x: 423, startPoint y: 312, endPoint x: 171, endPoint y: 113, distance: 320.6
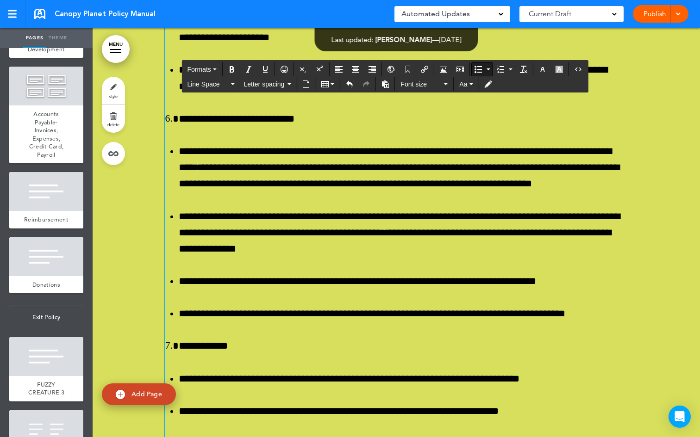
scroll to position [35128, 0]
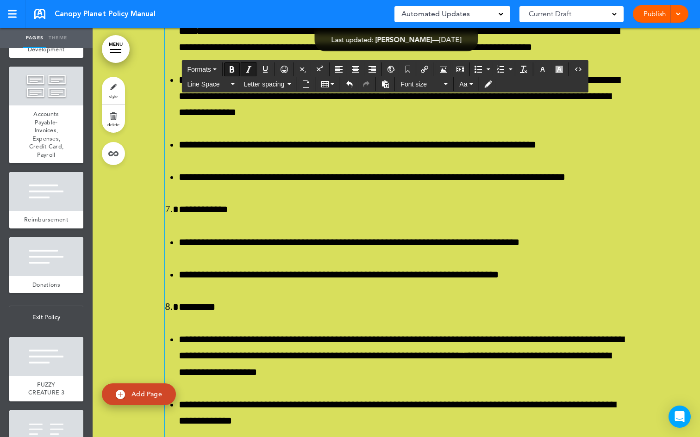
scroll to position [35258, 0]
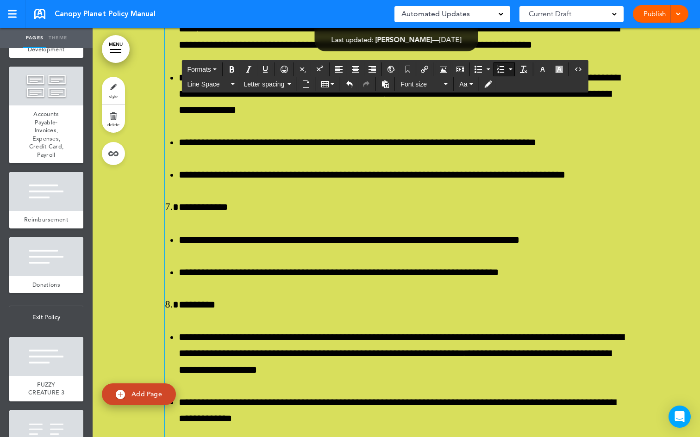
drag, startPoint x: 384, startPoint y: 218, endPoint x: 213, endPoint y: 204, distance: 170.9
click at [232, 69] on icon "Bold" at bounding box center [231, 69] width 7 height 7
drag, startPoint x: 295, startPoint y: 316, endPoint x: 194, endPoint y: 305, distance: 101.5
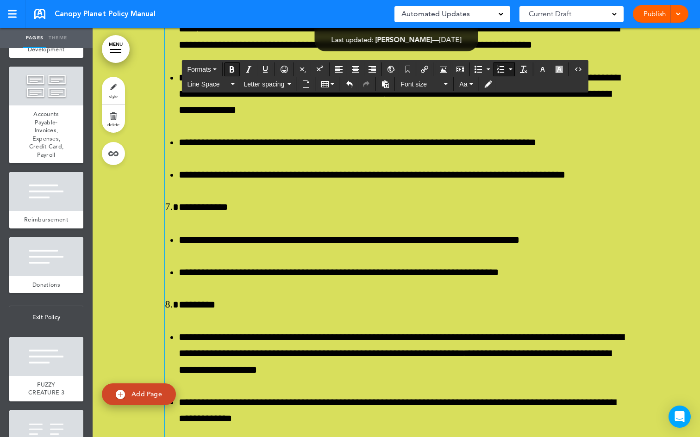
click at [230, 67] on icon "Bold" at bounding box center [231, 69] width 7 height 7
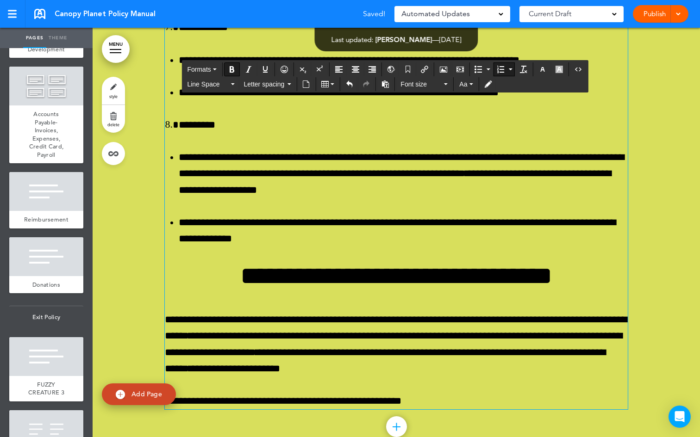
scroll to position [35439, 0]
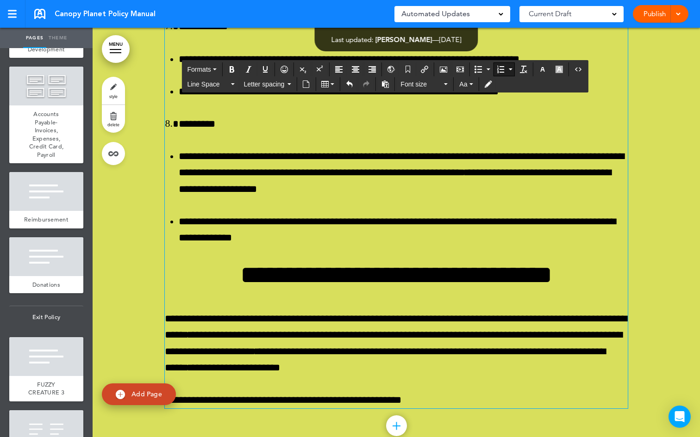
drag, startPoint x: 263, startPoint y: 300, endPoint x: 174, endPoint y: 289, distance: 89.5
click at [238, 71] on button "Bold" at bounding box center [231, 69] width 15 height 13
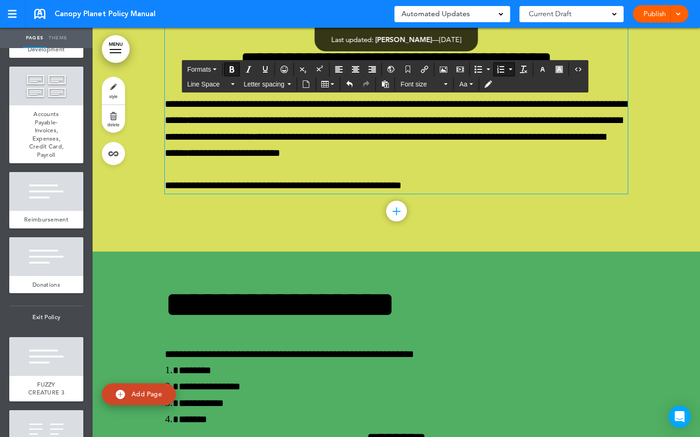
scroll to position [35666, 0]
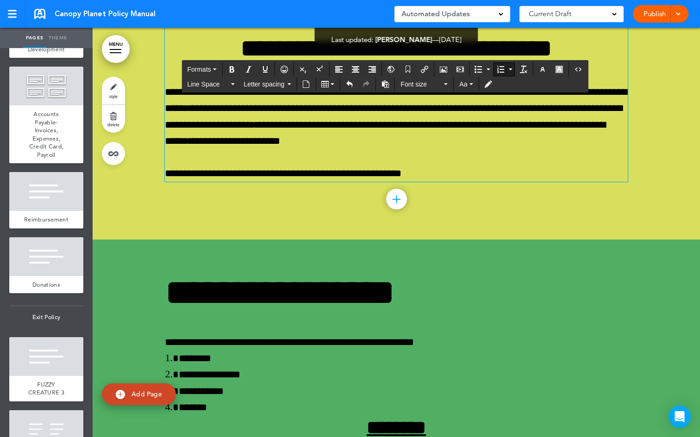
drag, startPoint x: 316, startPoint y: 269, endPoint x: 168, endPoint y: 252, distance: 149.5
click at [230, 68] on icon "Bold" at bounding box center [231, 69] width 7 height 7
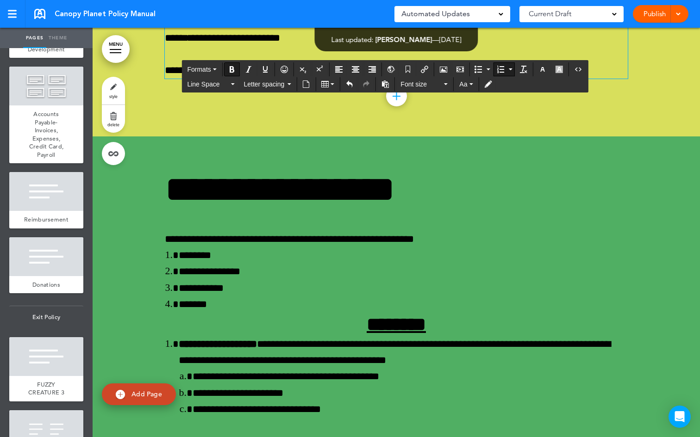
scroll to position [35784, 0]
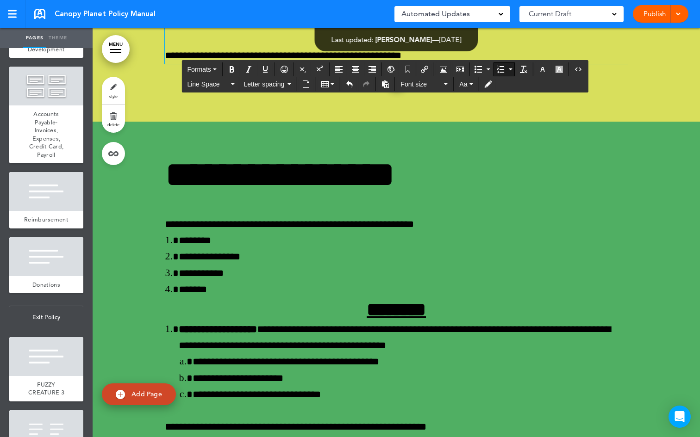
drag, startPoint x: 279, startPoint y: 252, endPoint x: 178, endPoint y: 240, distance: 101.1
click at [235, 67] on icon "Bold" at bounding box center [231, 69] width 7 height 7
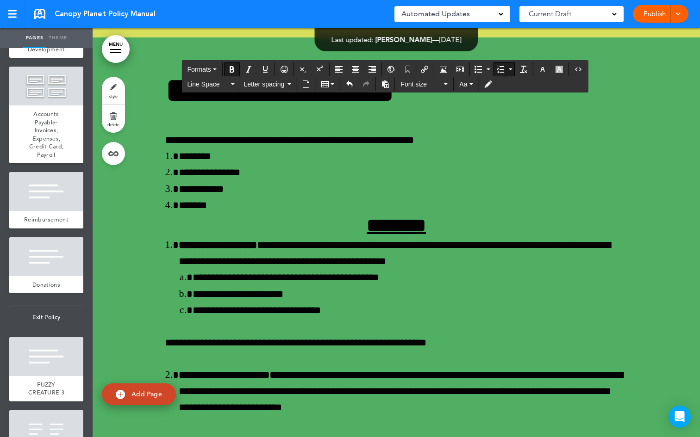
scroll to position [35897, 0]
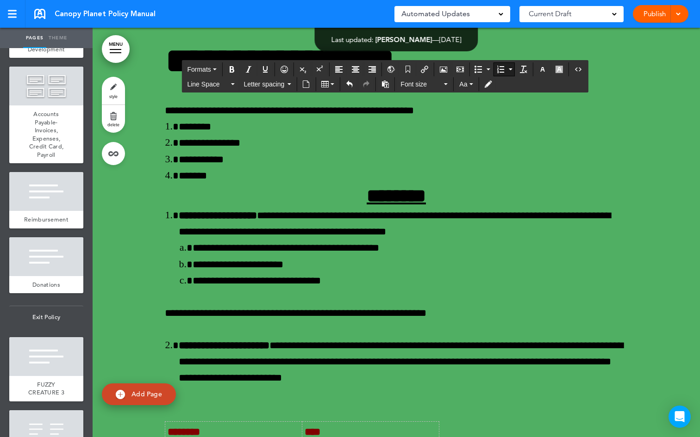
drag, startPoint x: 300, startPoint y: 332, endPoint x: 177, endPoint y: 319, distance: 123.8
click at [230, 68] on icon "Bold" at bounding box center [231, 69] width 7 height 7
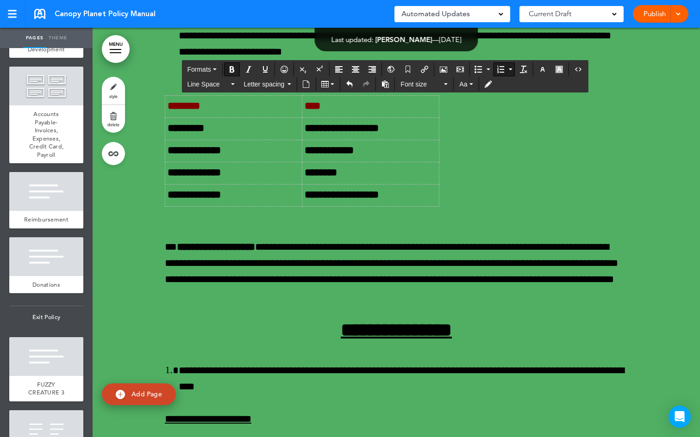
scroll to position [36237, 0]
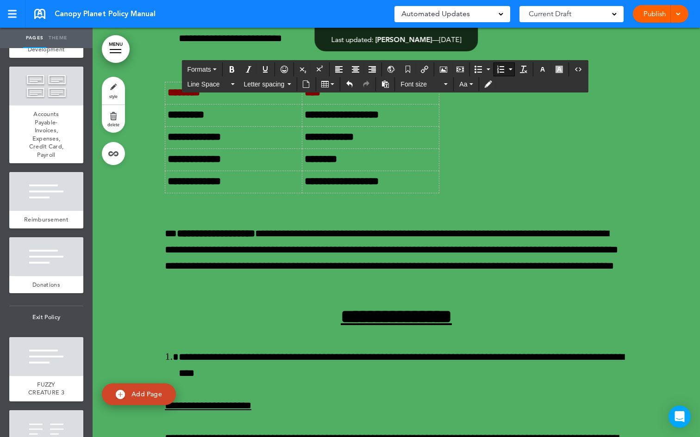
drag, startPoint x: 240, startPoint y: 228, endPoint x: 174, endPoint y: 226, distance: 65.7
click at [232, 68] on icon "Bold" at bounding box center [231, 69] width 7 height 7
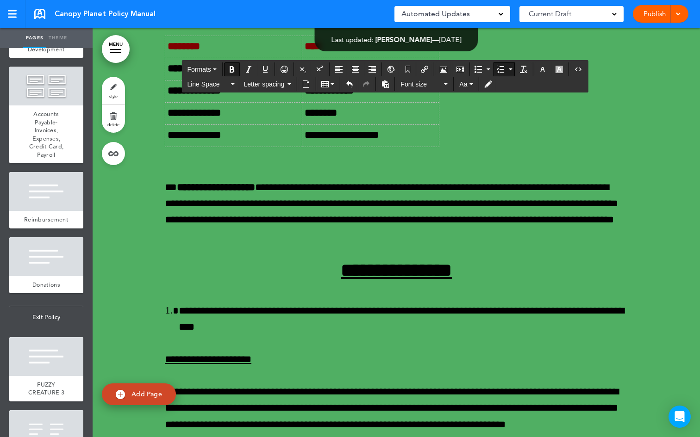
scroll to position [36289, 0]
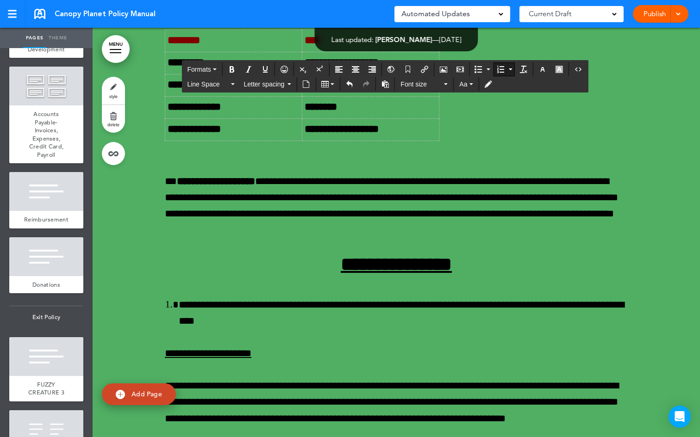
drag, startPoint x: 224, startPoint y: 280, endPoint x: 173, endPoint y: 266, distance: 53.5
click at [229, 69] on icon "Bold" at bounding box center [231, 69] width 7 height 7
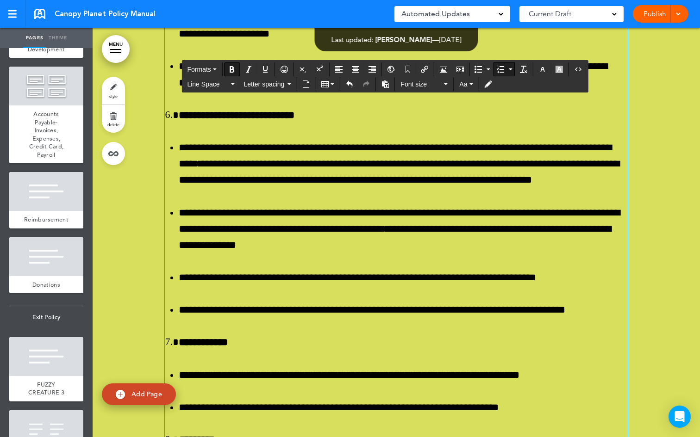
scroll to position [35186, 0]
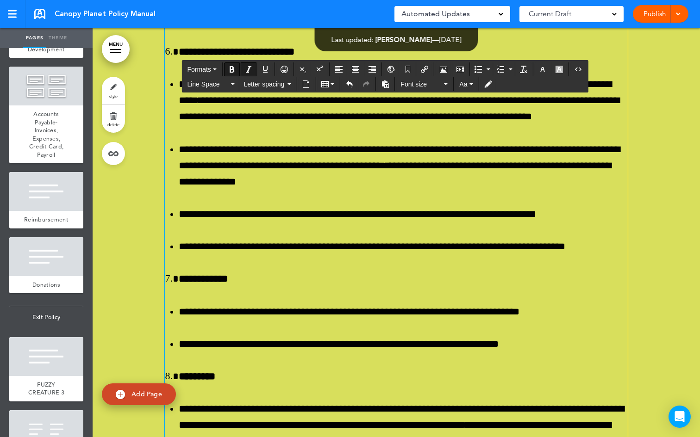
drag, startPoint x: 164, startPoint y: 206, endPoint x: 211, endPoint y: 253, distance: 66.1
copy div "**********"
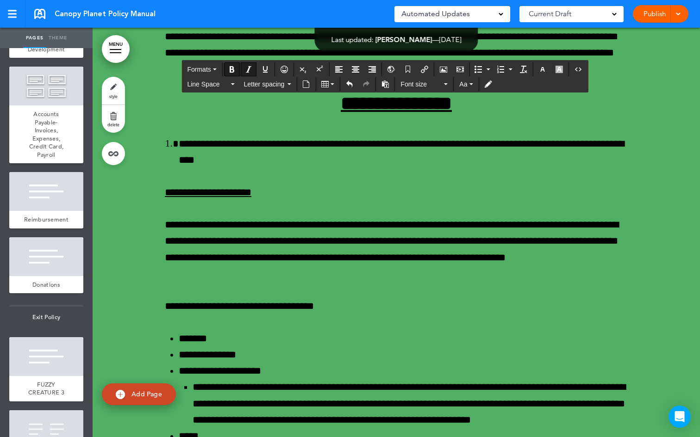
scroll to position [36473, 0]
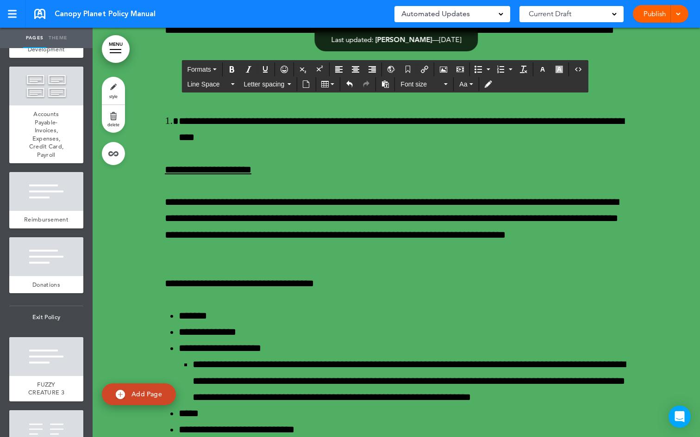
drag, startPoint x: 180, startPoint y: 244, endPoint x: 425, endPoint y: 359, distance: 271.4
drag, startPoint x: 422, startPoint y: 370, endPoint x: 169, endPoint y: 235, distance: 287.6
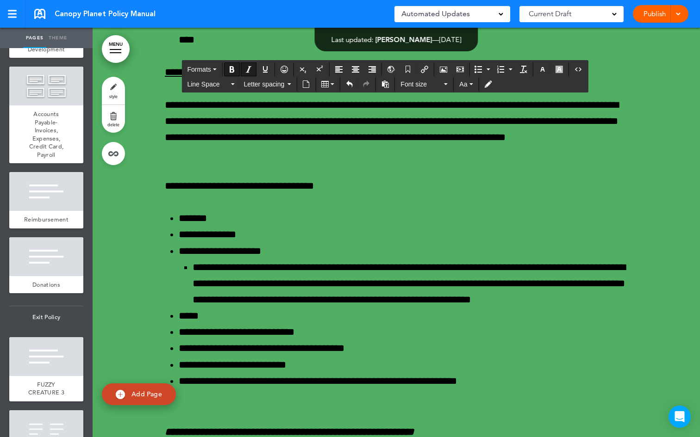
drag, startPoint x: 256, startPoint y: 238, endPoint x: 151, endPoint y: 235, distance: 105.6
drag, startPoint x: 260, startPoint y: 236, endPoint x: 158, endPoint y: 228, distance: 101.7
drag, startPoint x: 214, startPoint y: 291, endPoint x: 160, endPoint y: 273, distance: 56.8
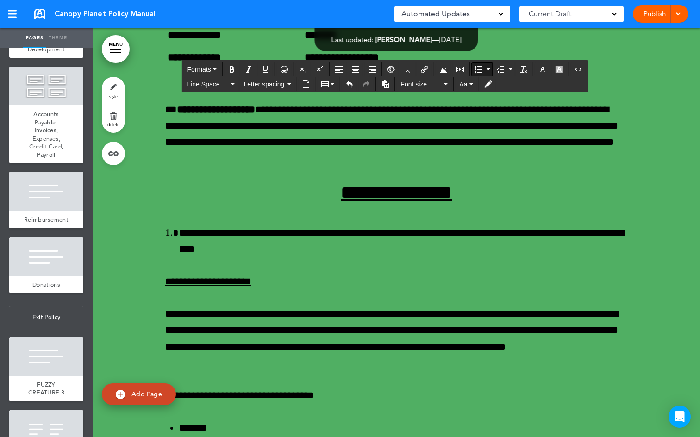
scroll to position [36555, 0]
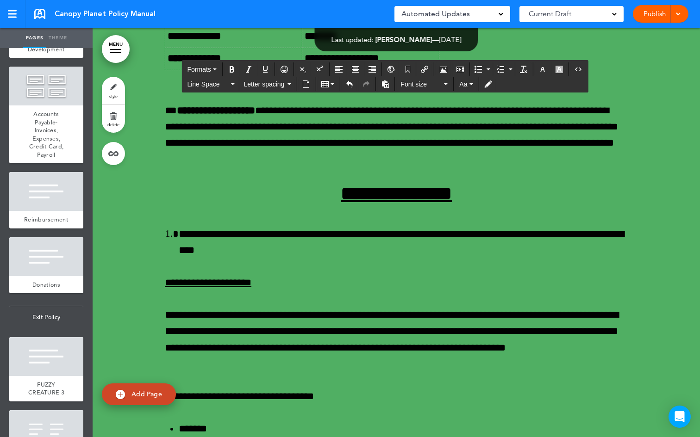
drag, startPoint x: 226, startPoint y: 193, endPoint x: 162, endPoint y: 187, distance: 64.5
click at [230, 68] on icon "Bold" at bounding box center [231, 69] width 7 height 7
click at [246, 69] on icon "Italic" at bounding box center [248, 69] width 7 height 7
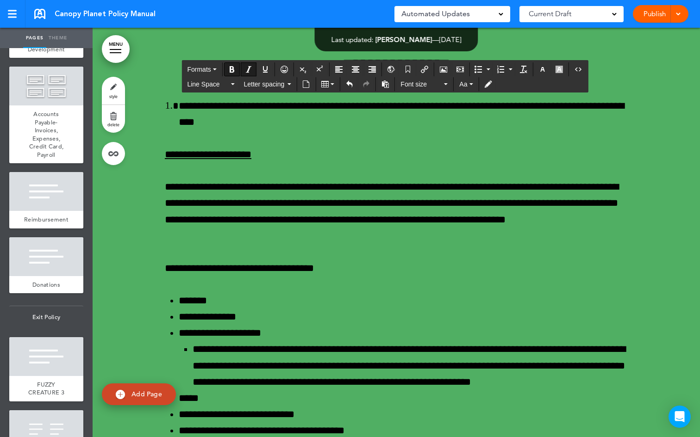
scroll to position [36703, 0]
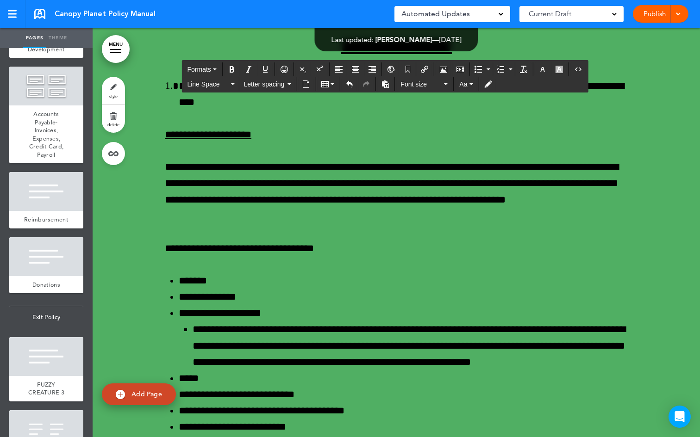
drag, startPoint x: 234, startPoint y: 267, endPoint x: 158, endPoint y: 264, distance: 76.0
click at [236, 69] on icon "Bold" at bounding box center [231, 69] width 7 height 7
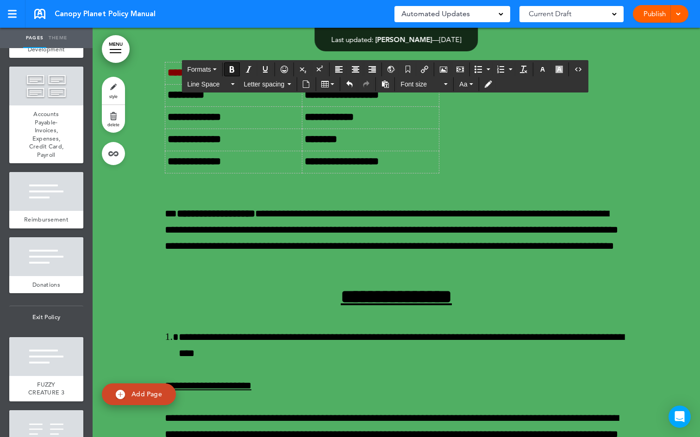
scroll to position [36450, 0]
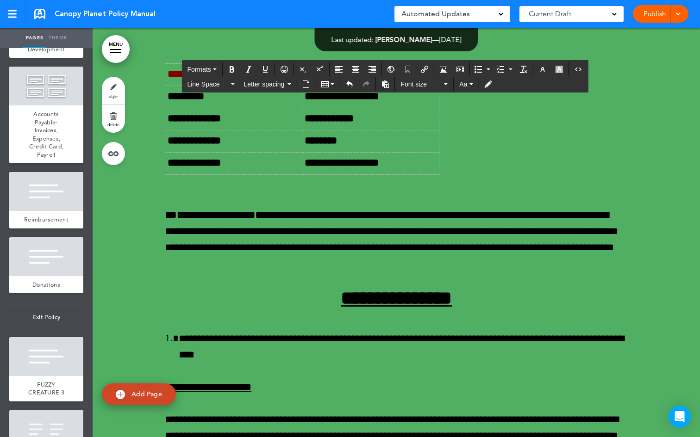
drag, startPoint x: 265, startPoint y: 261, endPoint x: 177, endPoint y: 243, distance: 89.8
click at [229, 70] on icon "Bold" at bounding box center [231, 69] width 7 height 7
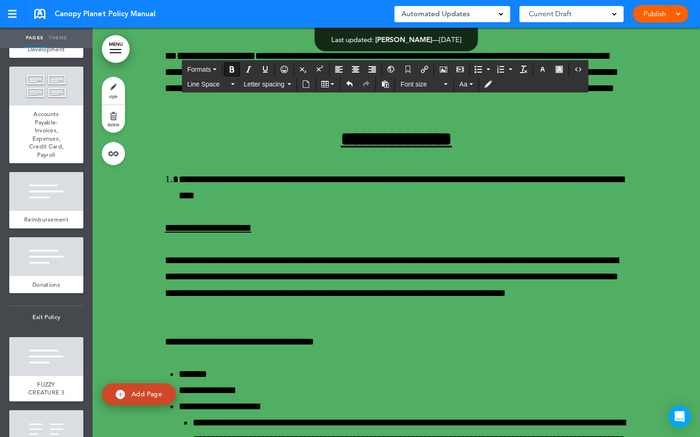
scroll to position [36663, 0]
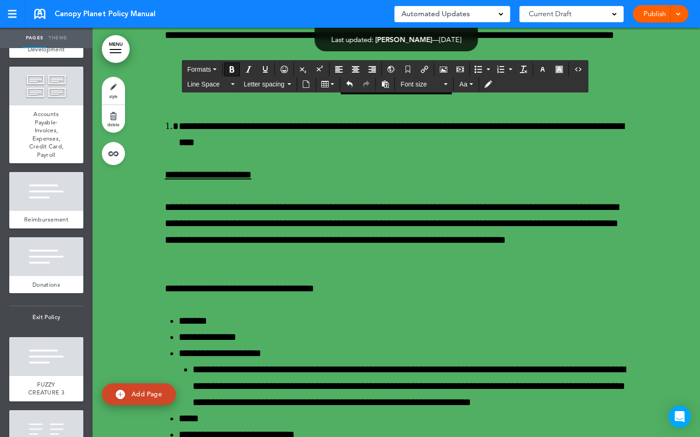
drag, startPoint x: 317, startPoint y: 369, endPoint x: 163, endPoint y: 51, distance: 353.9
copy div "**********"
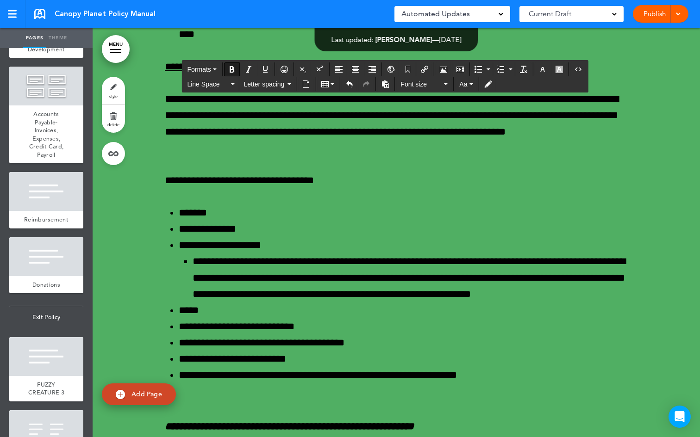
scroll to position [36680, 0]
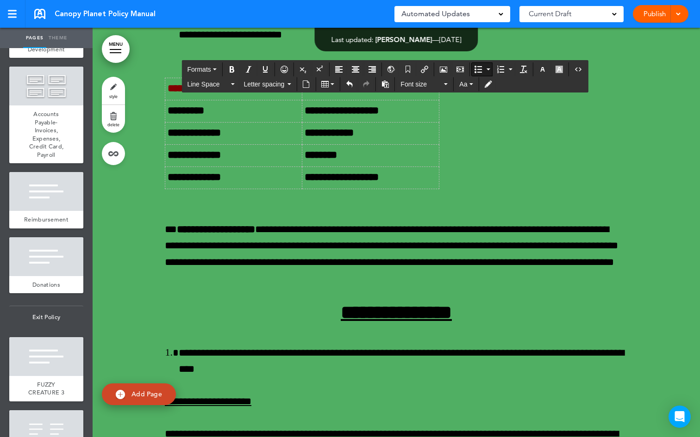
scroll to position [36856, 0]
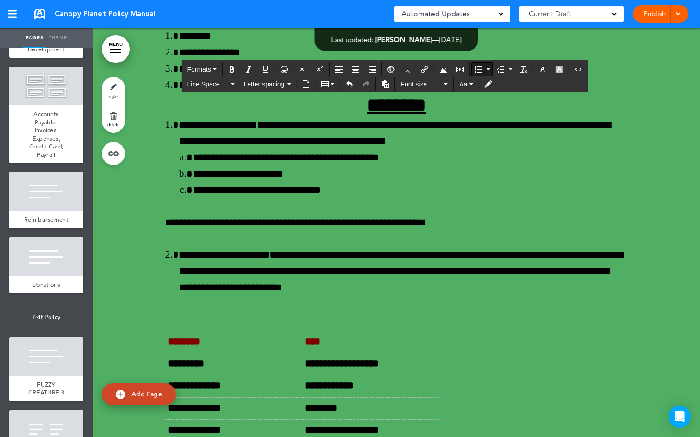
scroll to position [36502, 0]
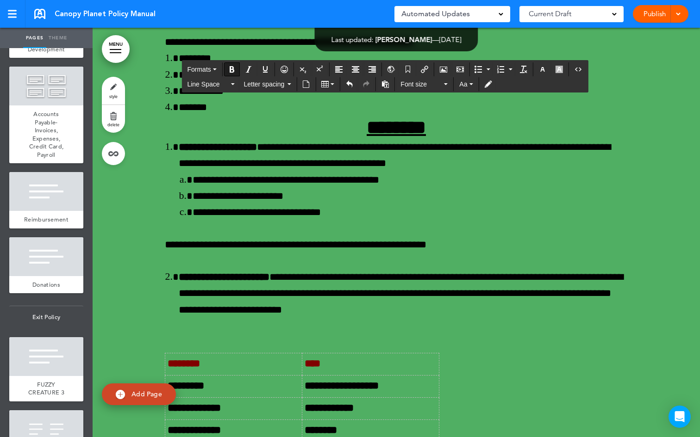
drag, startPoint x: 178, startPoint y: 193, endPoint x: 294, endPoint y: 219, distance: 119.2
copy strong "**********"
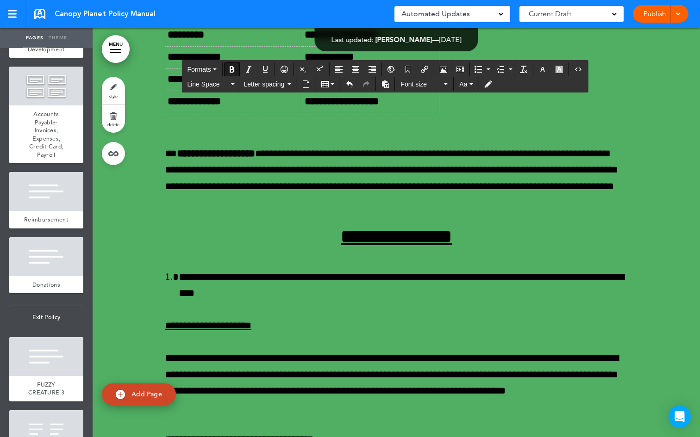
scroll to position [36788, 0]
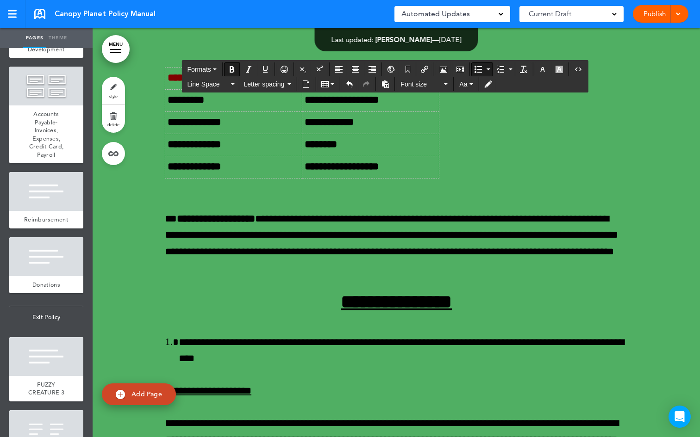
drag, startPoint x: 283, startPoint y: 279, endPoint x: 161, endPoint y: 277, distance: 121.7
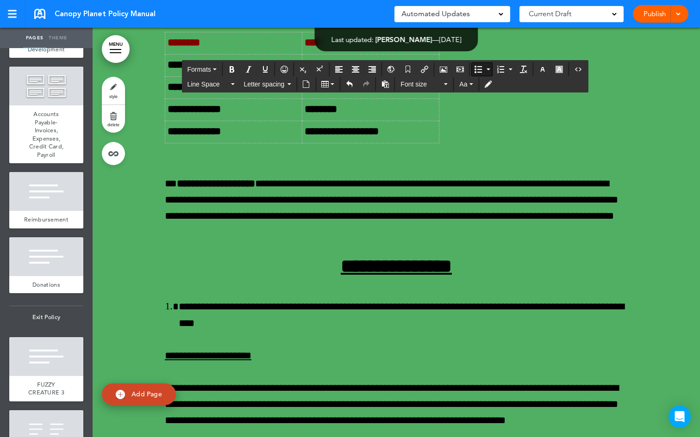
scroll to position [36853, 0]
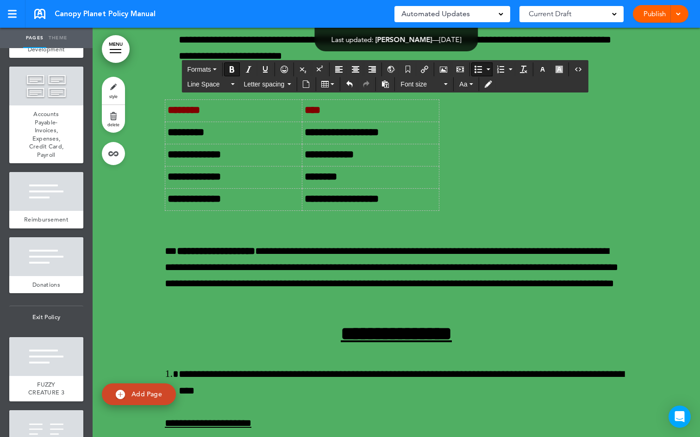
drag, startPoint x: 292, startPoint y: 224, endPoint x: 161, endPoint y: 212, distance: 132.0
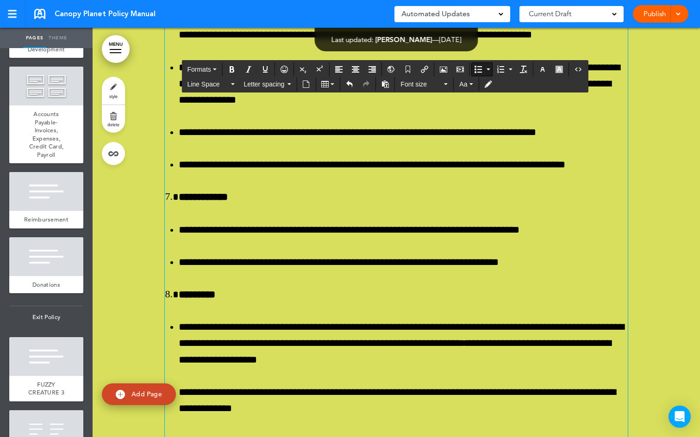
scroll to position [35268, 0]
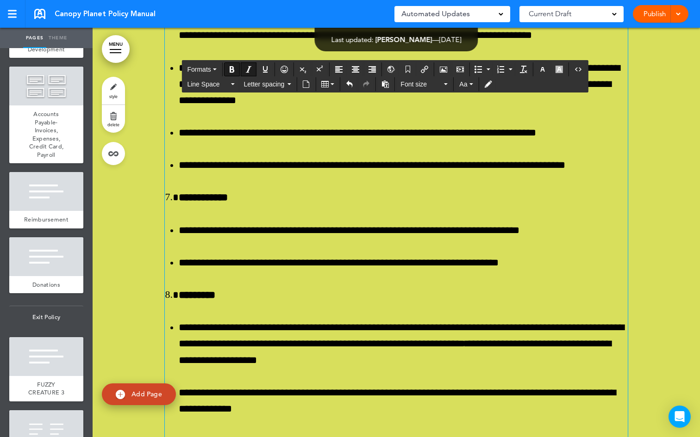
drag, startPoint x: 163, startPoint y: 125, endPoint x: 276, endPoint y: 184, distance: 127.9
copy div "**********"
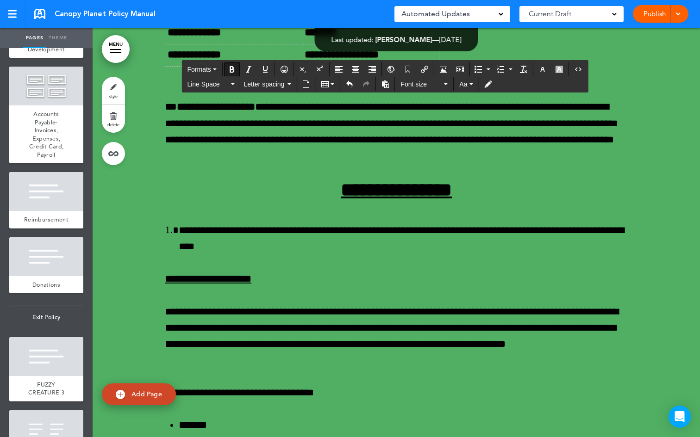
scroll to position [36931, 0]
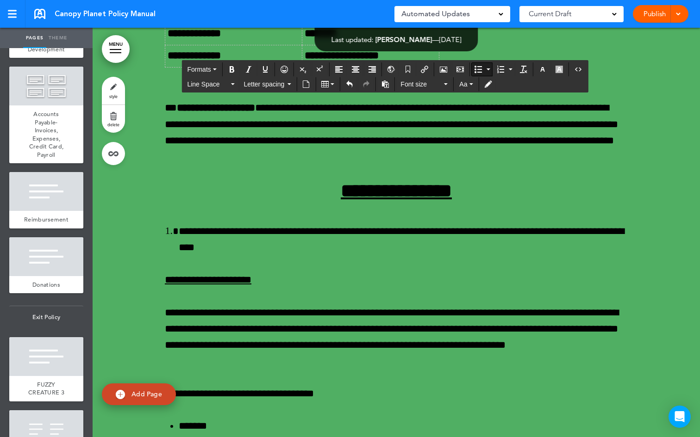
drag, startPoint x: 333, startPoint y: 337, endPoint x: 168, endPoint y: 131, distance: 264.3
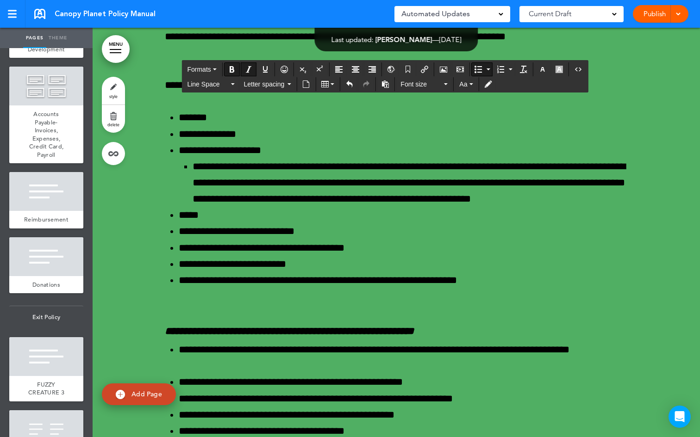
drag, startPoint x: 273, startPoint y: 142, endPoint x: 215, endPoint y: 138, distance: 58.0
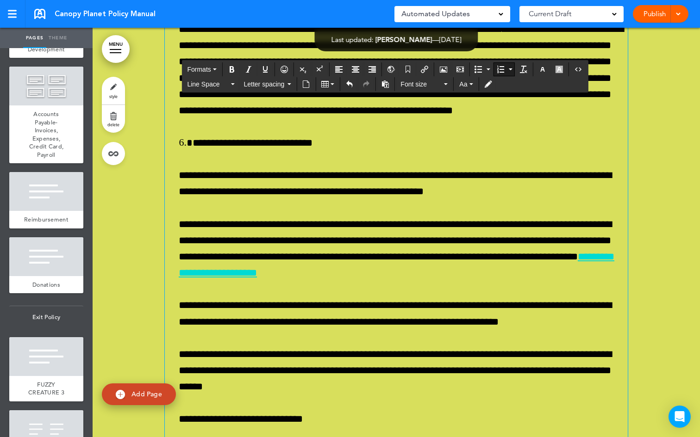
drag, startPoint x: 404, startPoint y: 224, endPoint x: 211, endPoint y: 207, distance: 194.6
click at [229, 71] on icon "Bold" at bounding box center [231, 69] width 7 height 7
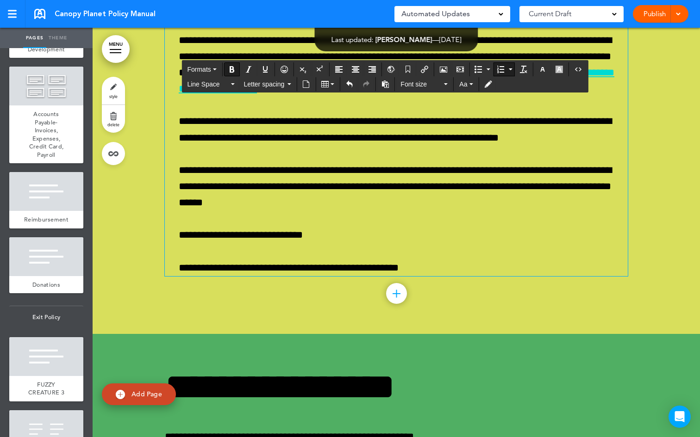
scroll to position [37157, 0]
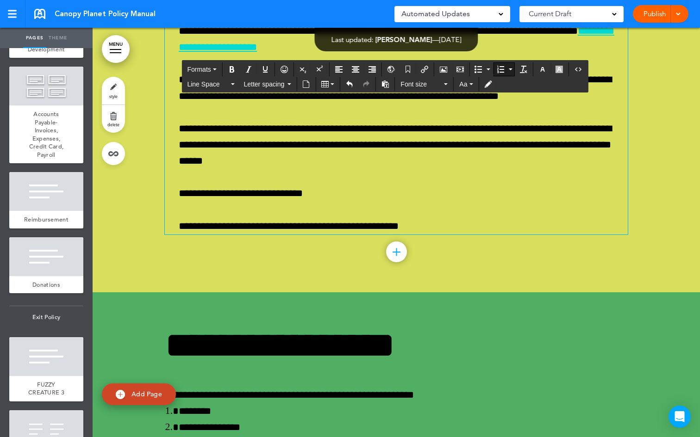
drag, startPoint x: 333, startPoint y: 255, endPoint x: 196, endPoint y: 243, distance: 137.0
click at [236, 71] on button "Bold" at bounding box center [231, 69] width 15 height 13
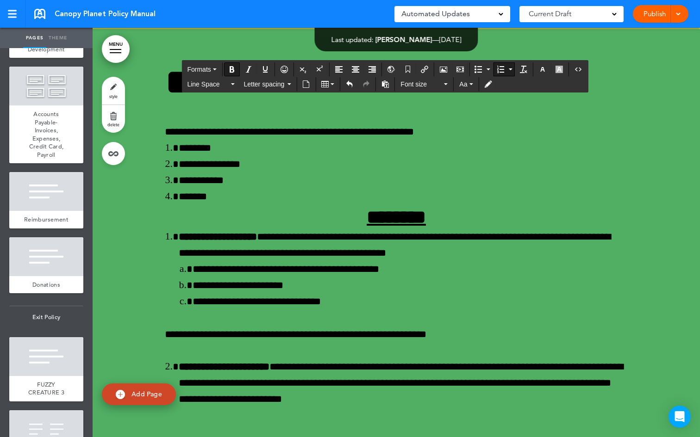
scroll to position [37424, 0]
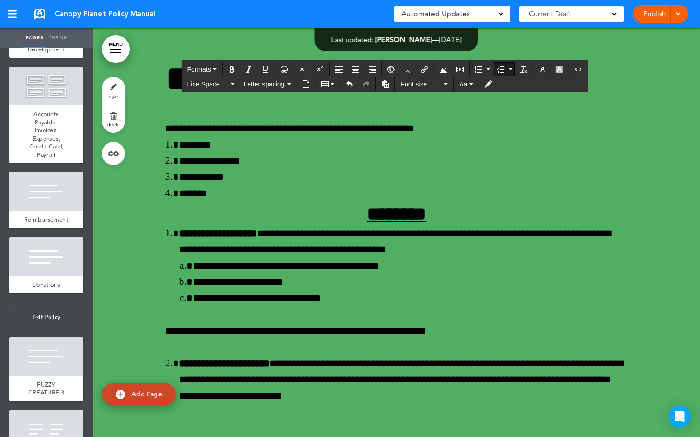
drag, startPoint x: 276, startPoint y: 299, endPoint x: 178, endPoint y: 288, distance: 98.3
click at [236, 64] on button "Bold" at bounding box center [231, 69] width 15 height 13
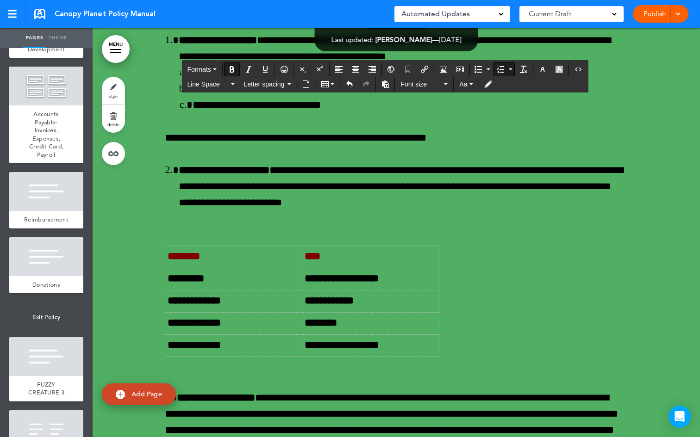
scroll to position [37619, 0]
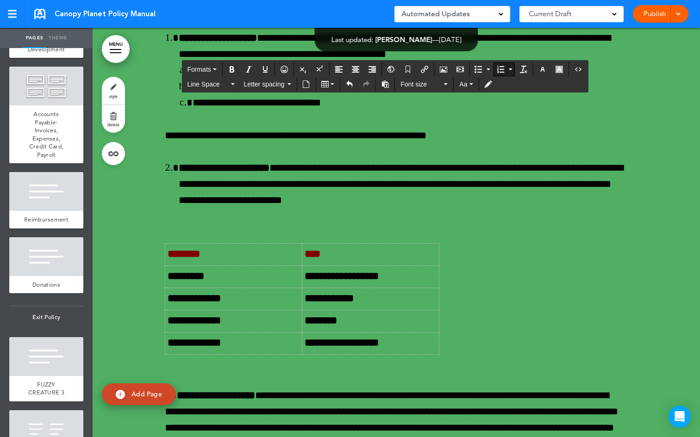
drag, startPoint x: 329, startPoint y: 249, endPoint x: 200, endPoint y: 236, distance: 129.7
click at [230, 68] on icon "Bold" at bounding box center [231, 69] width 7 height 7
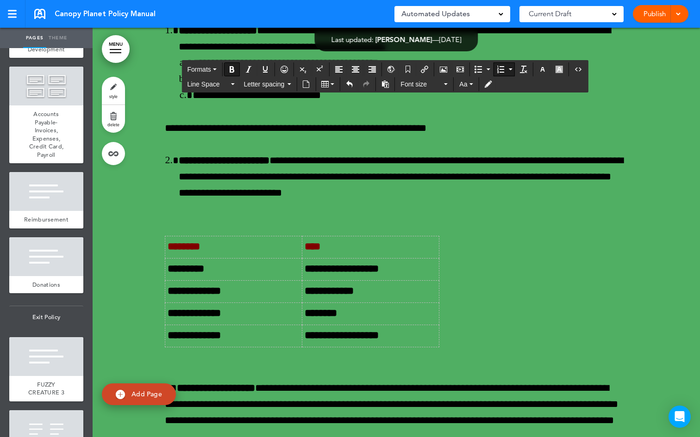
scroll to position [37761, 0]
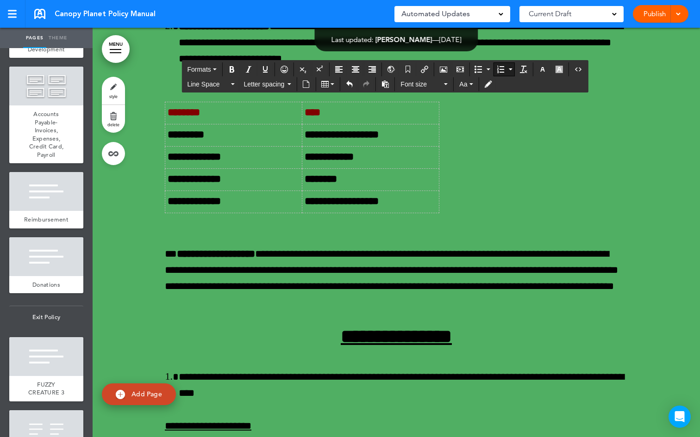
drag, startPoint x: 299, startPoint y: 187, endPoint x: 185, endPoint y: 174, distance: 115.0
click at [233, 71] on icon "Bold" at bounding box center [231, 69] width 7 height 7
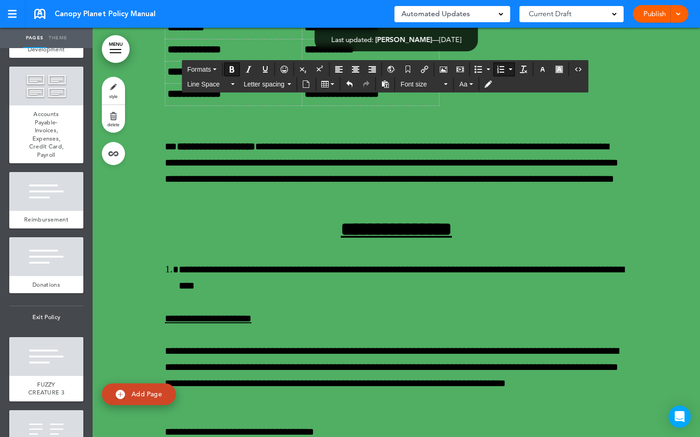
scroll to position [37897, 0]
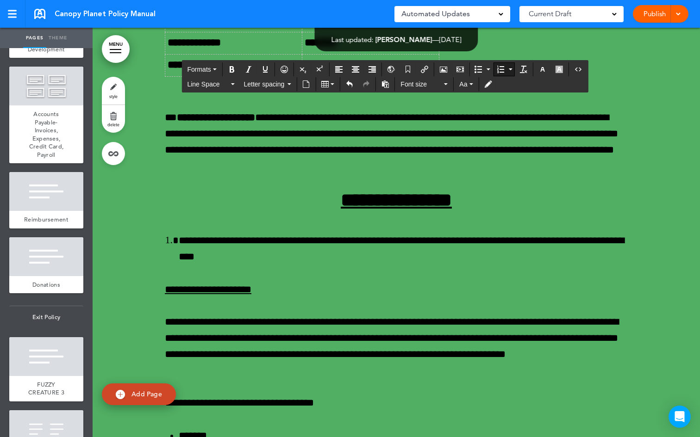
drag, startPoint x: 331, startPoint y: 227, endPoint x: 182, endPoint y: 211, distance: 150.3
click at [235, 72] on icon "Bold" at bounding box center [231, 69] width 7 height 7
drag, startPoint x: 354, startPoint y: 364, endPoint x: 220, endPoint y: 356, distance: 134.9
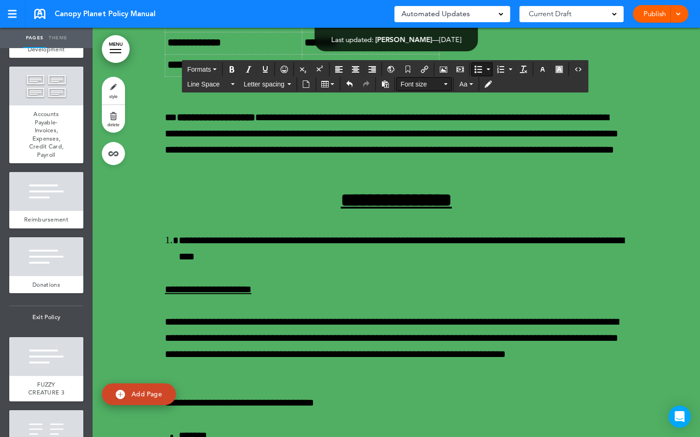
click at [447, 84] on icon "button" at bounding box center [446, 84] width 4 height 2
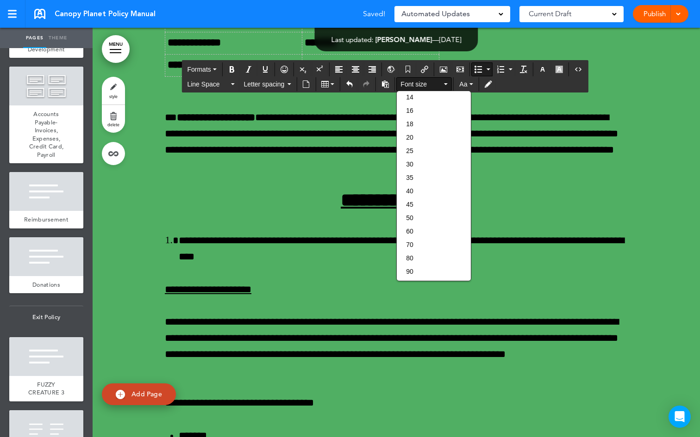
click at [447, 84] on icon "button" at bounding box center [446, 84] width 4 height 2
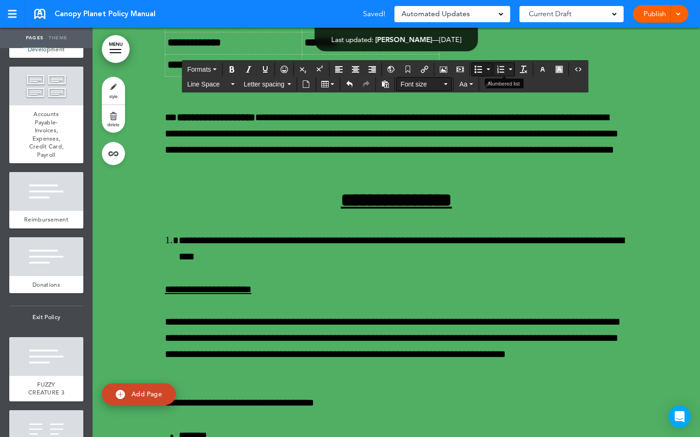
click at [510, 70] on button "Numbered list" at bounding box center [510, 69] width 7 height 13
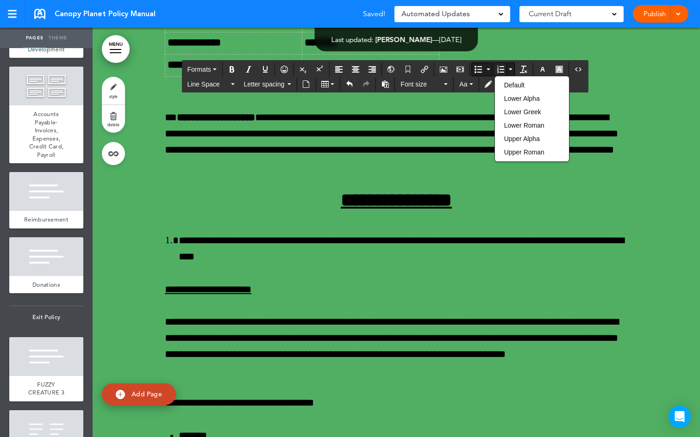
click at [510, 70] on button "Numbered list" at bounding box center [510, 69] width 7 height 13
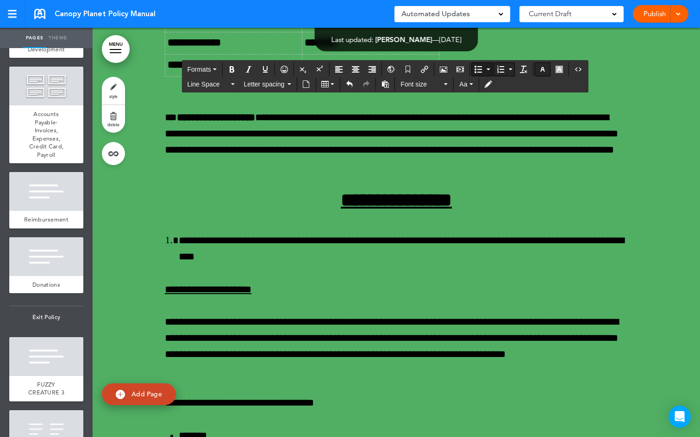
click at [541, 68] on icon "button" at bounding box center [542, 69] width 7 height 7
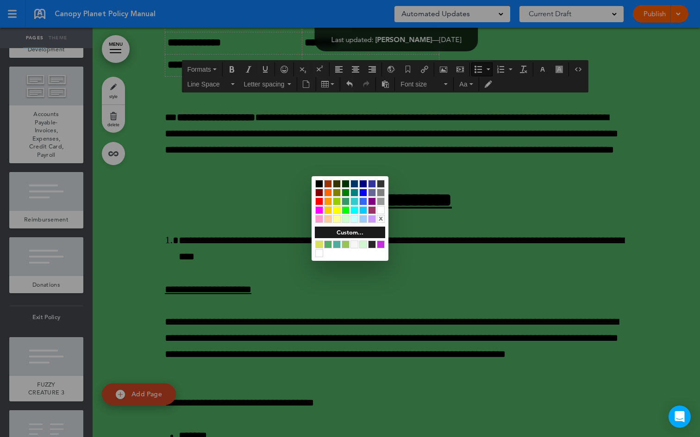
click at [364, 193] on div at bounding box center [363, 193] width 8 height 8
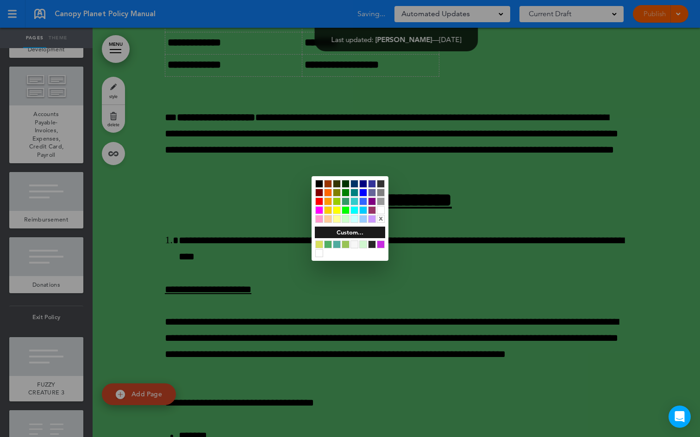
click at [480, 244] on div at bounding box center [350, 218] width 700 height 437
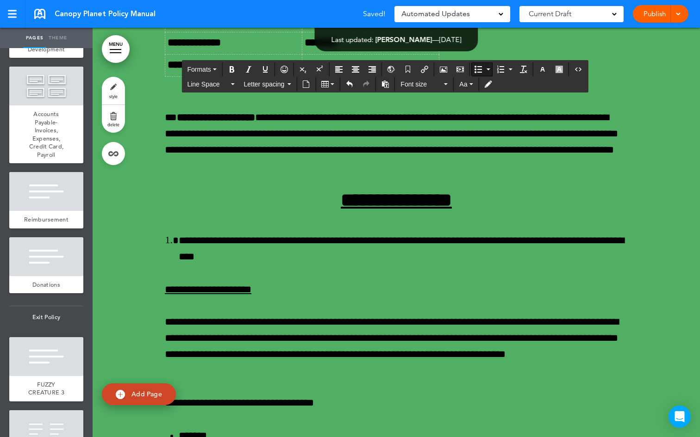
drag, startPoint x: 341, startPoint y: 360, endPoint x: 232, endPoint y: 357, distance: 108.8
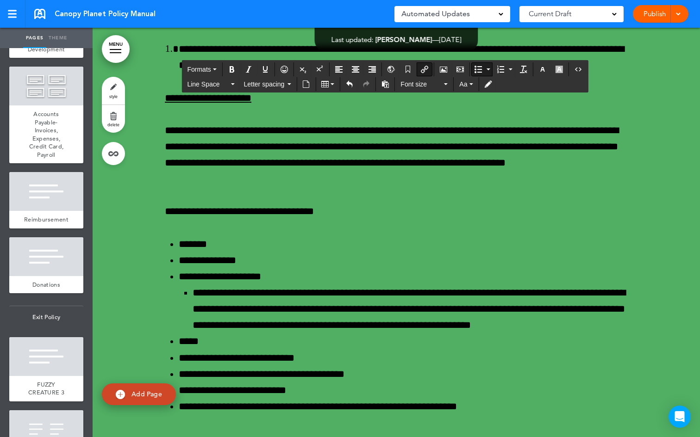
scroll to position [38093, 0]
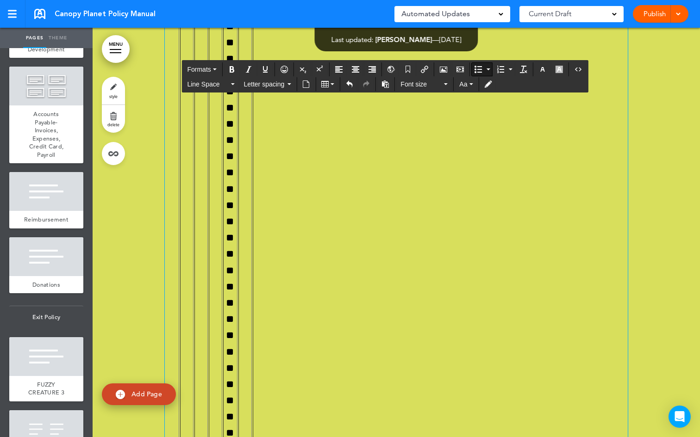
scroll to position [38388, 0]
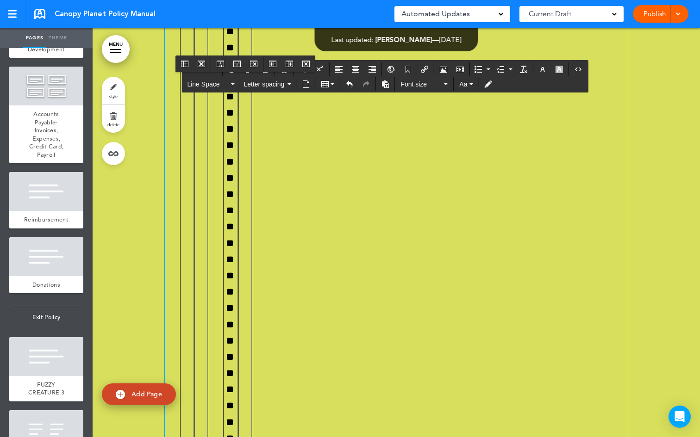
drag, startPoint x: 251, startPoint y: 194, endPoint x: 287, endPoint y: 220, distance: 43.8
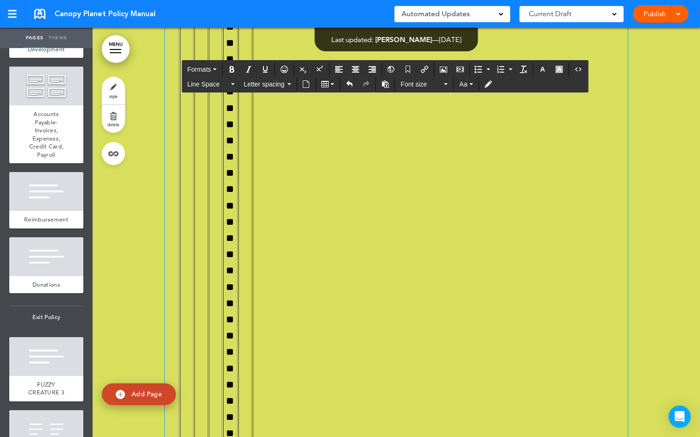
scroll to position [38301, 0]
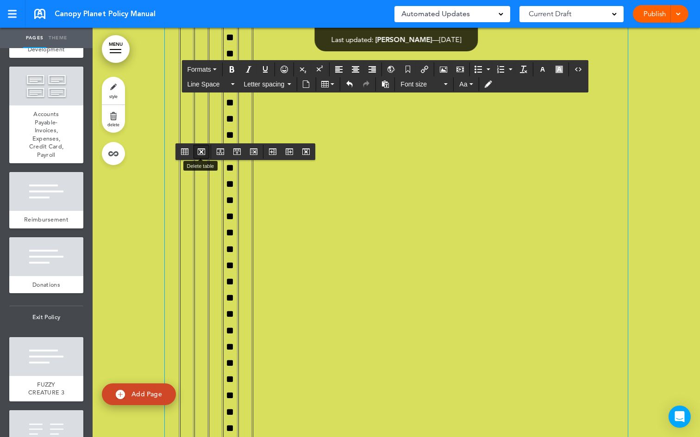
click at [200, 150] on icon "Delete table" at bounding box center [201, 151] width 7 height 7
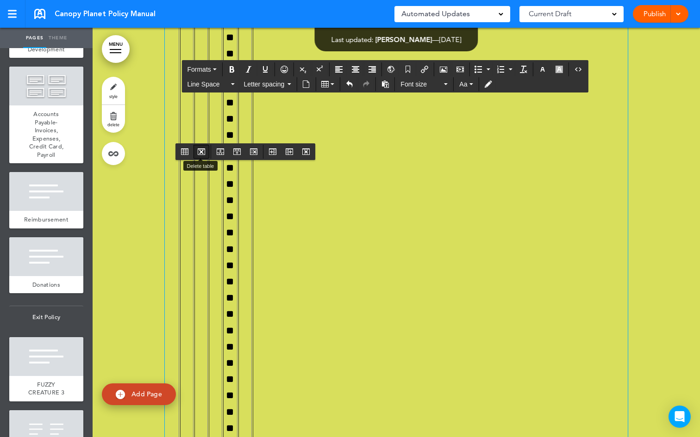
click at [198, 149] on icon "Delete table" at bounding box center [201, 151] width 7 height 7
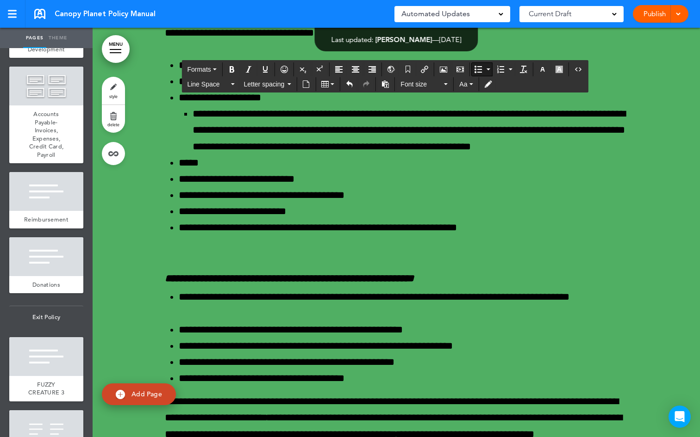
click at [458, 67] on icon "Insert/edit media" at bounding box center [459, 69] width 7 height 7
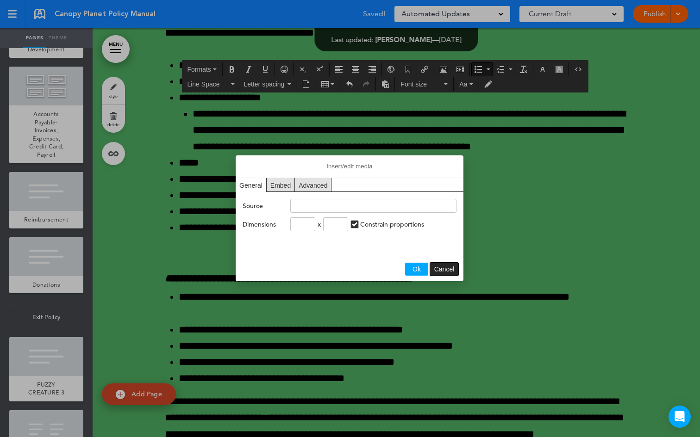
click at [440, 267] on span "Cancel" at bounding box center [444, 269] width 20 height 7
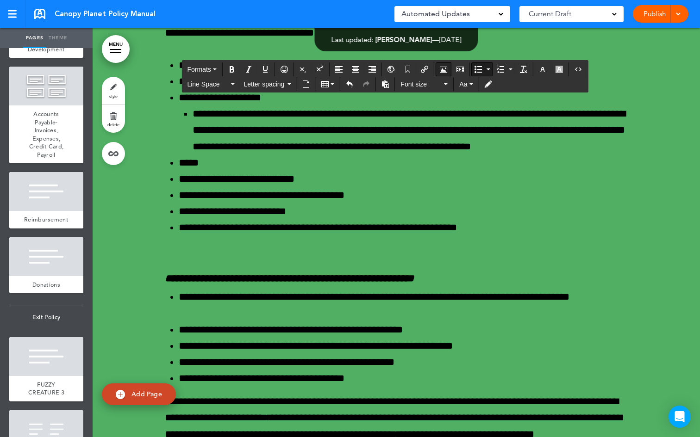
click at [445, 71] on icon "Airmason image" at bounding box center [443, 69] width 7 height 7
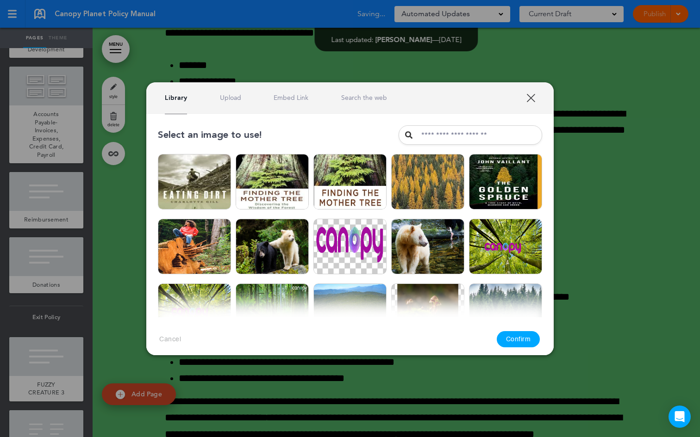
click at [535, 98] on link "XXX" at bounding box center [530, 97] width 9 height 9
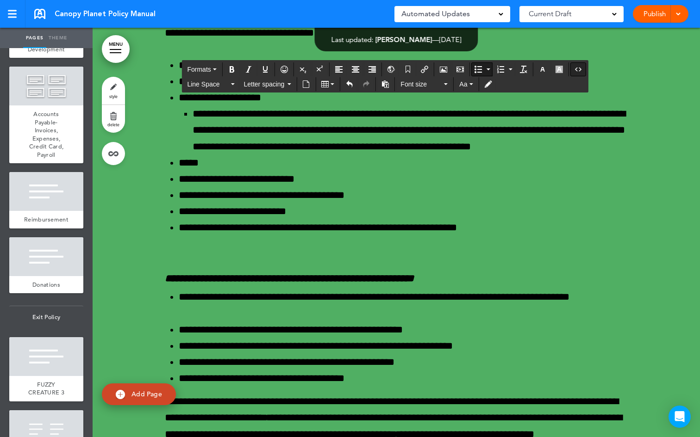
click at [581, 70] on icon "Source code" at bounding box center [577, 69] width 7 height 7
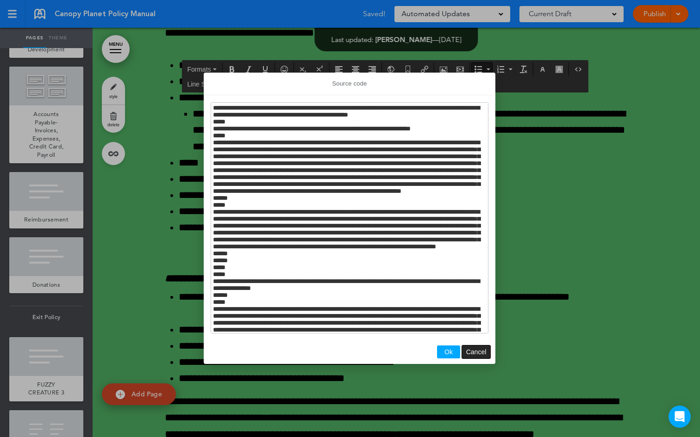
click at [472, 350] on span "Cancel" at bounding box center [476, 351] width 20 height 7
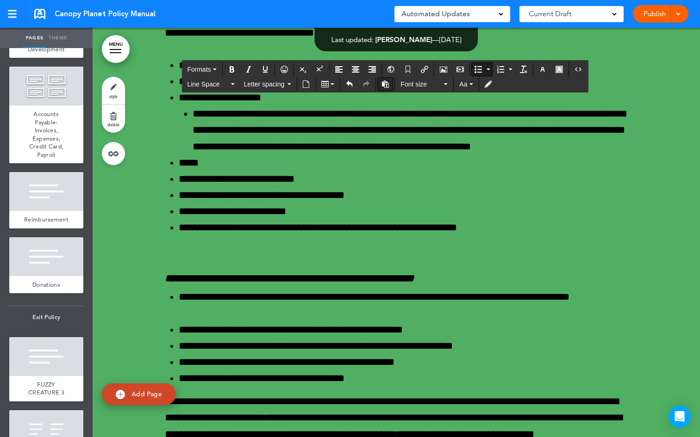
click at [382, 87] on icon "Paste as text" at bounding box center [384, 84] width 7 height 7
click at [384, 83] on icon "Paste as text" at bounding box center [384, 84] width 7 height 7
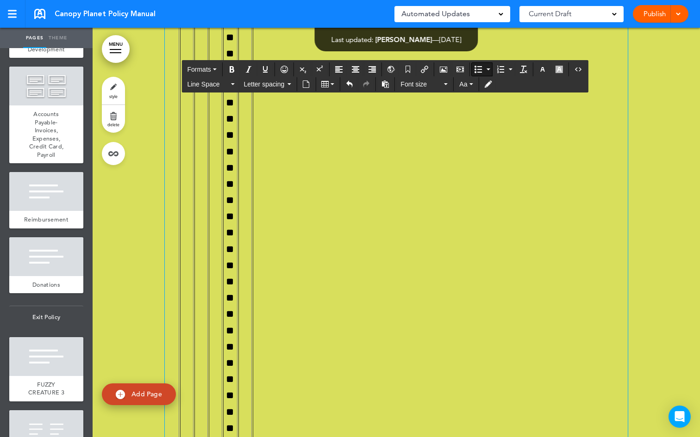
drag, startPoint x: 201, startPoint y: 147, endPoint x: 211, endPoint y: 164, distance: 19.9
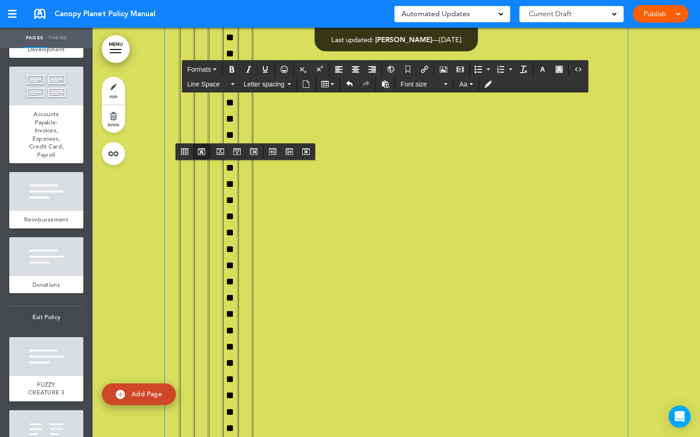
click at [200, 152] on icon "Delete table" at bounding box center [201, 151] width 7 height 7
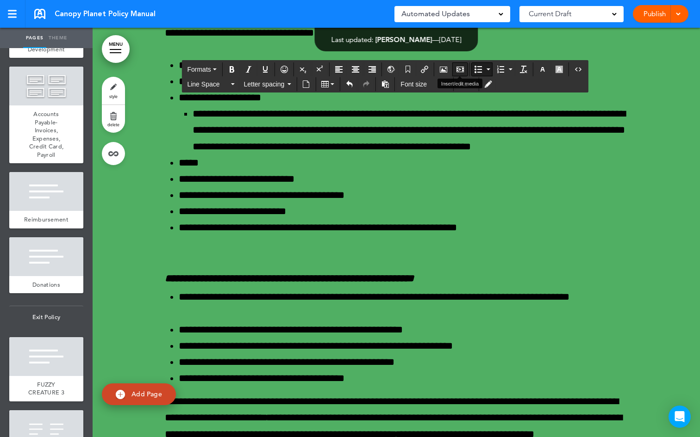
click at [458, 69] on icon "Insert/edit media" at bounding box center [459, 69] width 7 height 7
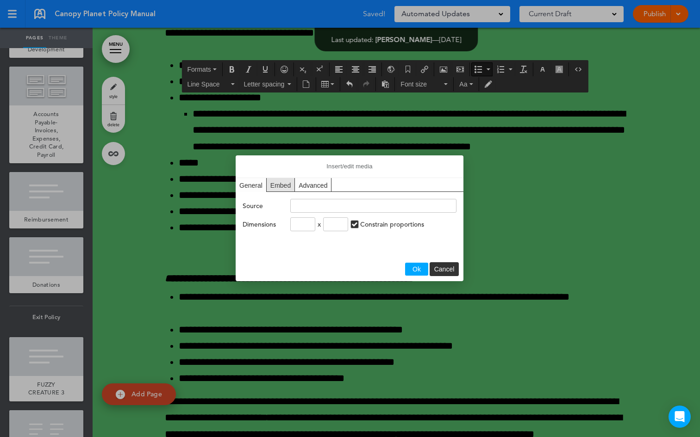
click at [321, 184] on div "Advanced" at bounding box center [313, 184] width 37 height 13
click at [274, 179] on div "Embed" at bounding box center [281, 184] width 28 height 13
click at [258, 186] on div "General" at bounding box center [251, 184] width 31 height 13
click at [437, 269] on span "Cancel" at bounding box center [444, 269] width 20 height 7
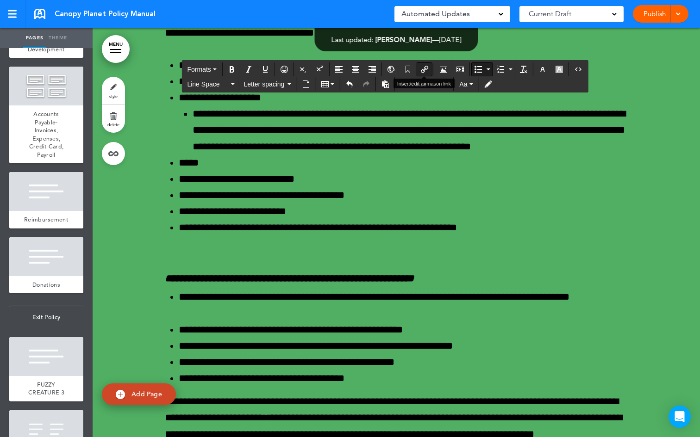
click at [426, 69] on icon "Insert/edit airmason link" at bounding box center [424, 69] width 7 height 7
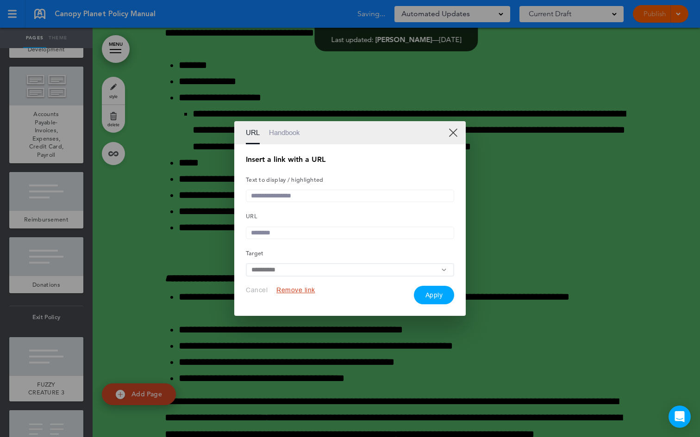
click at [450, 129] on link "XX" at bounding box center [452, 132] width 9 height 9
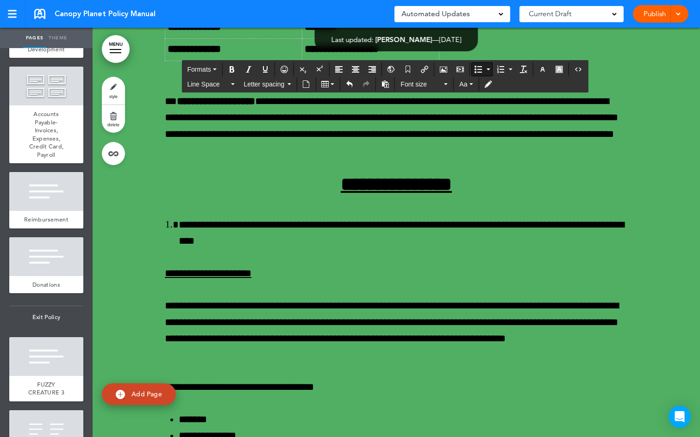
scroll to position [38290, 0]
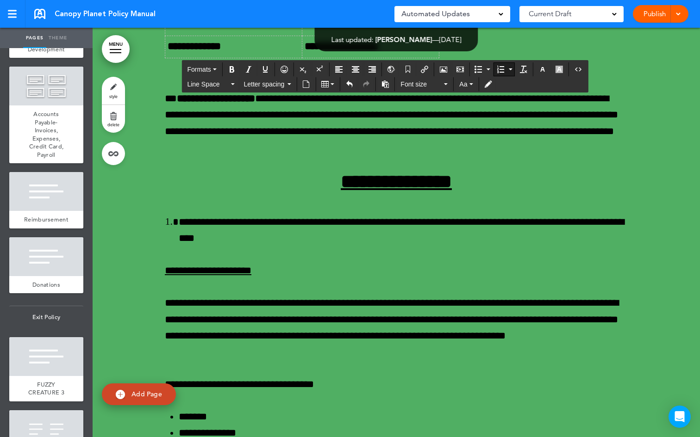
drag, startPoint x: 255, startPoint y: 180, endPoint x: 175, endPoint y: 176, distance: 79.2
click at [237, 65] on button "Bold" at bounding box center [231, 69] width 15 height 13
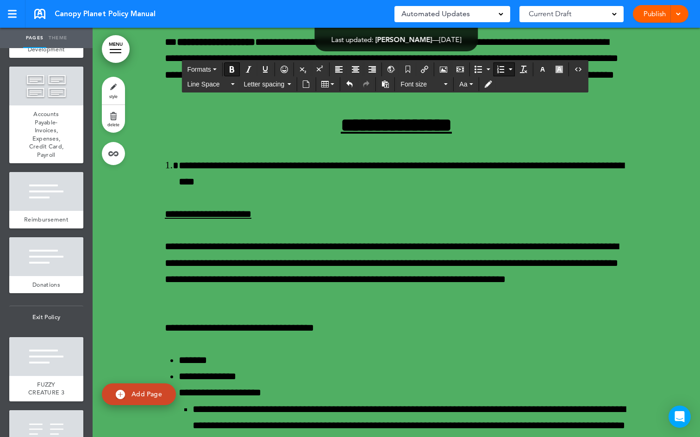
scroll to position [38359, 0]
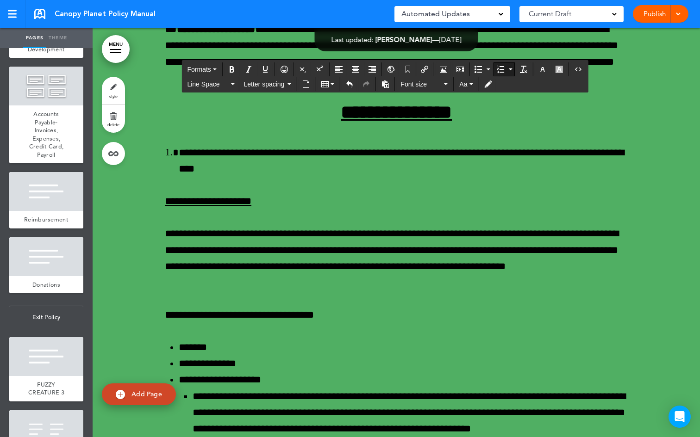
drag, startPoint x: 238, startPoint y: 258, endPoint x: 174, endPoint y: 253, distance: 64.5
click at [237, 69] on button "Bold" at bounding box center [231, 69] width 15 height 13
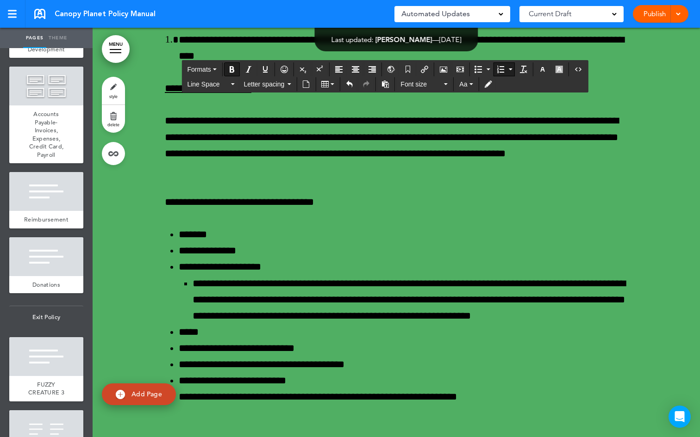
scroll to position [38478, 0]
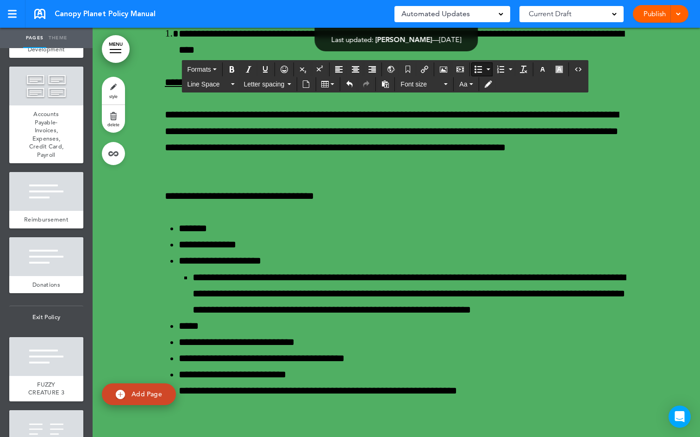
drag, startPoint x: 275, startPoint y: 299, endPoint x: 178, endPoint y: 297, distance: 97.7
click at [231, 71] on icon "Bold" at bounding box center [231, 69] width 7 height 7
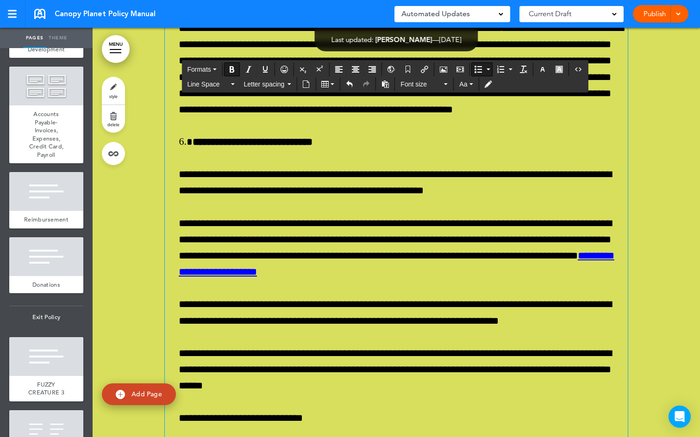
scroll to position [36905, 0]
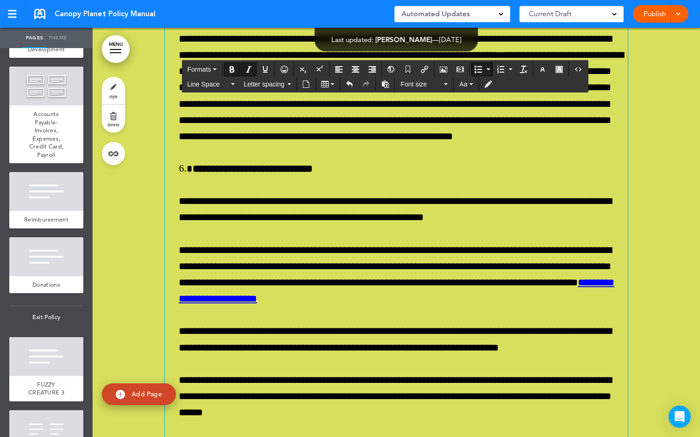
drag, startPoint x: 343, startPoint y: 169, endPoint x: 169, endPoint y: 157, distance: 173.9
copy icon "**********"
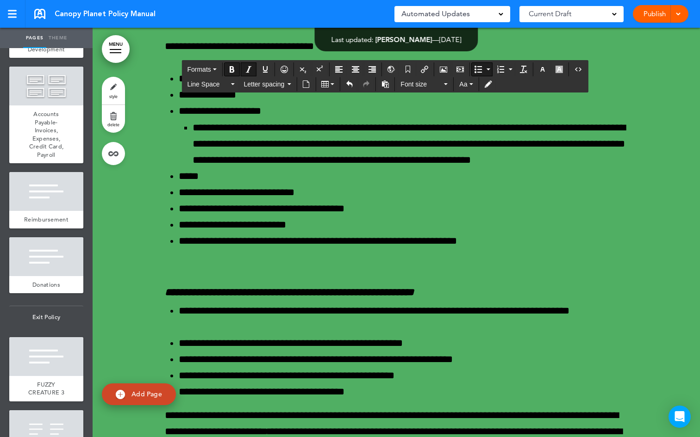
scroll to position [38626, 0]
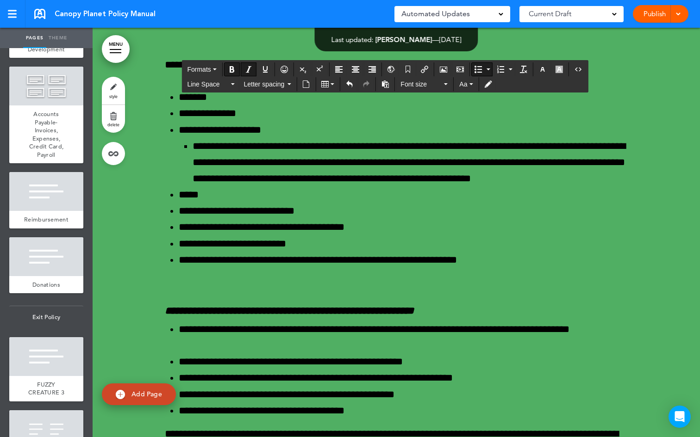
drag, startPoint x: 220, startPoint y: 200, endPoint x: 252, endPoint y: 73, distance: 131.2
drag, startPoint x: 286, startPoint y: 199, endPoint x: 243, endPoint y: 198, distance: 42.6
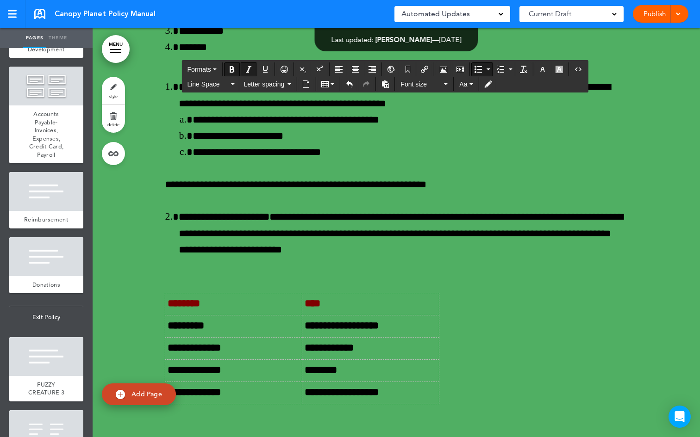
drag, startPoint x: 345, startPoint y: 181, endPoint x: 163, endPoint y: 183, distance: 181.4
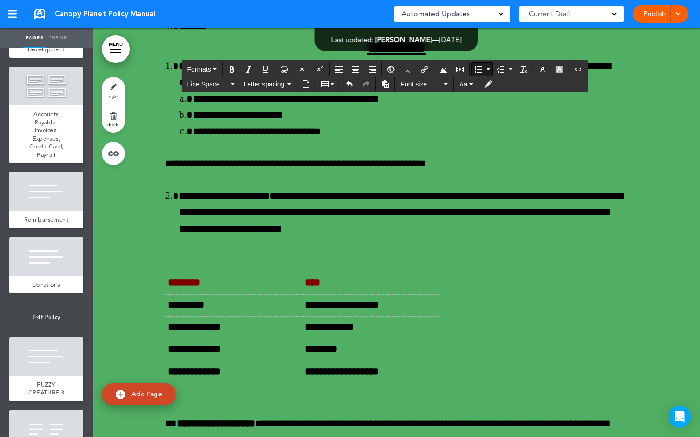
scroll to position [38661, 0]
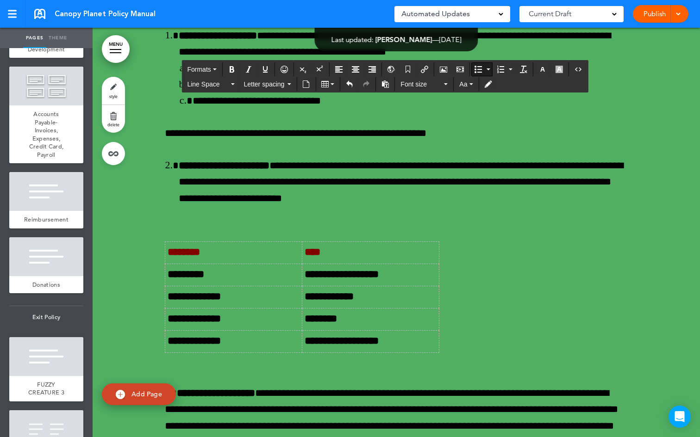
drag, startPoint x: 556, startPoint y: 194, endPoint x: 454, endPoint y: 194, distance: 101.8
click at [428, 66] on icon "Insert/edit airmason link" at bounding box center [424, 69] width 7 height 7
type input "**********"
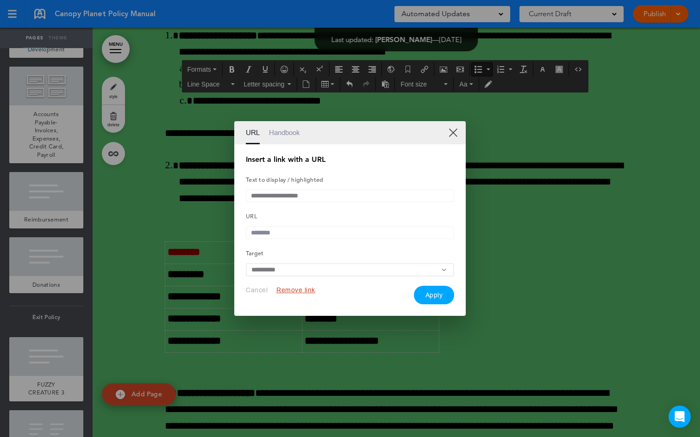
click at [268, 272] on input "**********" at bounding box center [350, 269] width 208 height 13
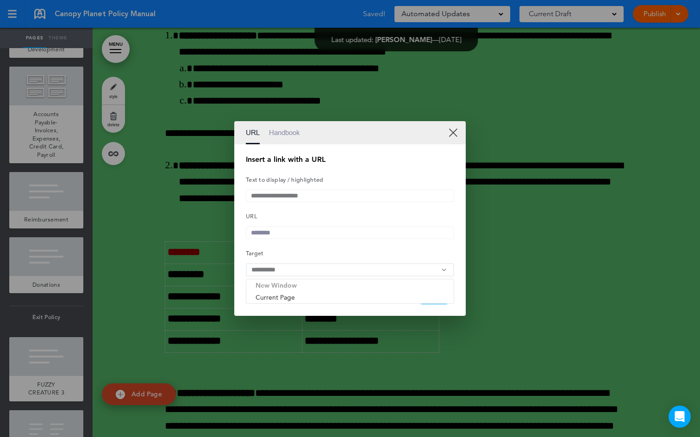
click at [273, 288] on li "New Window" at bounding box center [349, 285] width 207 height 12
click at [309, 295] on button "Remove link" at bounding box center [295, 290] width 39 height 9
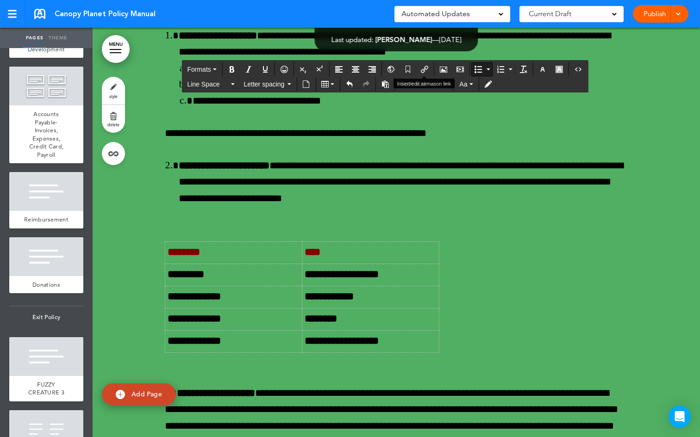
click at [428, 68] on icon "Insert/edit airmason link" at bounding box center [424, 69] width 7 height 7
type input "**********"
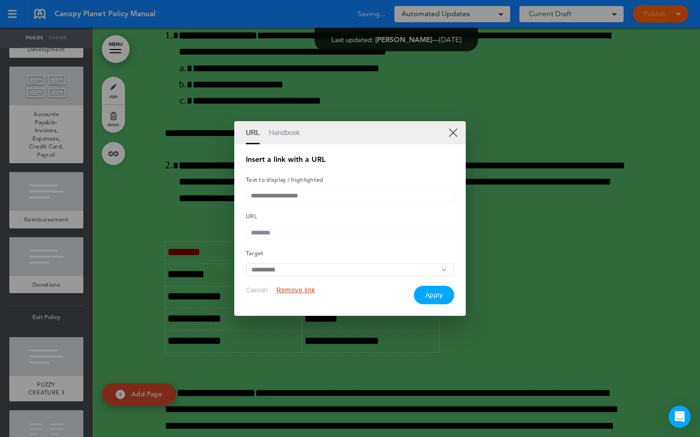
click at [286, 230] on input "text" at bounding box center [350, 233] width 208 height 12
paste input "**********"
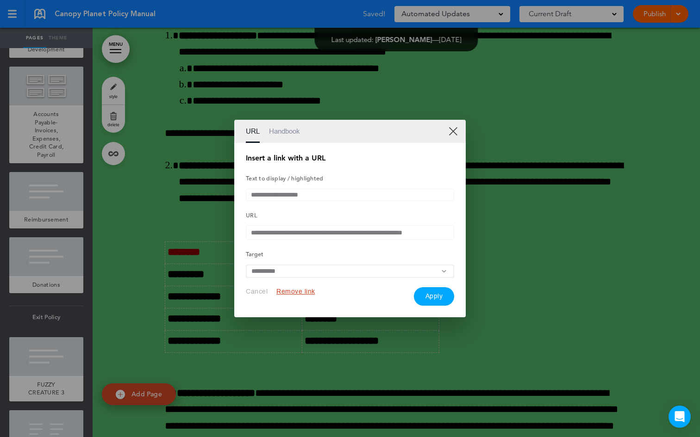
type input "**********"
click at [424, 296] on button "Apply" at bounding box center [434, 296] width 41 height 19
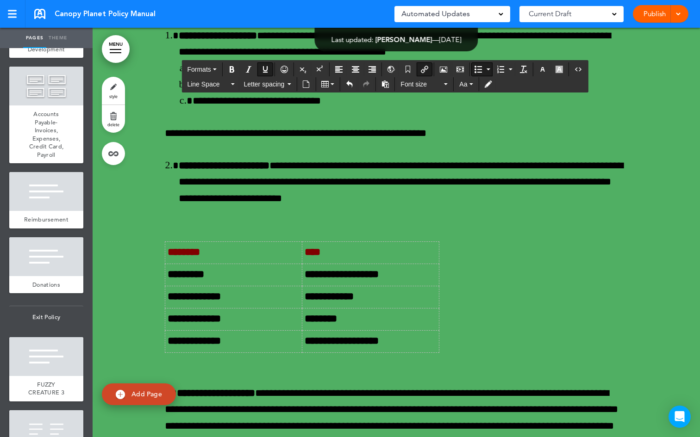
drag, startPoint x: 217, startPoint y: 215, endPoint x: 557, endPoint y: 198, distance: 340.6
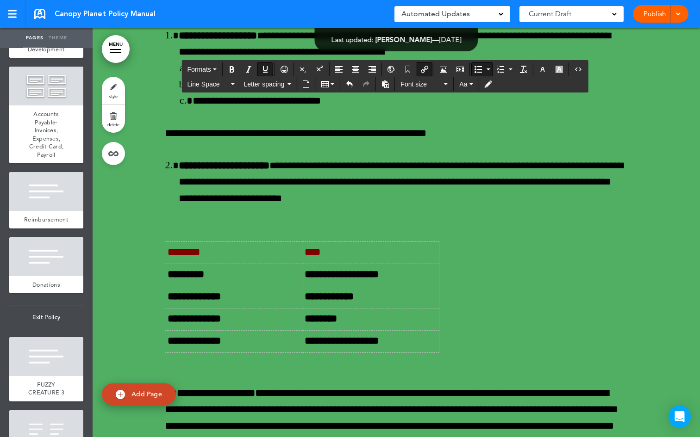
drag, startPoint x: 559, startPoint y: 197, endPoint x: 466, endPoint y: 189, distance: 92.8
drag, startPoint x: 556, startPoint y: 196, endPoint x: 454, endPoint y: 195, distance: 102.3
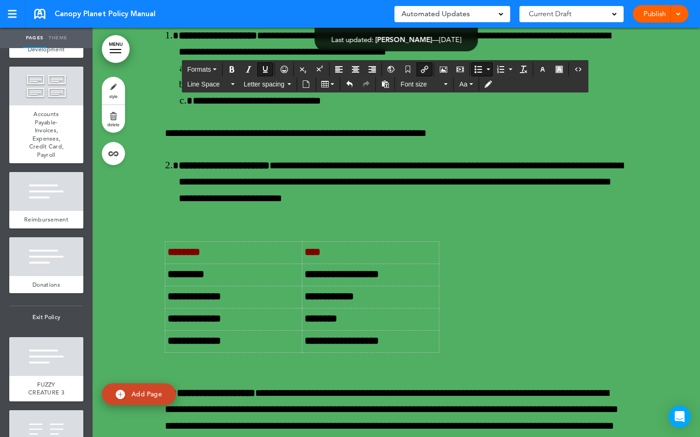
click at [547, 70] on button "button" at bounding box center [542, 69] width 15 height 13
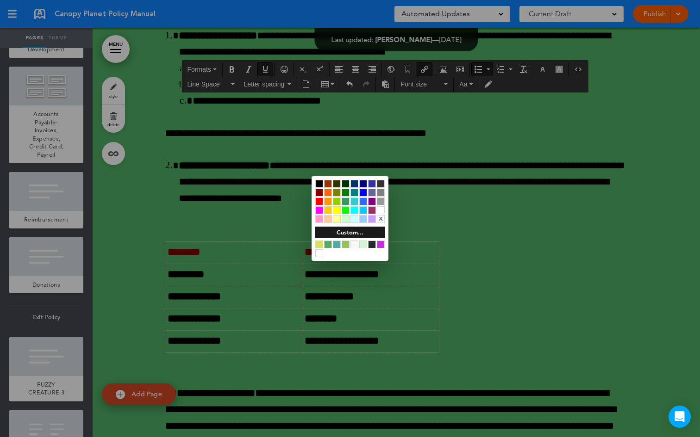
click at [365, 191] on div at bounding box center [363, 193] width 8 height 8
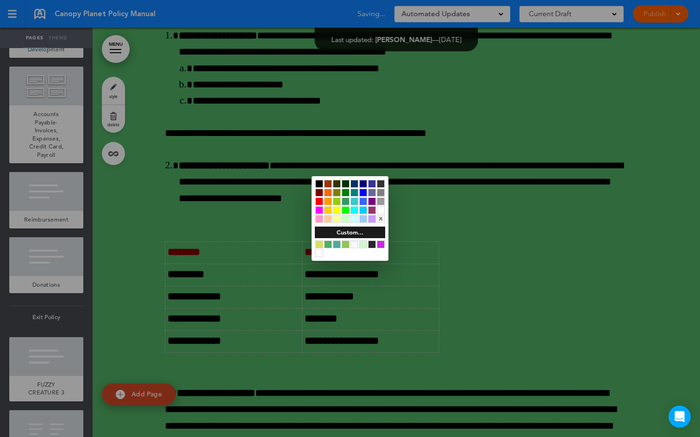
click at [535, 234] on div at bounding box center [350, 218] width 700 height 437
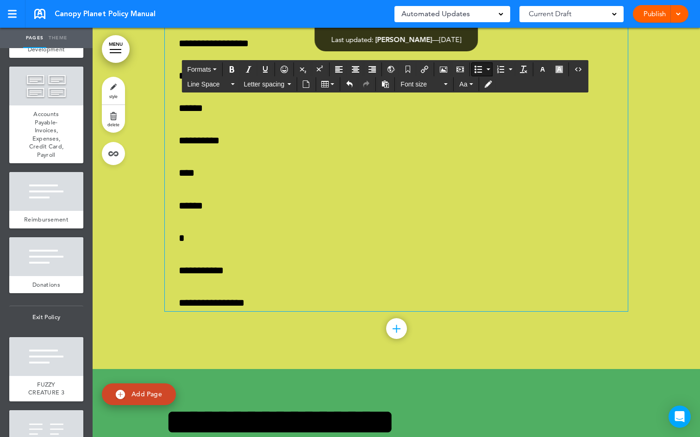
scroll to position [38119, 0]
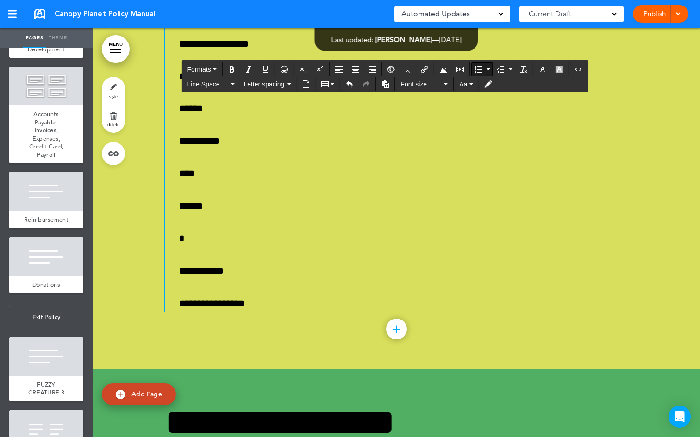
drag, startPoint x: 311, startPoint y: 285, endPoint x: 170, endPoint y: 178, distance: 177.7
click at [229, 67] on icon "Bold" at bounding box center [231, 69] width 7 height 7
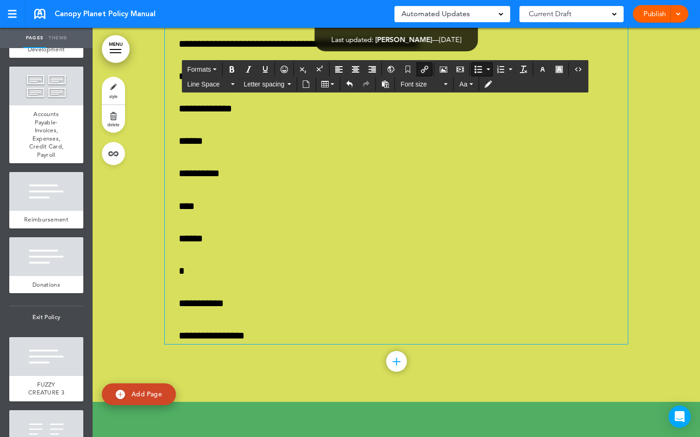
drag, startPoint x: 526, startPoint y: 349, endPoint x: 175, endPoint y: 342, distance: 351.3
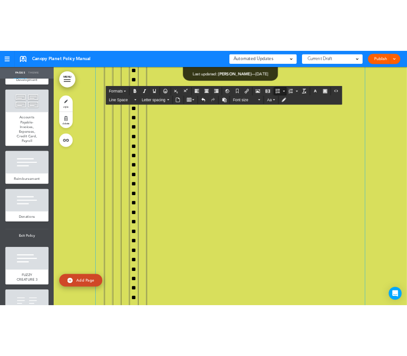
scroll to position [38276, 0]
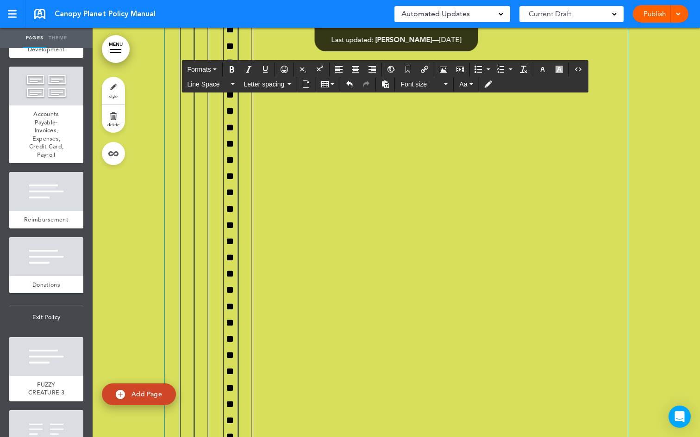
click at [203, 254] on icon "Delete table" at bounding box center [201, 257] width 7 height 7
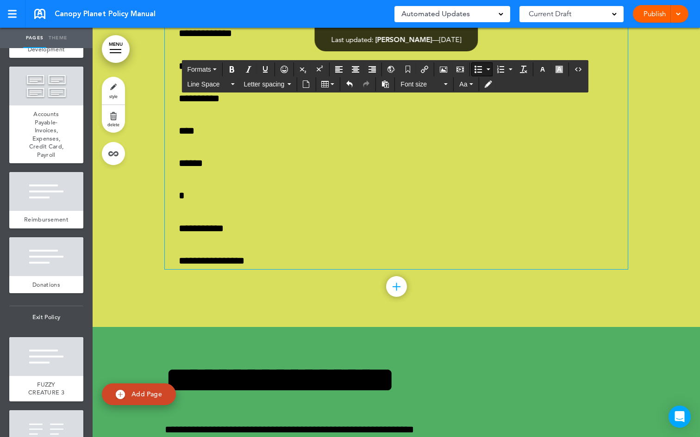
click at [445, 69] on icon "Airmason image" at bounding box center [443, 69] width 7 height 7
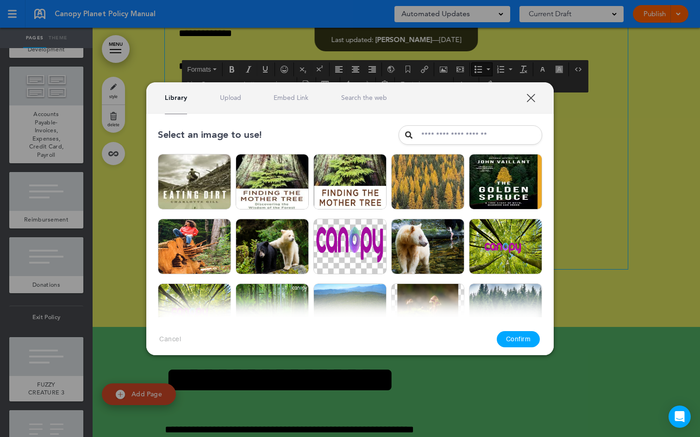
click at [230, 102] on div "Library Upload Embed Link Search the web" at bounding box center [349, 97] width 407 height 31
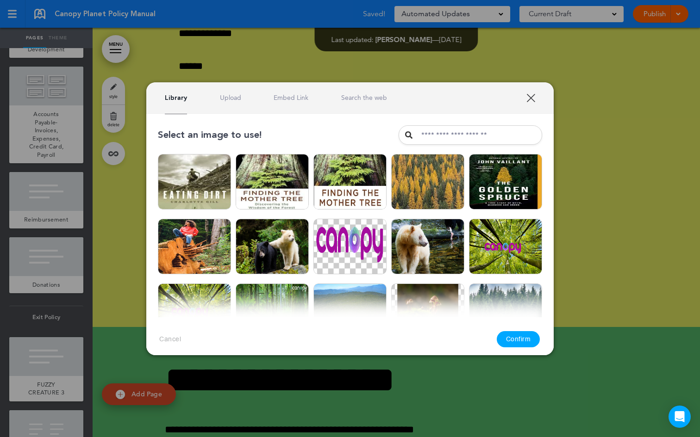
click at [229, 100] on link "Upload" at bounding box center [230, 97] width 21 height 9
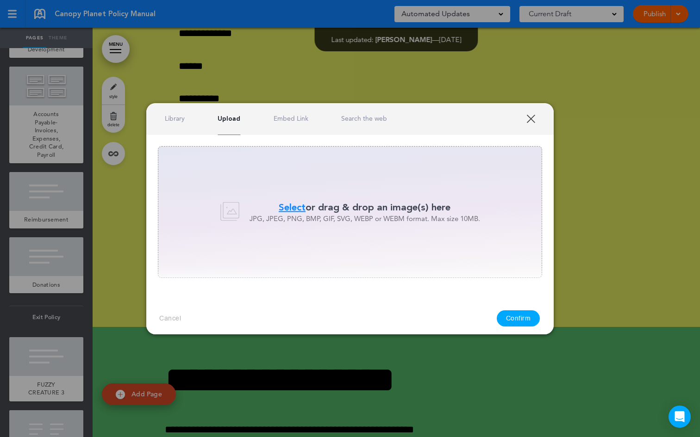
click at [297, 206] on span "Select" at bounding box center [292, 207] width 27 height 13
click at [291, 113] on div "Library Upload Embed Link Search the web" at bounding box center [349, 118] width 407 height 31
click at [292, 118] on link "Embed Link" at bounding box center [290, 118] width 35 height 9
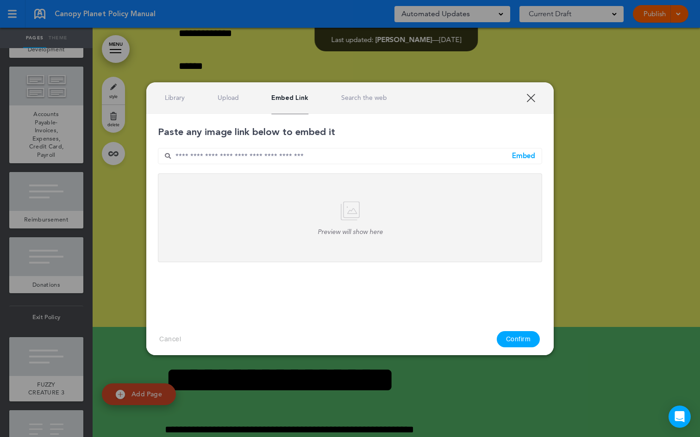
click at [180, 104] on div "Library Upload Embed Link Search the web" at bounding box center [349, 97] width 407 height 31
click at [177, 99] on link "Library" at bounding box center [175, 97] width 20 height 9
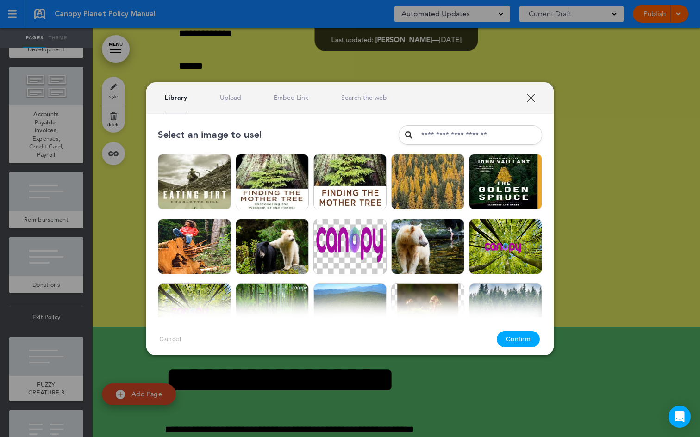
click at [227, 99] on link "Upload" at bounding box center [230, 97] width 21 height 9
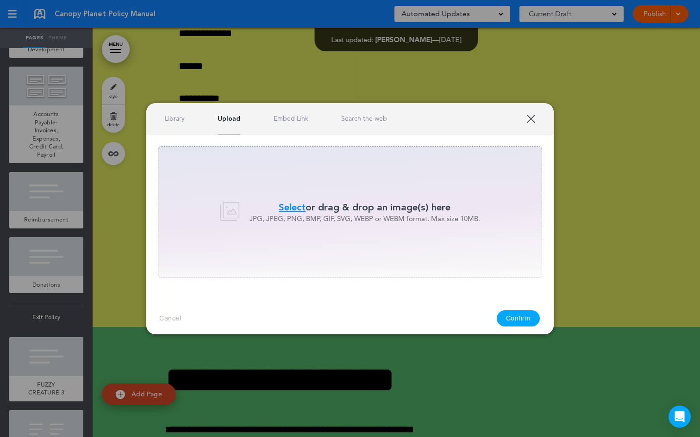
click at [297, 206] on span "Select" at bounding box center [292, 207] width 27 height 13
click at [511, 318] on div "Internal Server Error Confirm" at bounding box center [478, 319] width 123 height 16
click at [532, 122] on link "XXX" at bounding box center [530, 118] width 9 height 9
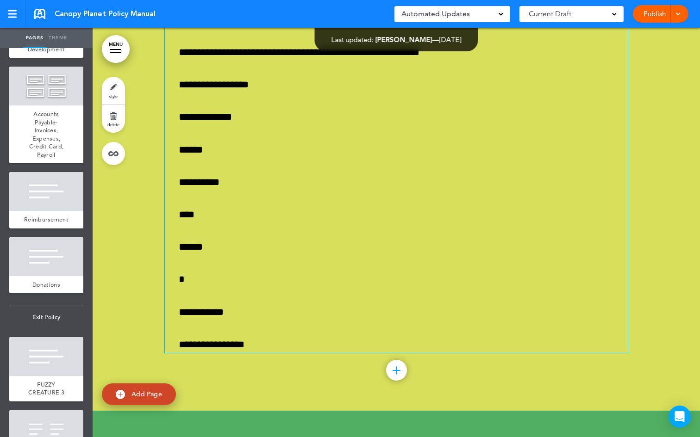
scroll to position [38200, 0]
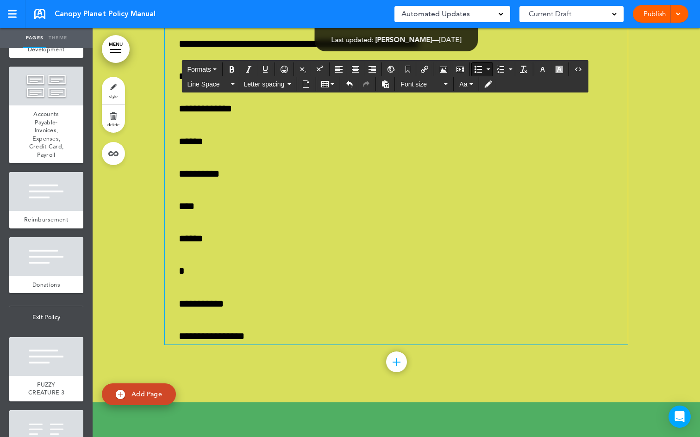
click at [444, 69] on icon "Airmason image" at bounding box center [443, 69] width 7 height 7
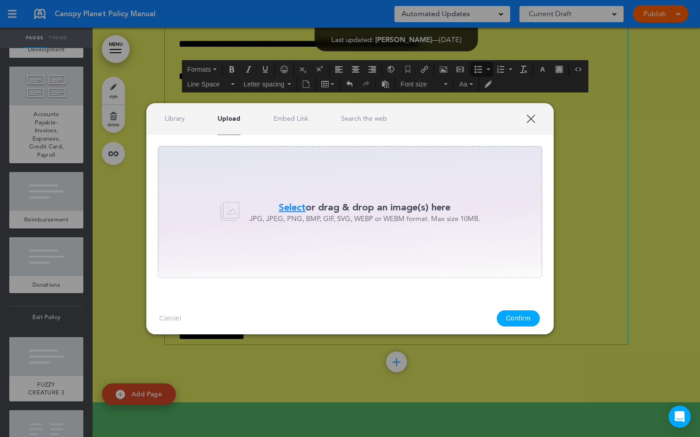
click at [286, 207] on span "Select" at bounding box center [292, 207] width 27 height 13
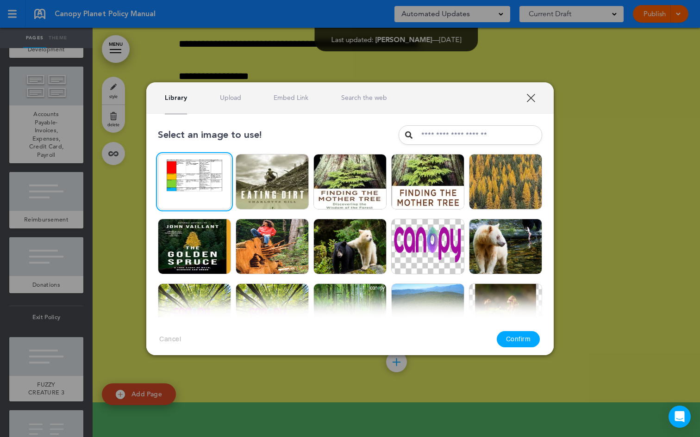
click at [508, 339] on button "Confirm" at bounding box center [518, 339] width 43 height 16
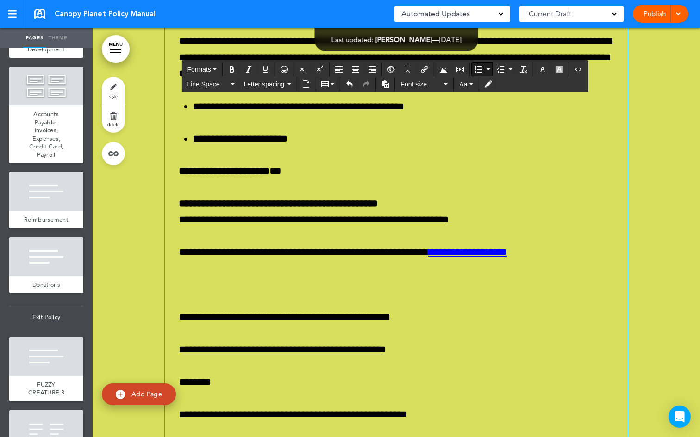
scroll to position [38242, 0]
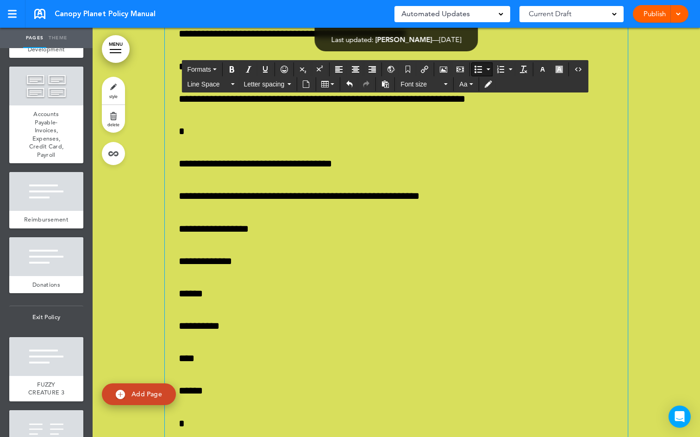
scroll to position [38620, 0]
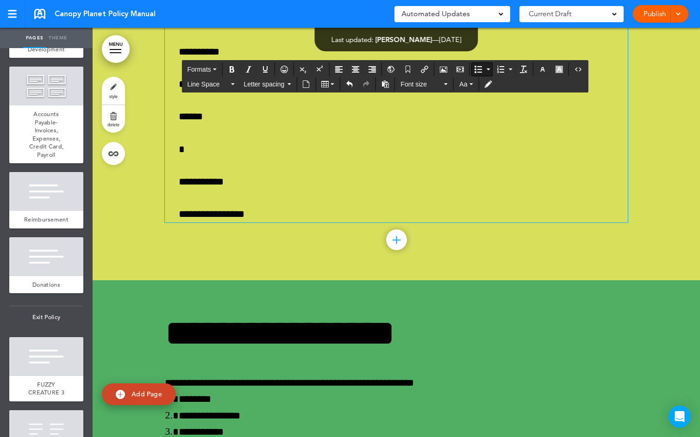
scroll to position [38761, 0]
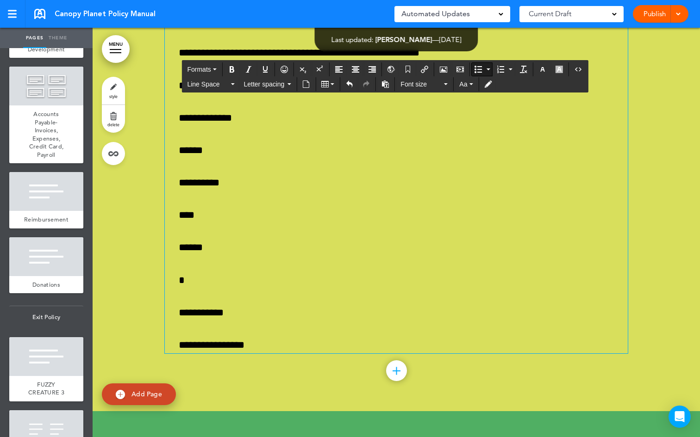
drag, startPoint x: 175, startPoint y: 279, endPoint x: 118, endPoint y: 260, distance: 60.1
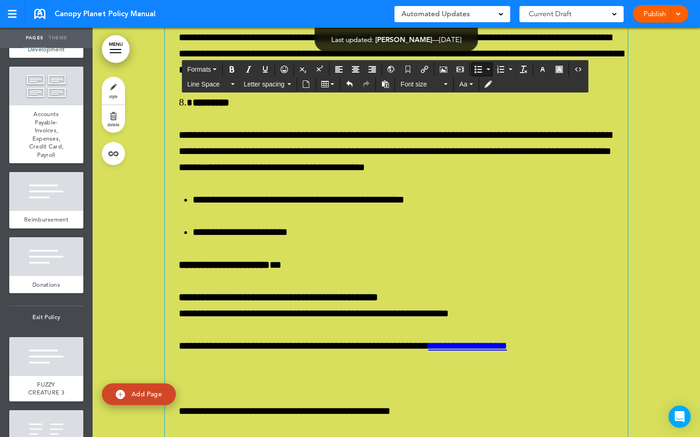
scroll to position [38208, 0]
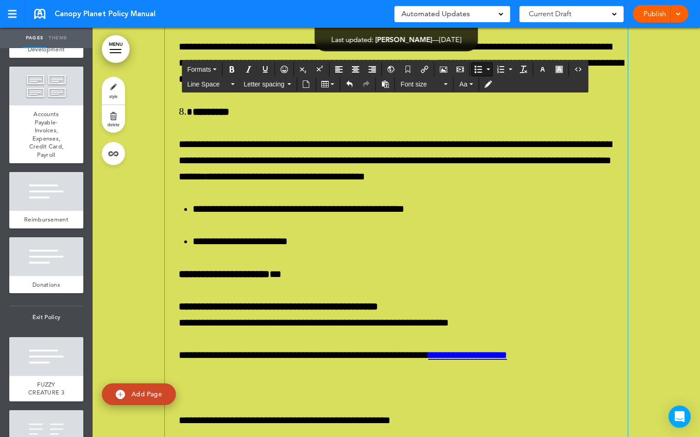
drag, startPoint x: 680, startPoint y: 253, endPoint x: 621, endPoint y: 197, distance: 81.5
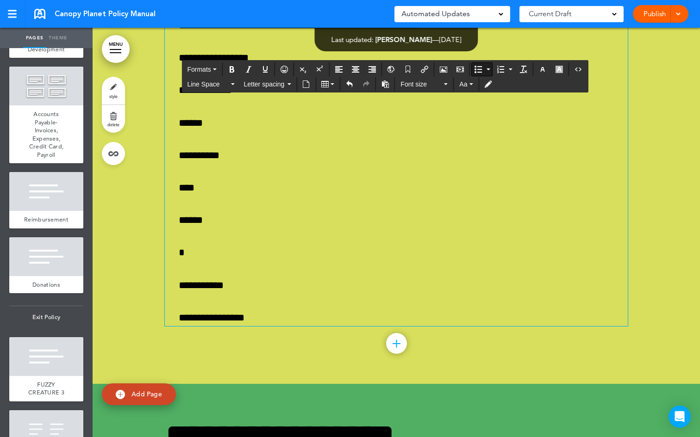
scroll to position [38821, 0]
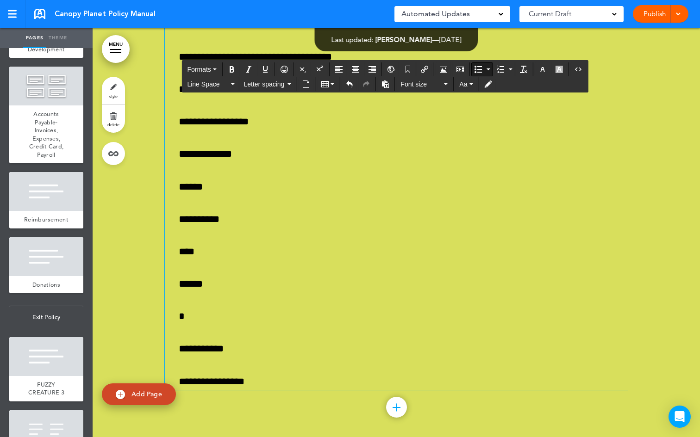
scroll to position [38694, 0]
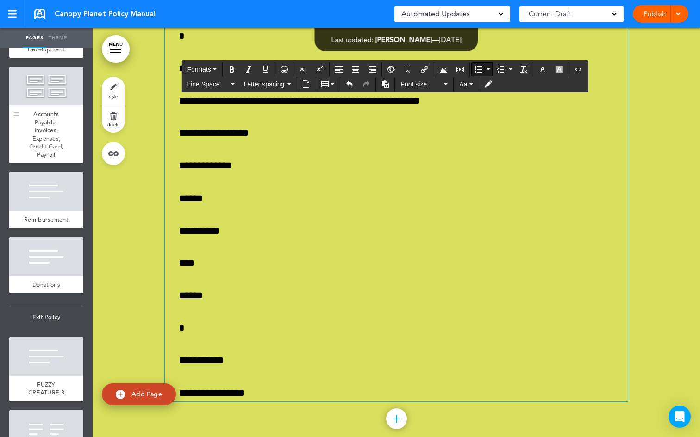
drag, startPoint x: 176, startPoint y: 342, endPoint x: 24, endPoint y: 215, distance: 197.5
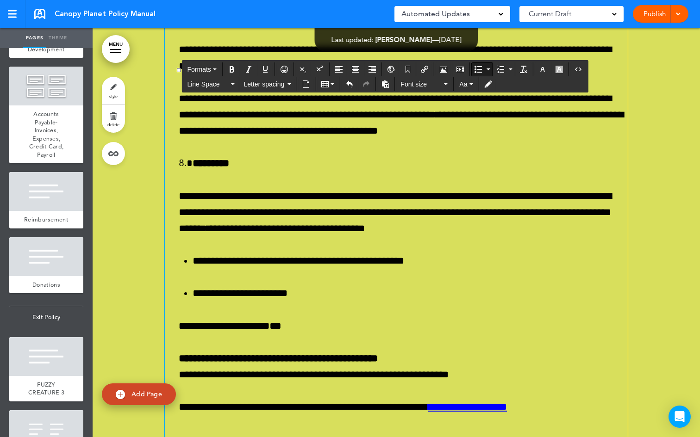
scroll to position [38259, 0]
drag, startPoint x: 172, startPoint y: 198, endPoint x: 176, endPoint y: 200, distance: 4.8
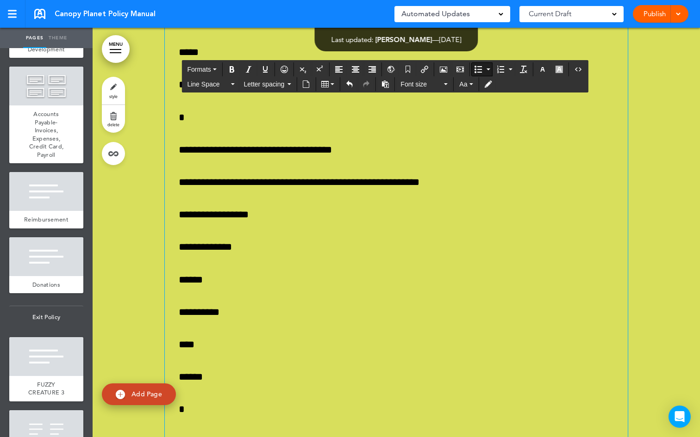
scroll to position [38965, 0]
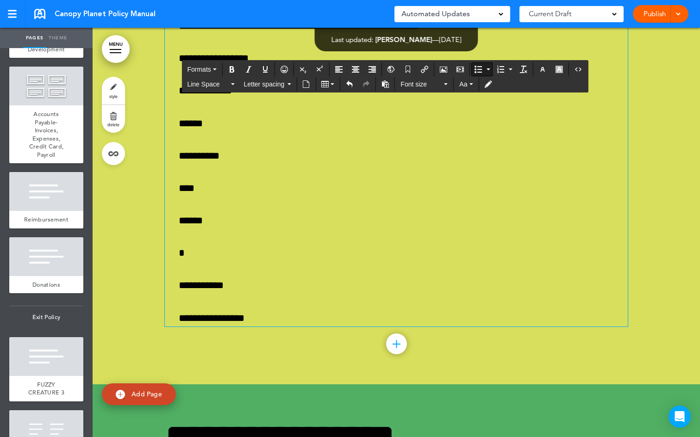
drag, startPoint x: 173, startPoint y: 267, endPoint x: 80, endPoint y: 360, distance: 131.2
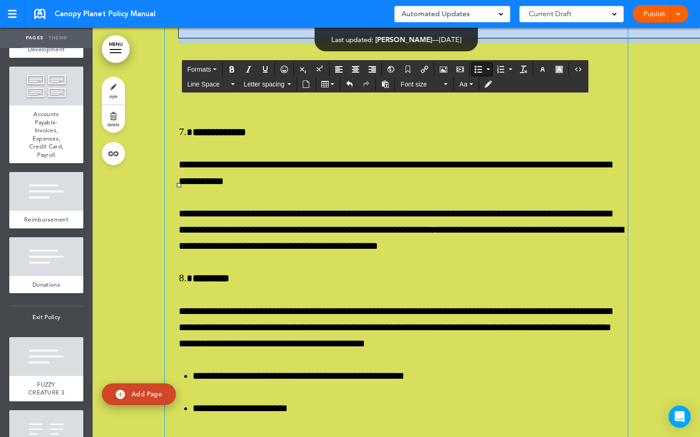
scroll to position [38262, 0]
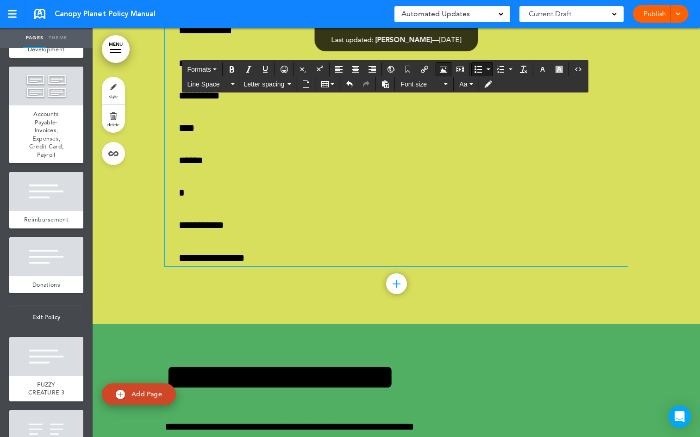
click at [447, 68] on icon "Airmason image" at bounding box center [443, 69] width 7 height 7
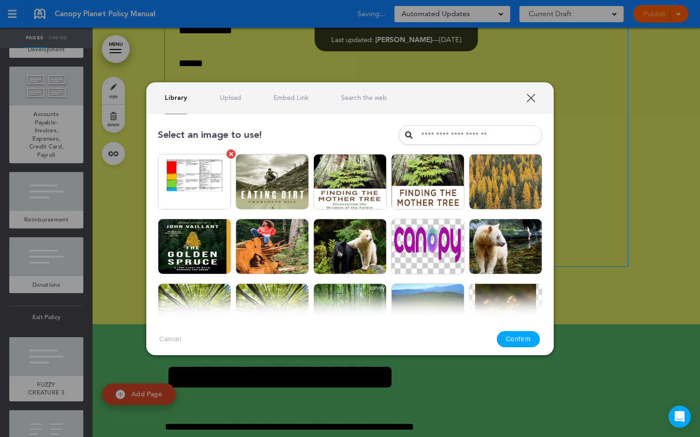
click at [182, 179] on img at bounding box center [194, 182] width 73 height 56
click at [508, 335] on button "Confirm" at bounding box center [518, 339] width 43 height 16
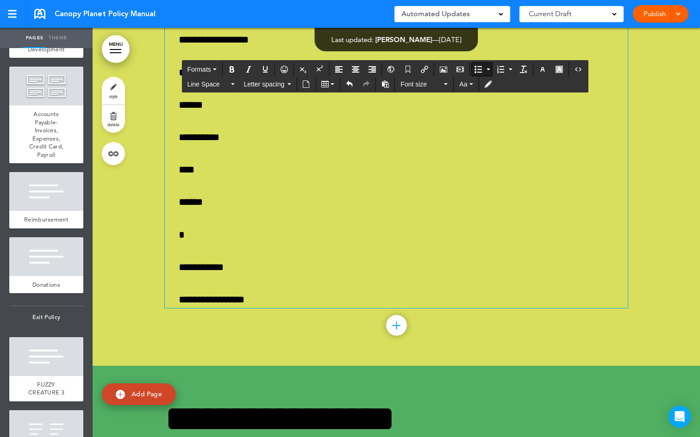
scroll to position [38831, 0]
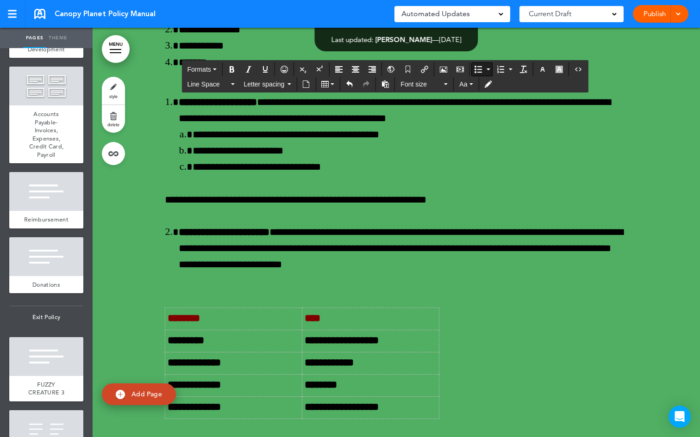
scroll to position [39208, 0]
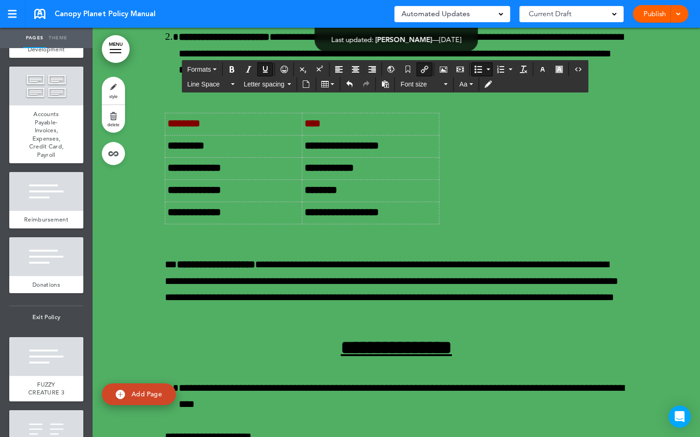
scroll to position [39362, 0]
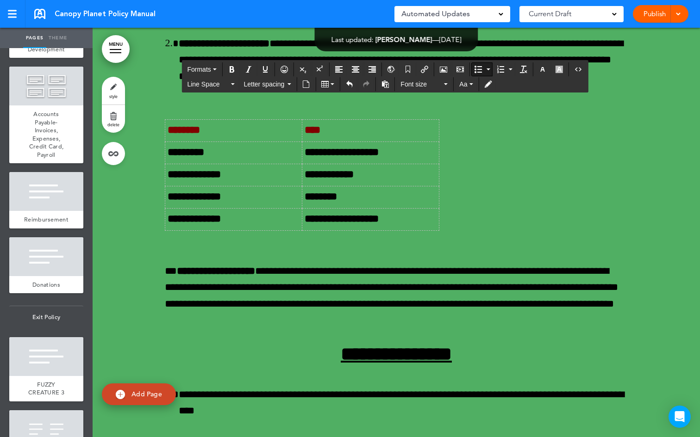
scroll to position [39266, 0]
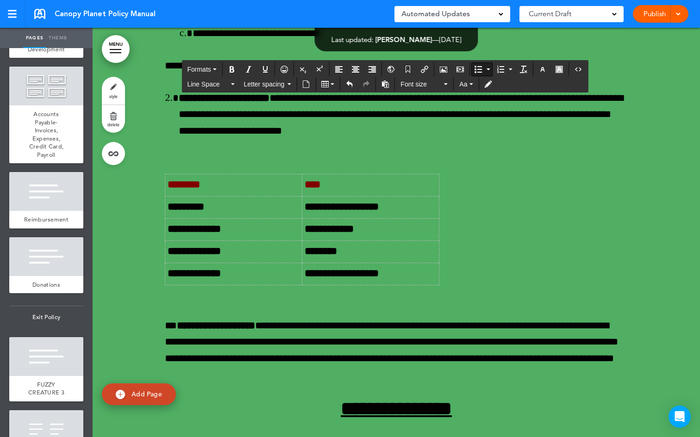
drag, startPoint x: 406, startPoint y: 225, endPoint x: 169, endPoint y: 215, distance: 237.6
click at [230, 73] on button "Bold" at bounding box center [231, 69] width 15 height 13
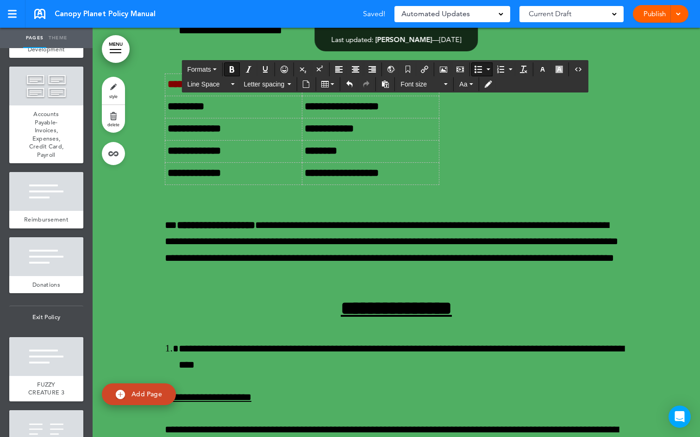
scroll to position [39375, 0]
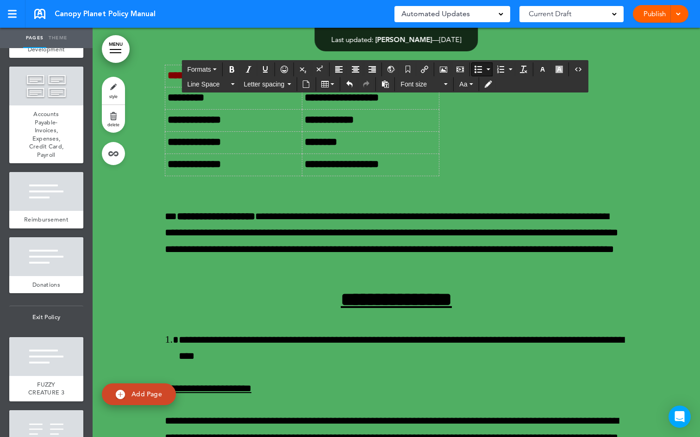
drag, startPoint x: 358, startPoint y: 315, endPoint x: 172, endPoint y: 311, distance: 186.1
click at [228, 72] on button "Bold" at bounding box center [231, 69] width 15 height 13
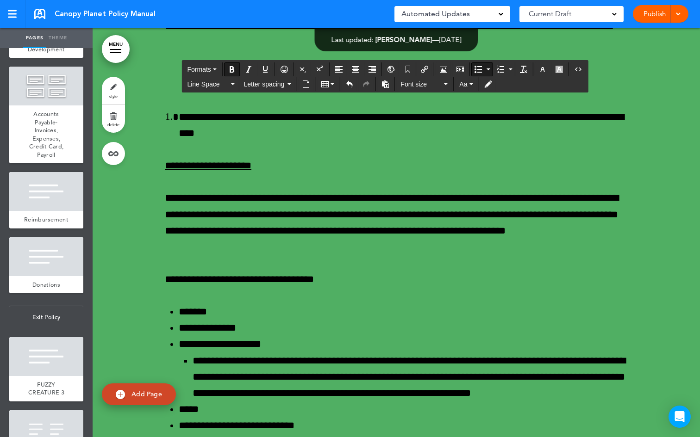
scroll to position [39621, 0]
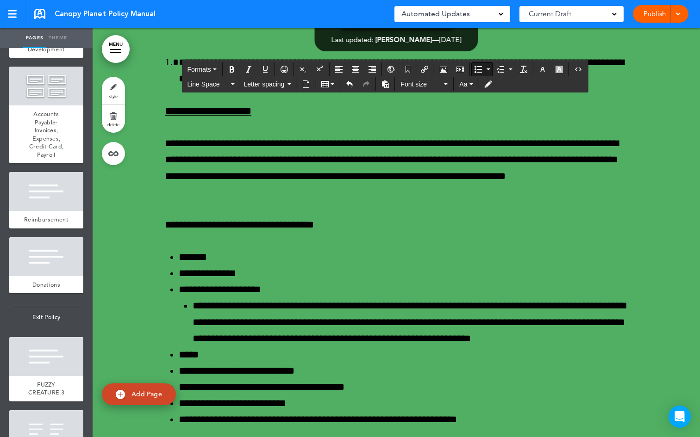
drag, startPoint x: 234, startPoint y: 327, endPoint x: 165, endPoint y: 329, distance: 69.0
click at [232, 66] on icon "Bold" at bounding box center [231, 69] width 7 height 7
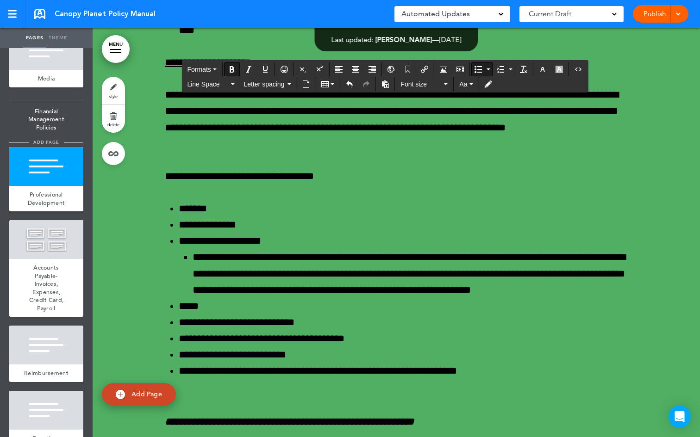
scroll to position [3539, 0]
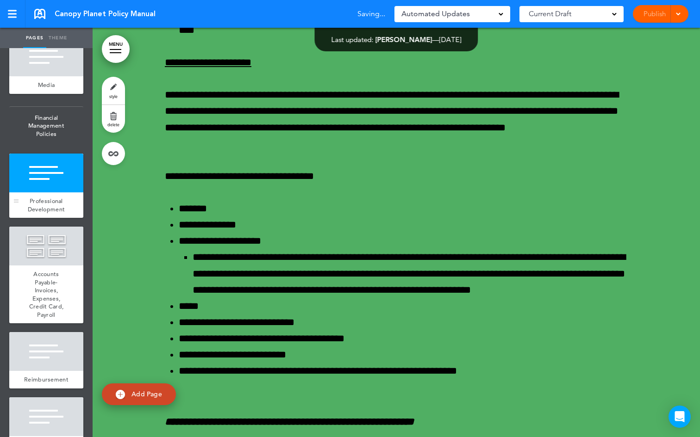
click at [54, 193] on div at bounding box center [46, 173] width 74 height 39
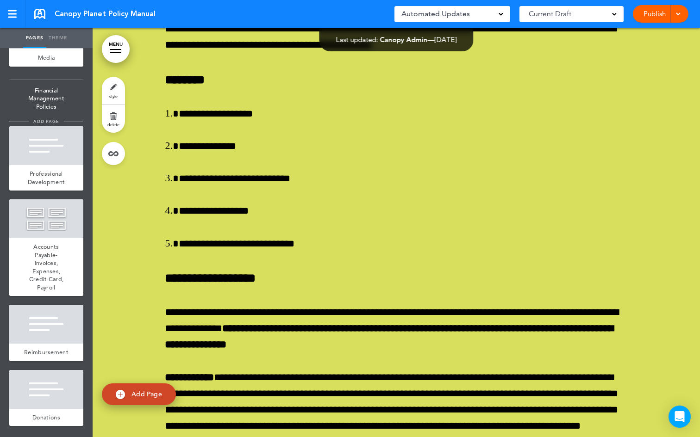
scroll to position [3567, 0]
click at [48, 165] on div at bounding box center [46, 145] width 74 height 39
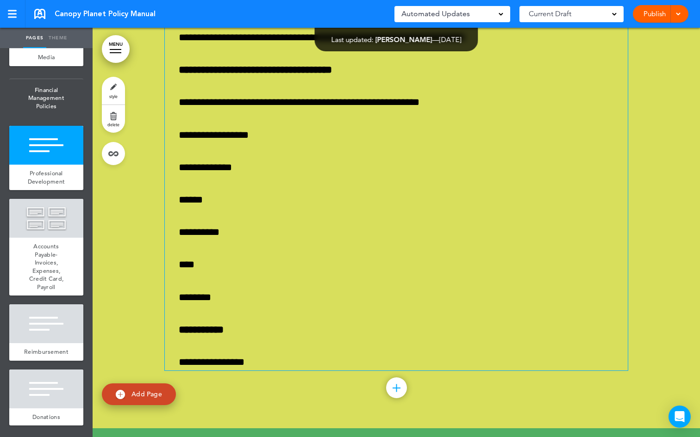
scroll to position [38649, 0]
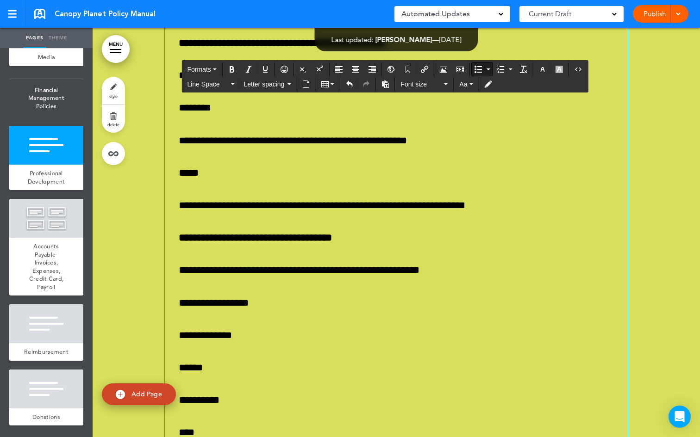
scroll to position [38147, 0]
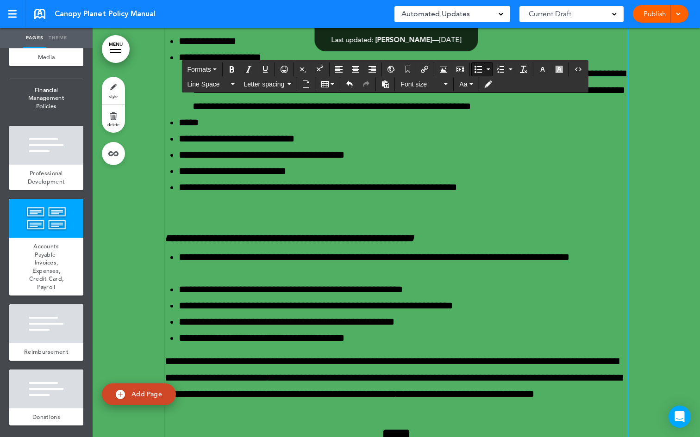
scroll to position [39713, 0]
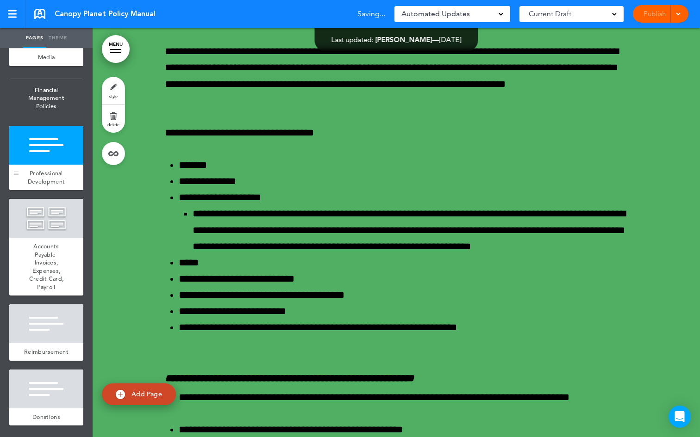
click at [54, 165] on div at bounding box center [46, 145] width 74 height 39
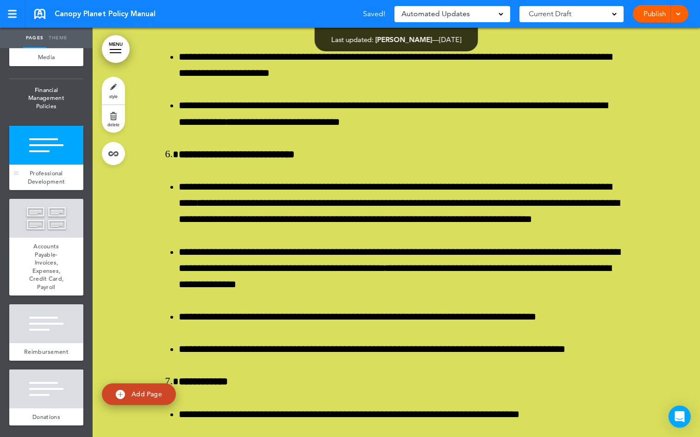
scroll to position [34274, 0]
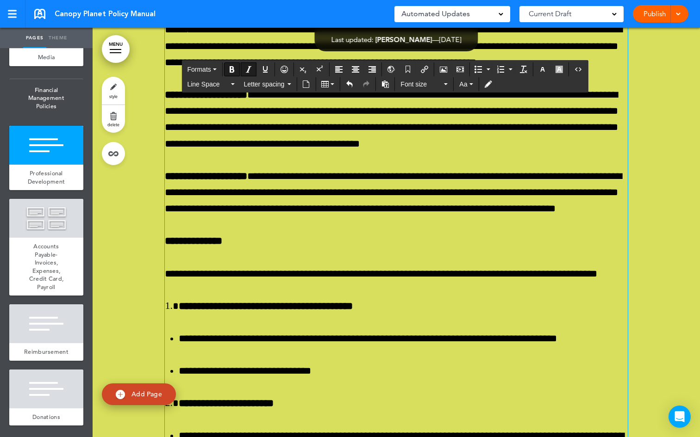
scroll to position [34173, 0]
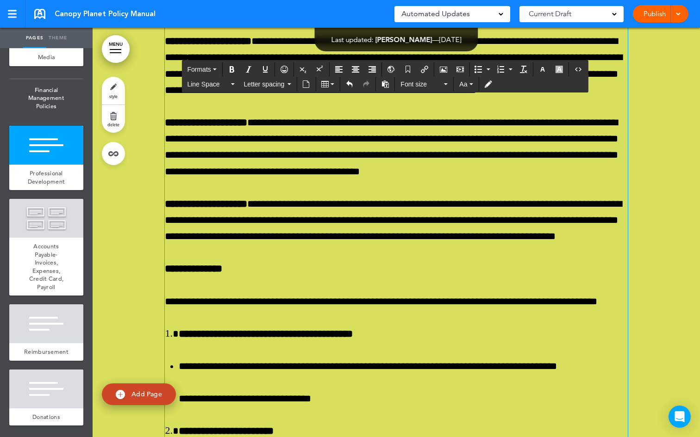
drag, startPoint x: 384, startPoint y: 185, endPoint x: 214, endPoint y: 187, distance: 169.8
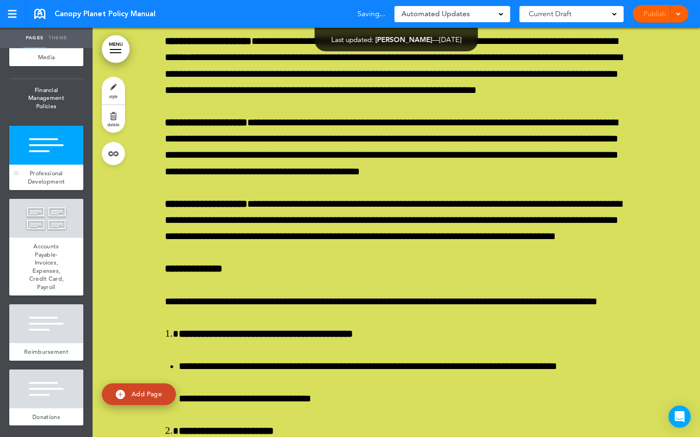
click at [52, 186] on span "Professional Development" at bounding box center [46, 177] width 37 height 16
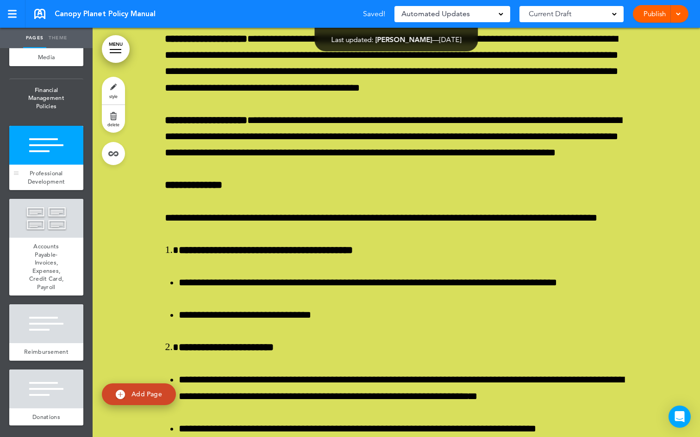
scroll to position [34274, 0]
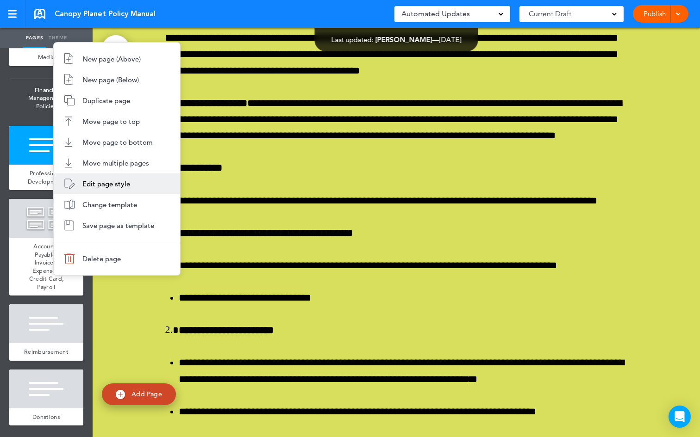
click at [112, 184] on span "Edit page style" at bounding box center [106, 184] width 48 height 9
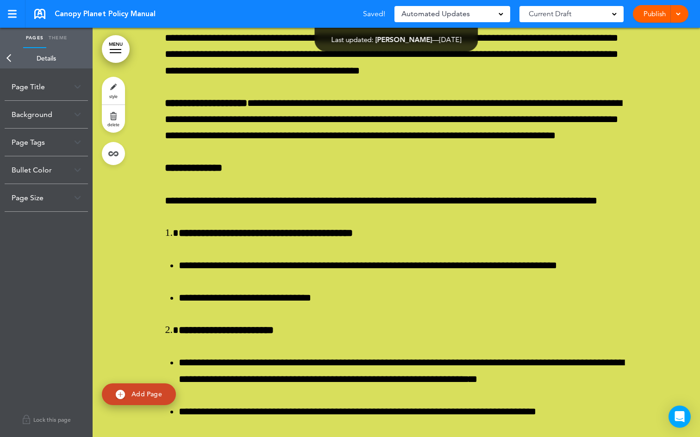
click at [51, 87] on div "Page Title" at bounding box center [46, 86] width 83 height 27
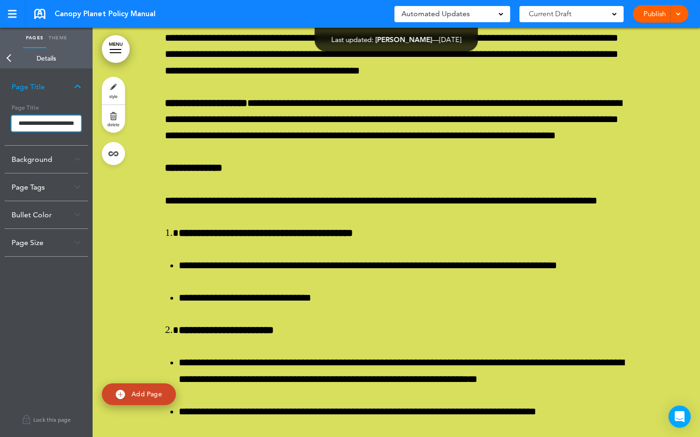
click at [56, 121] on input "**********" at bounding box center [46, 124] width 69 height 16
type input "********"
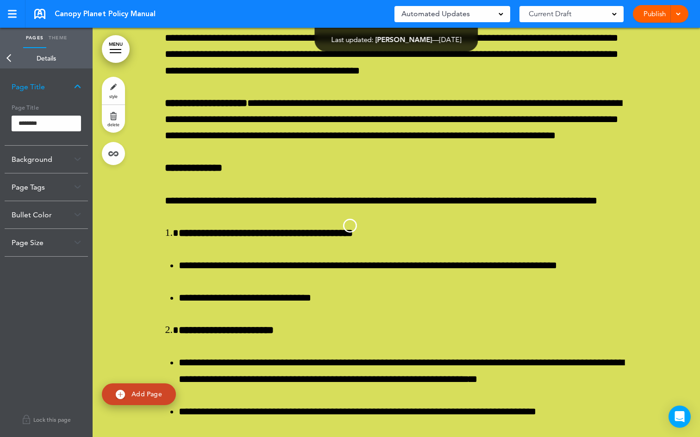
click at [9, 55] on body "Make this page common so it is available in other handbooks. This handbook [GEO…" at bounding box center [350, 218] width 700 height 437
click at [9, 59] on link "Back" at bounding box center [9, 58] width 19 height 20
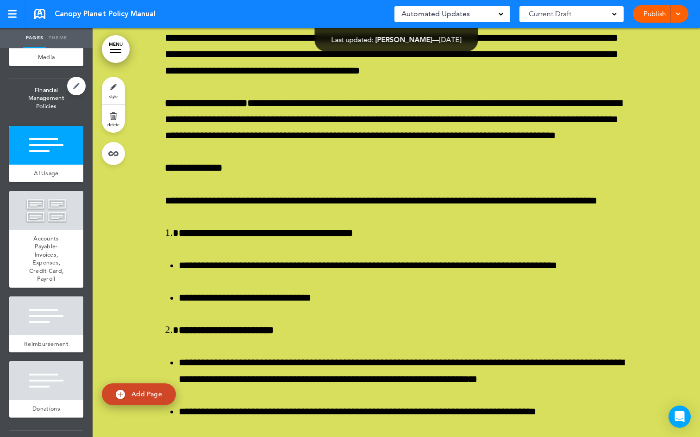
click at [29, 118] on span "Financial Management Policies" at bounding box center [46, 98] width 74 height 38
click at [48, 118] on span "Financial Management Policies" at bounding box center [46, 98] width 74 height 38
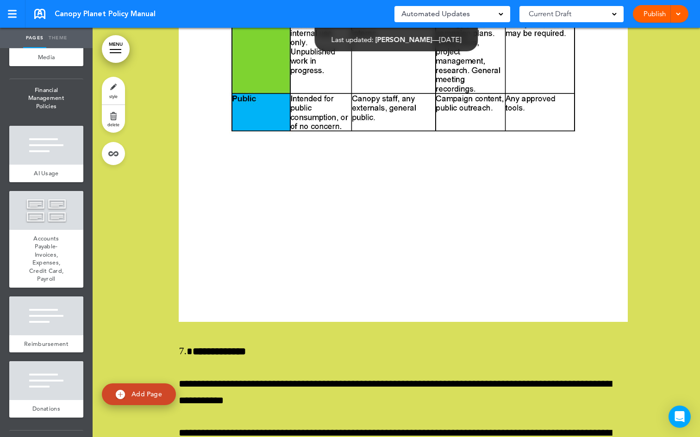
scroll to position [37672, 0]
